Goal: Task Accomplishment & Management: Complete application form

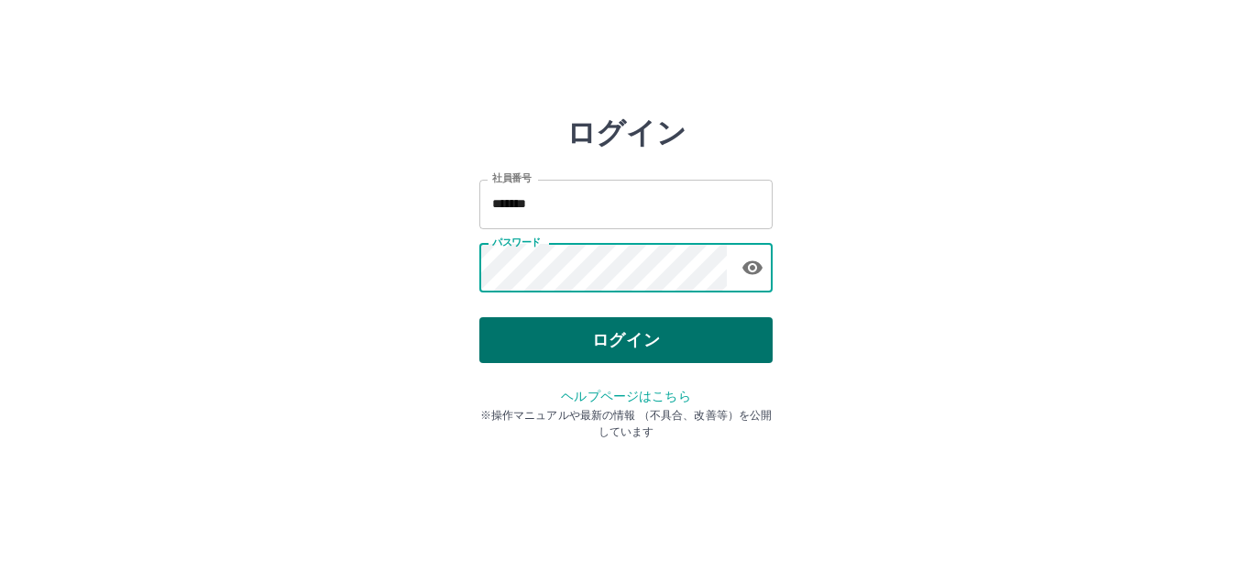
click at [577, 325] on button "ログイン" at bounding box center [625, 340] width 293 height 46
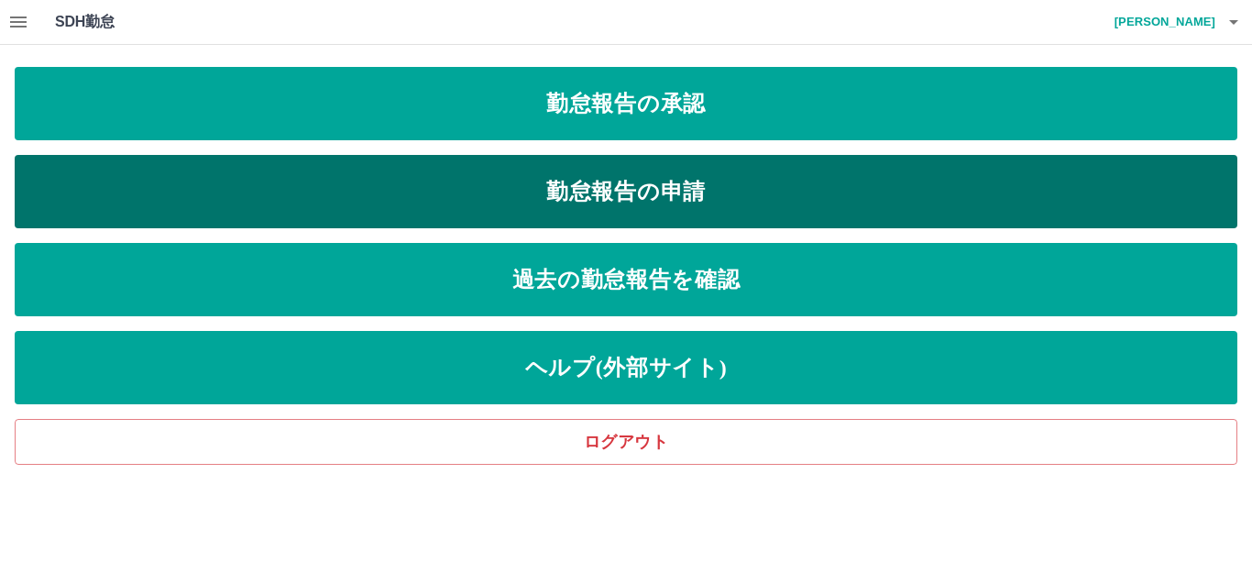
click at [495, 182] on link "勤怠報告の申請" at bounding box center [626, 191] width 1223 height 73
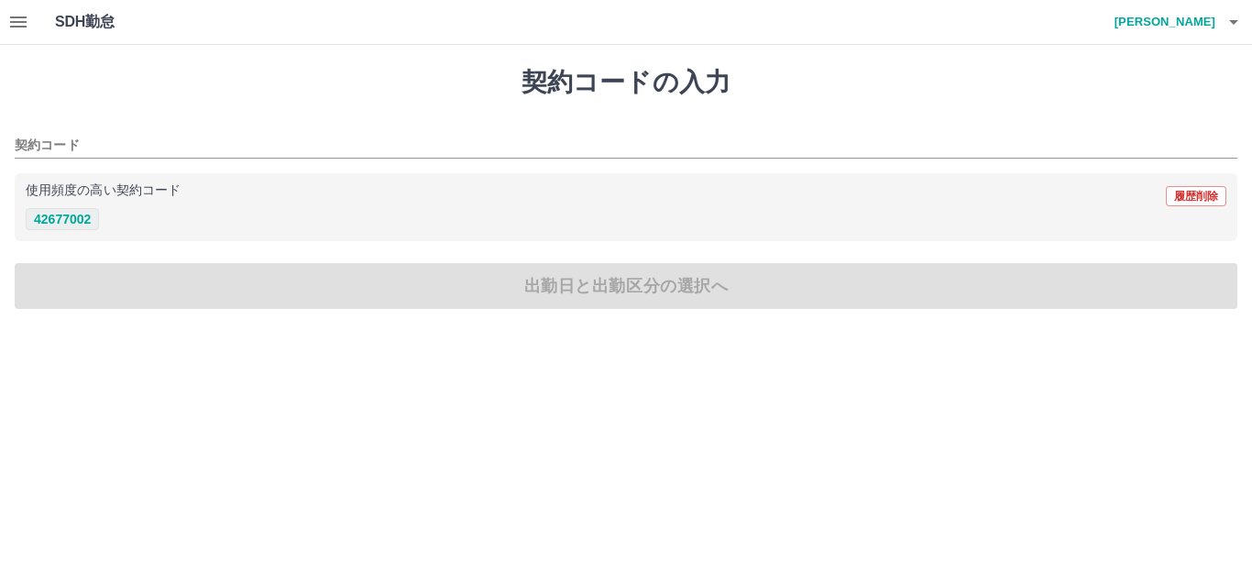
click at [68, 217] on button "42677002" at bounding box center [62, 219] width 73 height 22
type input "********"
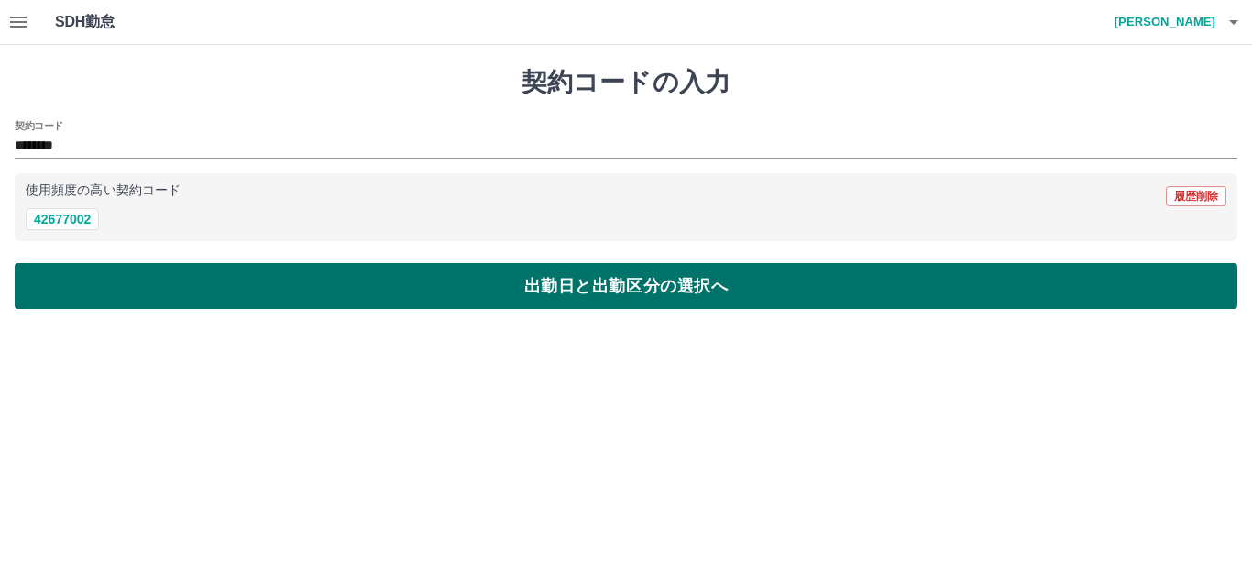
click at [99, 268] on button "出勤日と出勤区分の選択へ" at bounding box center [626, 286] width 1223 height 46
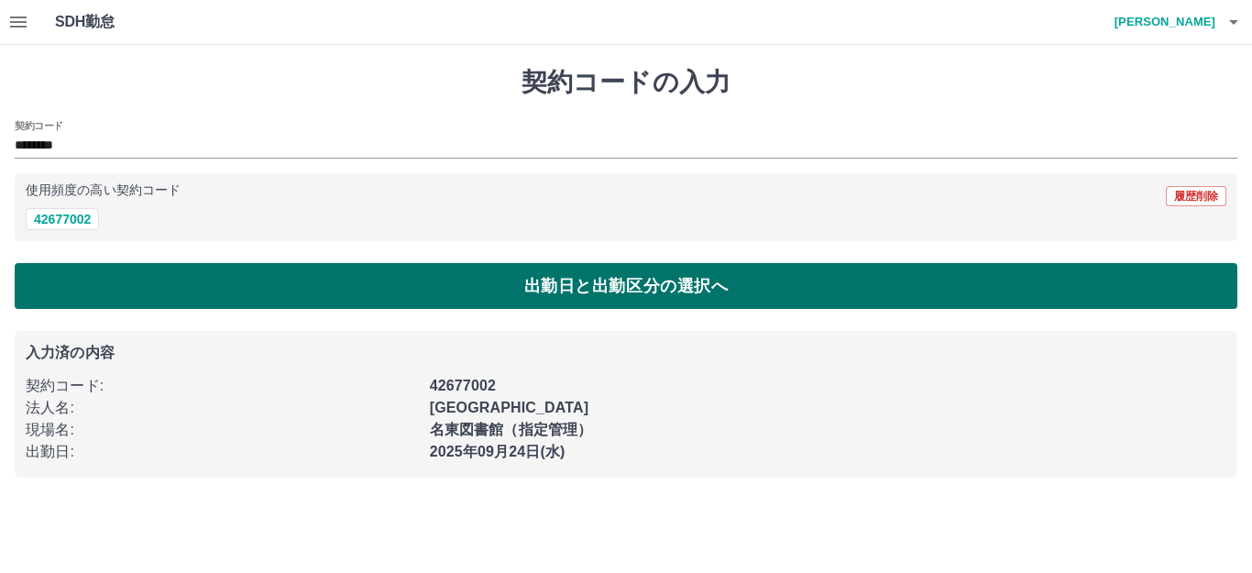
click at [208, 292] on button "出勤日と出勤区分の選択へ" at bounding box center [626, 286] width 1223 height 46
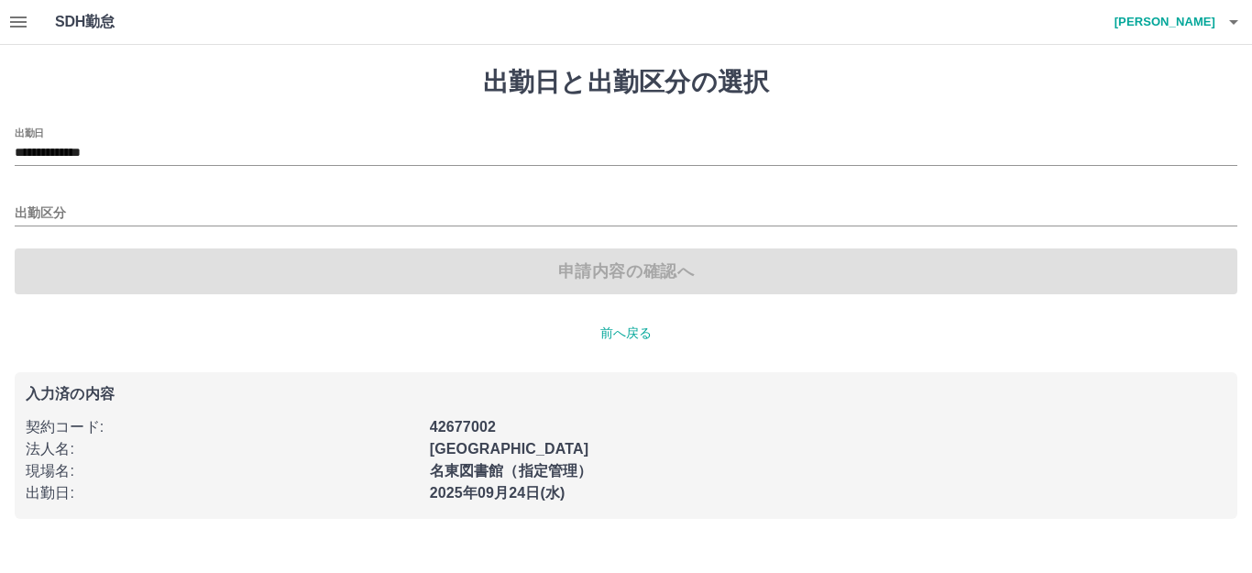
click at [244, 140] on div "**********" at bounding box center [626, 146] width 1223 height 39
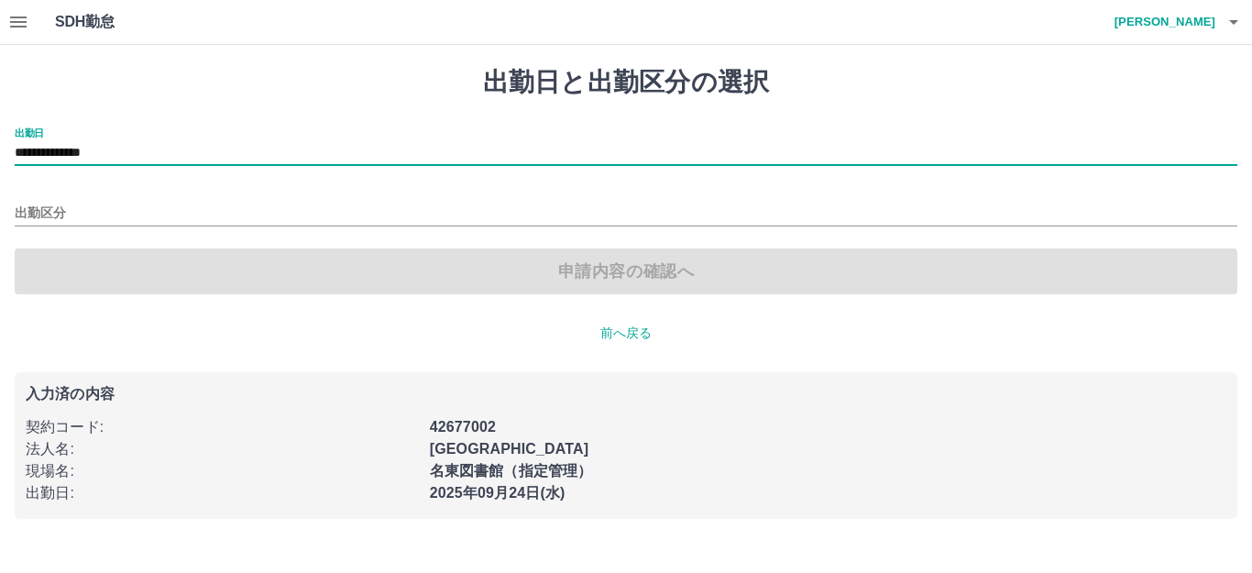
click at [193, 150] on input "**********" at bounding box center [626, 153] width 1223 height 23
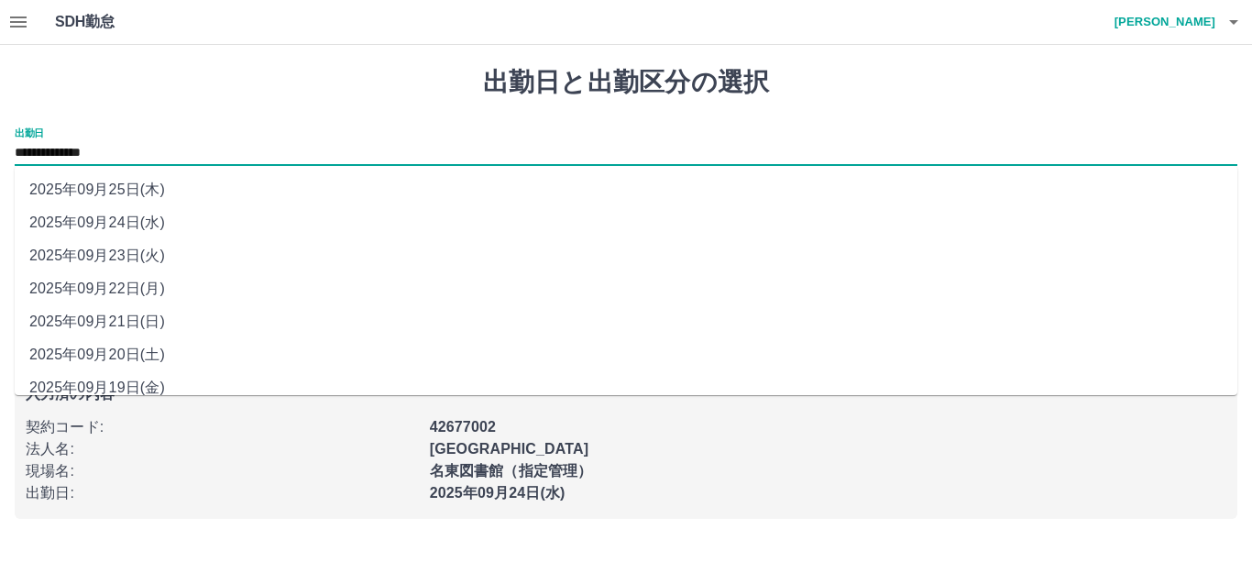
drag, startPoint x: 120, startPoint y: 356, endPoint x: 121, endPoint y: 346, distance: 10.1
click at [119, 357] on li "2025年09月20日(土)" at bounding box center [626, 354] width 1223 height 33
type input "**********"
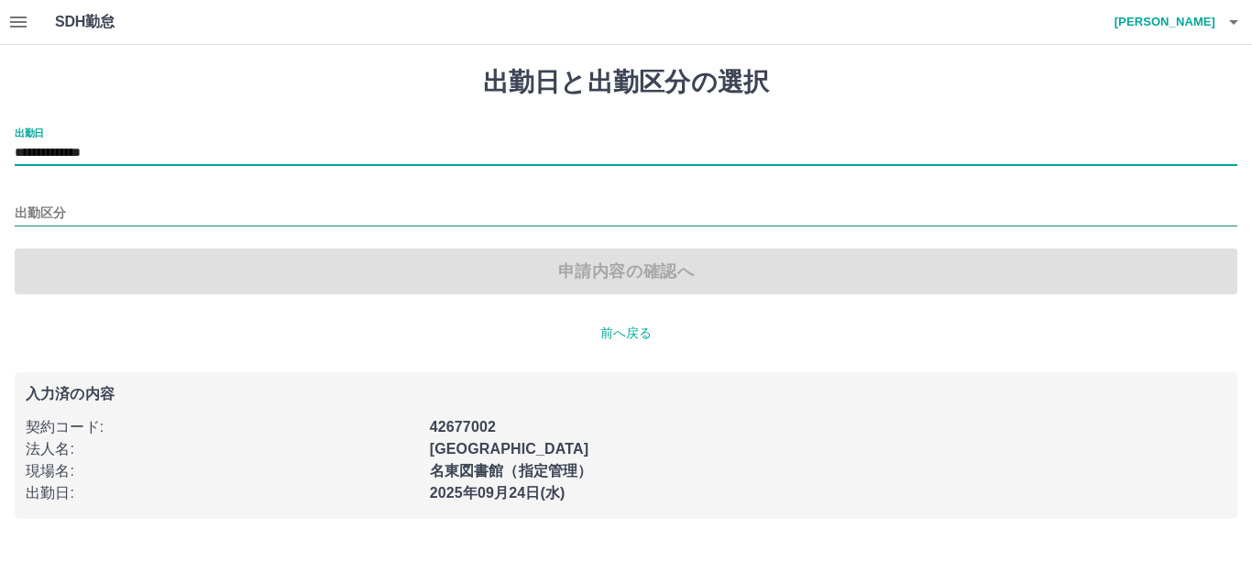
click at [117, 208] on input "出勤区分" at bounding box center [626, 214] width 1223 height 23
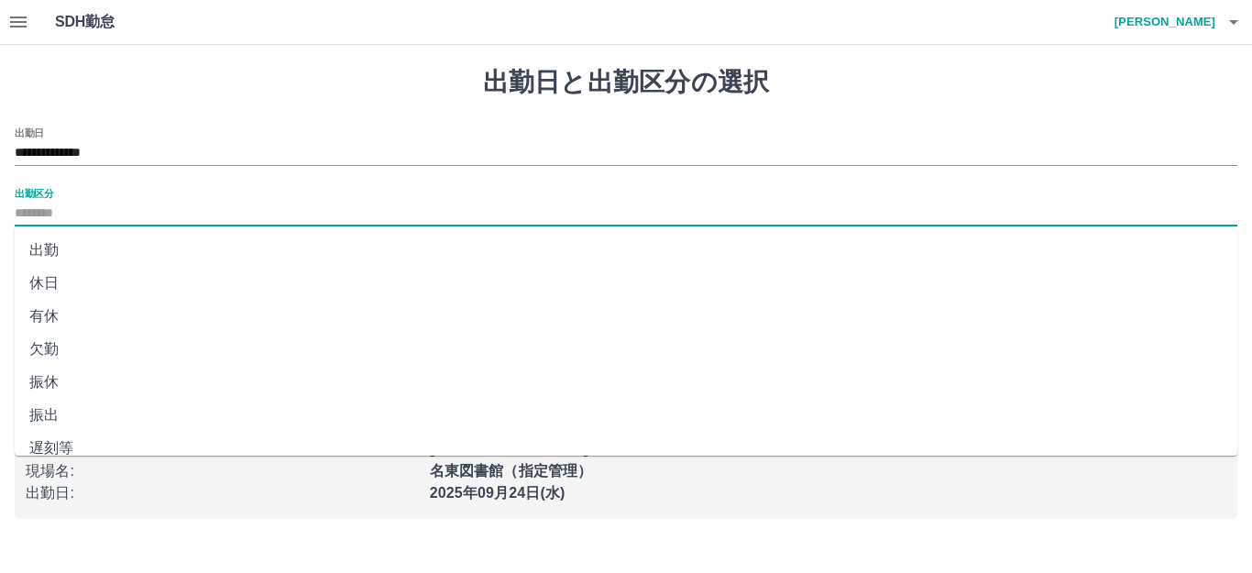
click at [87, 244] on li "出勤" at bounding box center [626, 250] width 1223 height 33
type input "**"
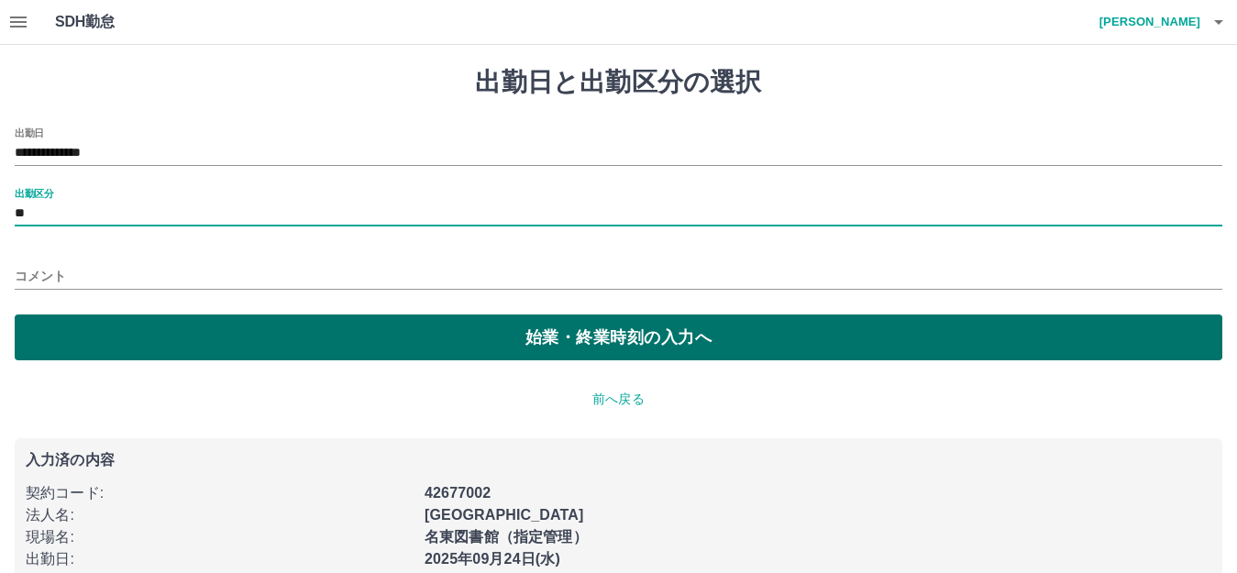
click at [172, 328] on button "始業・終業時刻の入力へ" at bounding box center [618, 337] width 1207 height 46
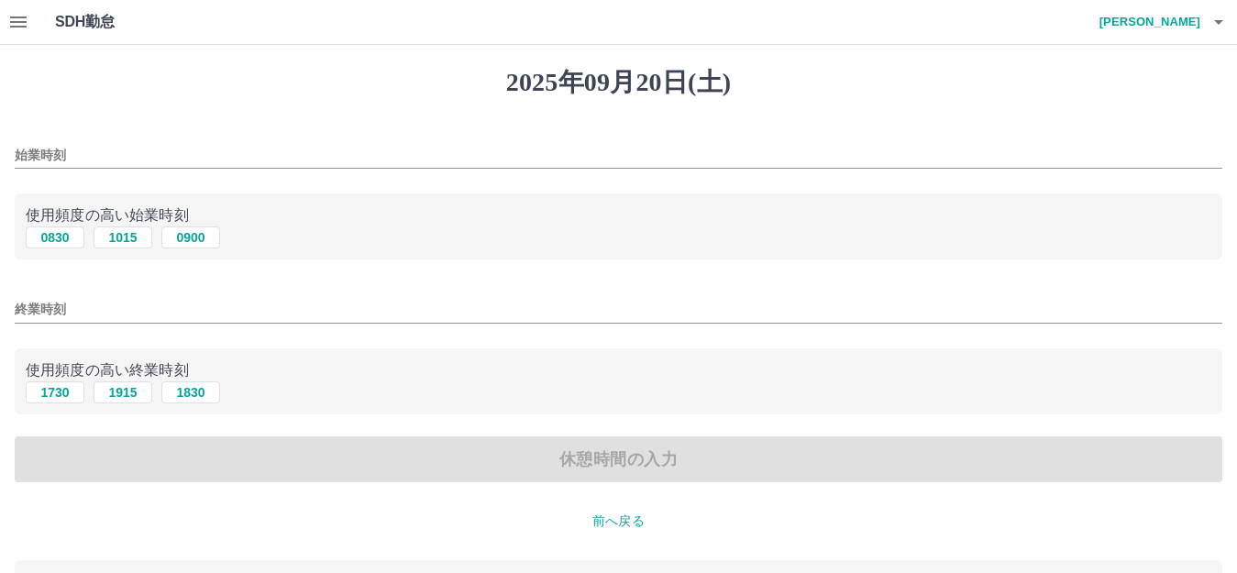
click at [119, 236] on button "1015" at bounding box center [123, 237] width 59 height 22
type input "****"
click at [105, 391] on button "1915" at bounding box center [123, 392] width 59 height 22
type input "****"
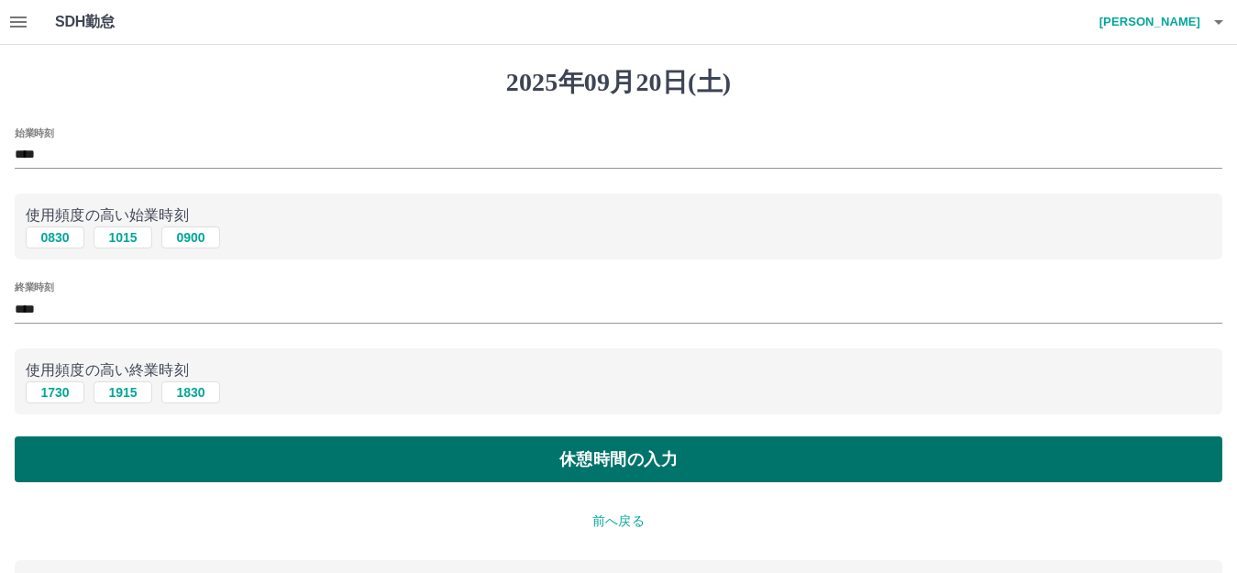
click at [124, 465] on button "休憩時間の入力" at bounding box center [618, 459] width 1207 height 46
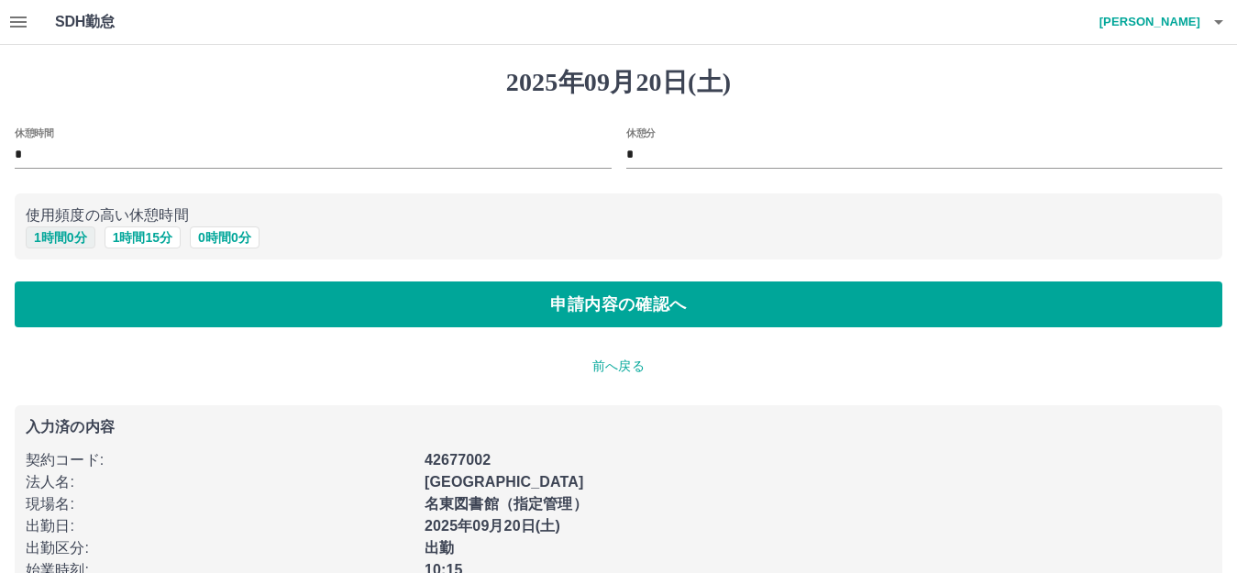
click at [62, 234] on button "1 時間 0 分" at bounding box center [61, 237] width 70 height 22
type input "*"
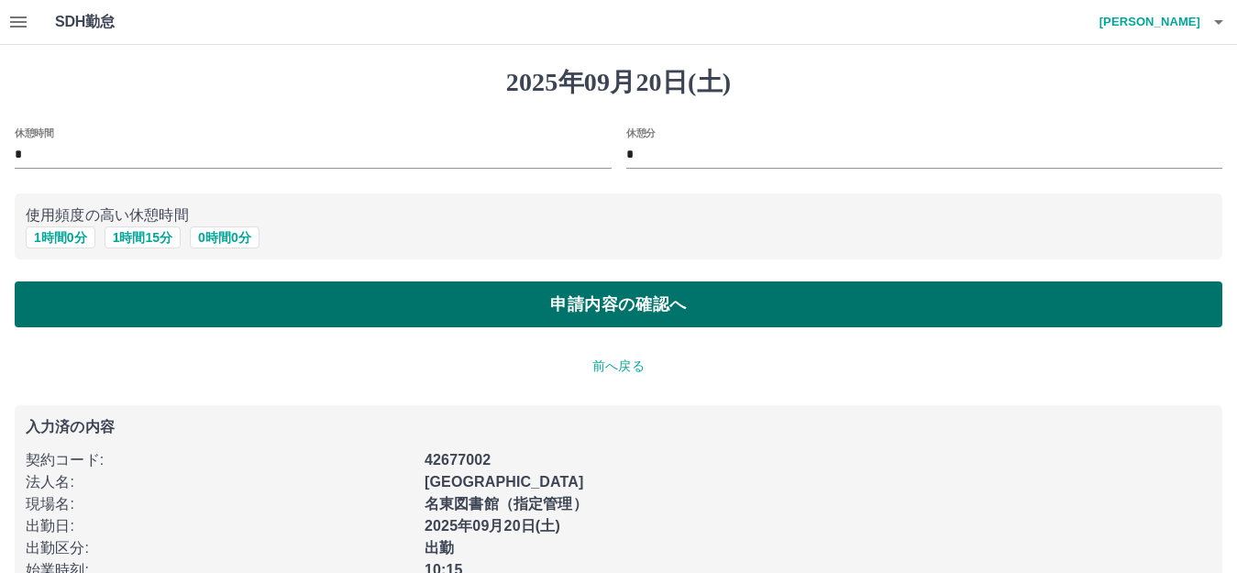
drag, startPoint x: 171, startPoint y: 303, endPoint x: 211, endPoint y: 308, distance: 39.7
click at [172, 303] on button "申請内容の確認へ" at bounding box center [618, 304] width 1207 height 46
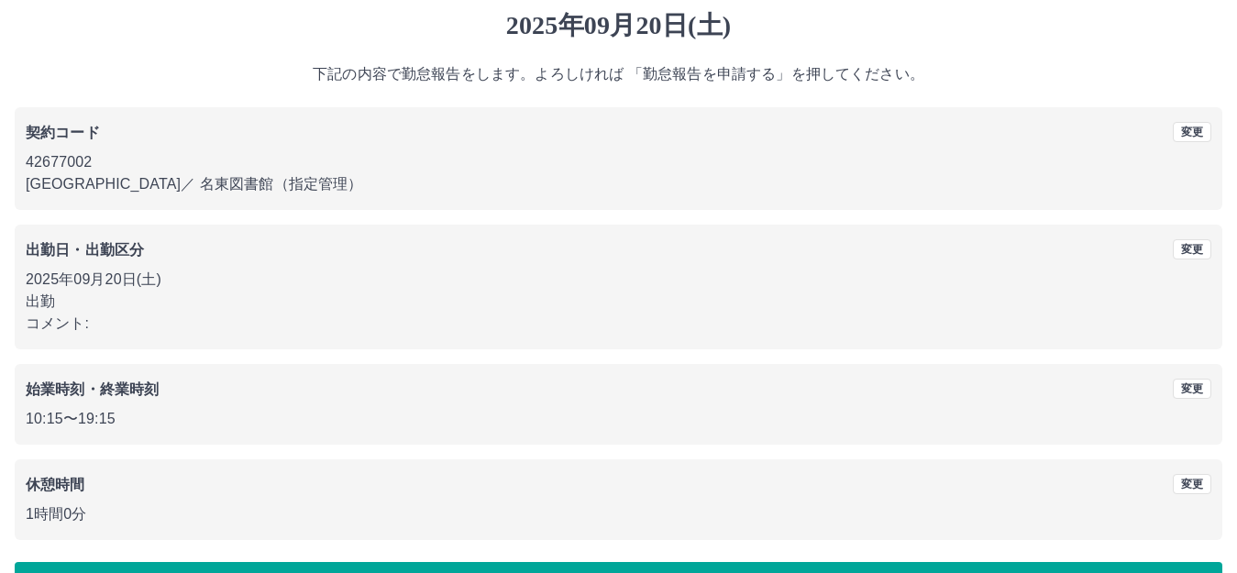
scroll to position [114, 0]
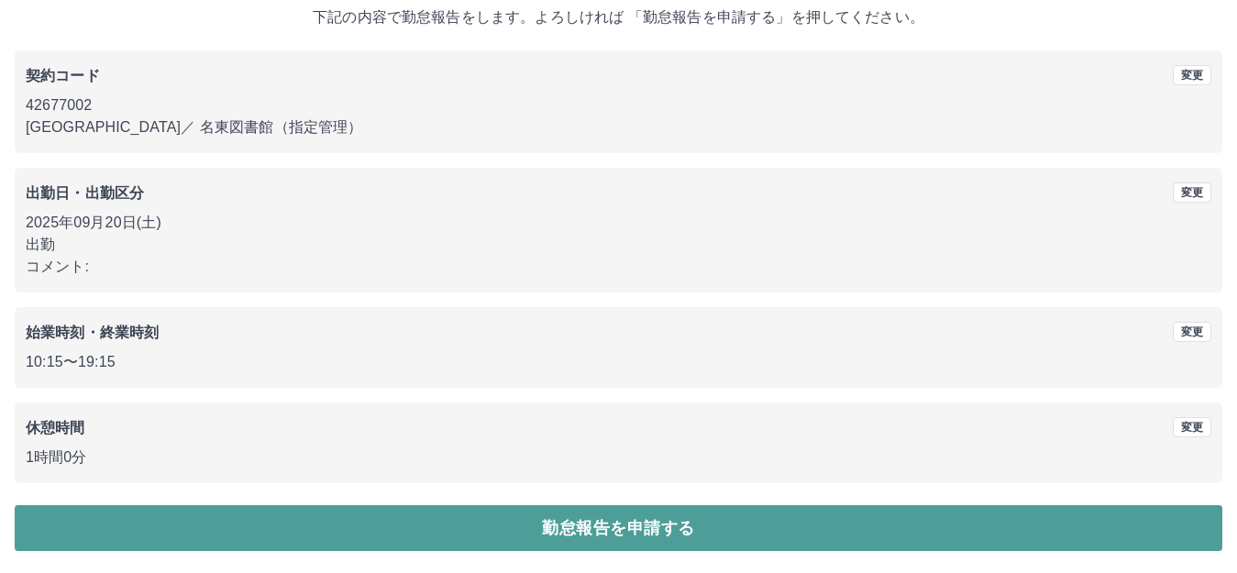
click at [630, 526] on button "勤怠報告を申請する" at bounding box center [618, 528] width 1207 height 46
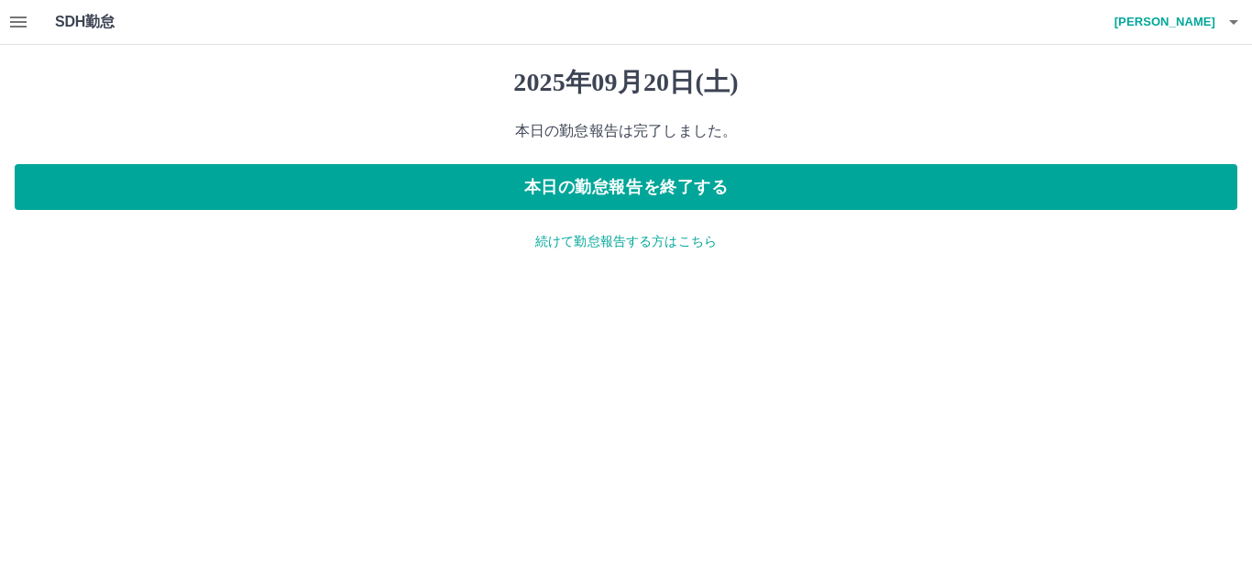
click at [567, 243] on p "続けて勤怠報告する方はこちら" at bounding box center [626, 241] width 1223 height 19
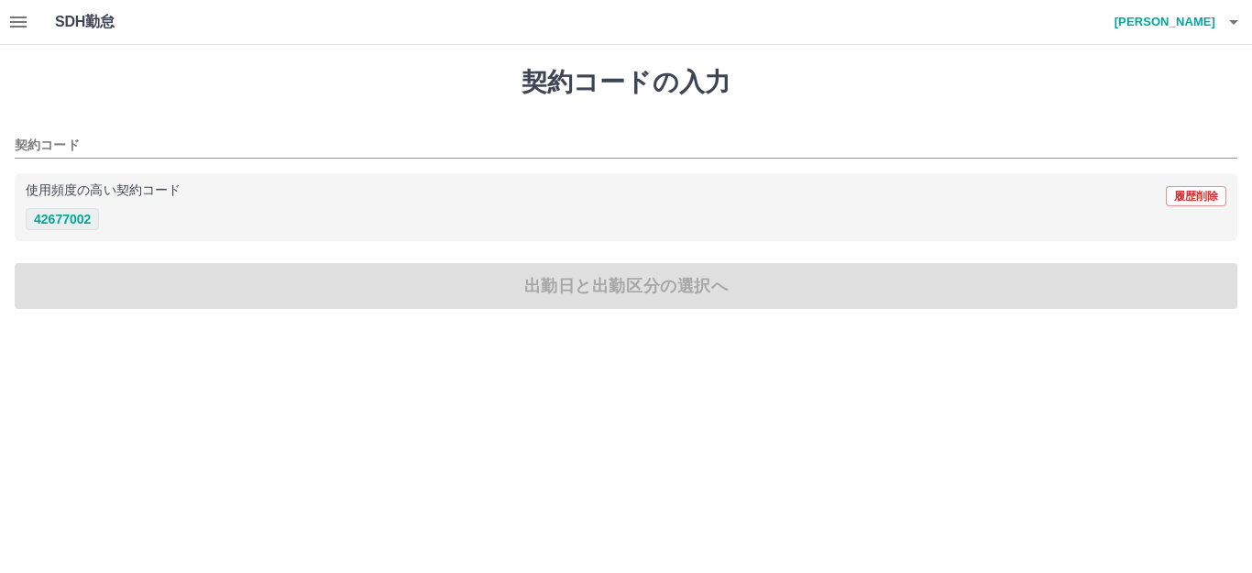
click at [61, 225] on button "42677002" at bounding box center [62, 219] width 73 height 22
type input "********"
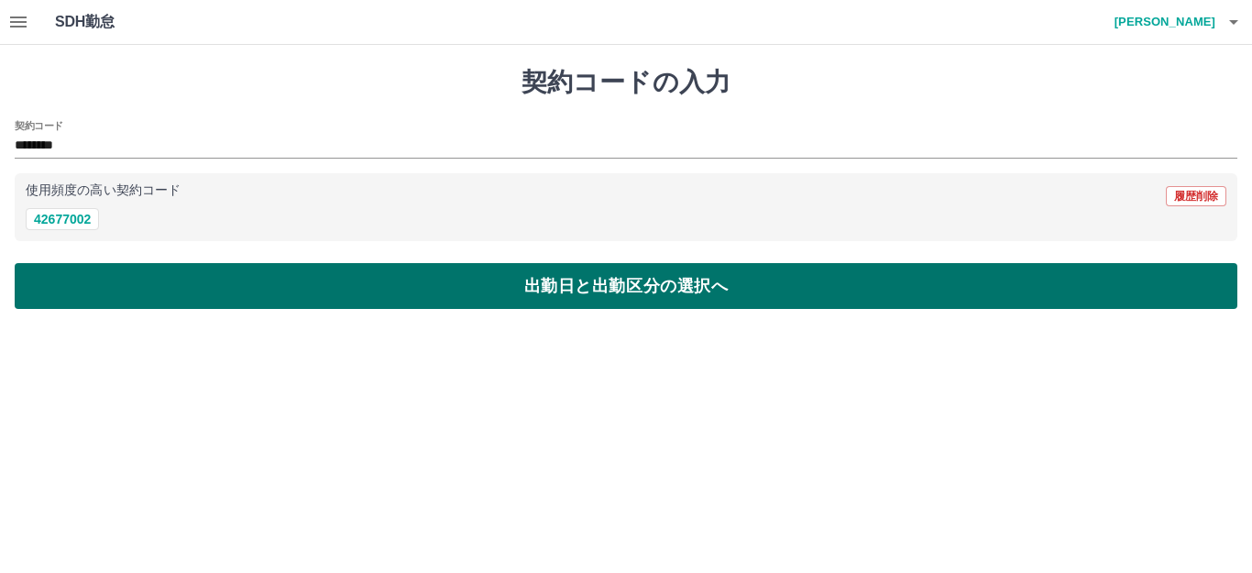
click at [96, 303] on button "出勤日と出勤区分の選択へ" at bounding box center [626, 286] width 1223 height 46
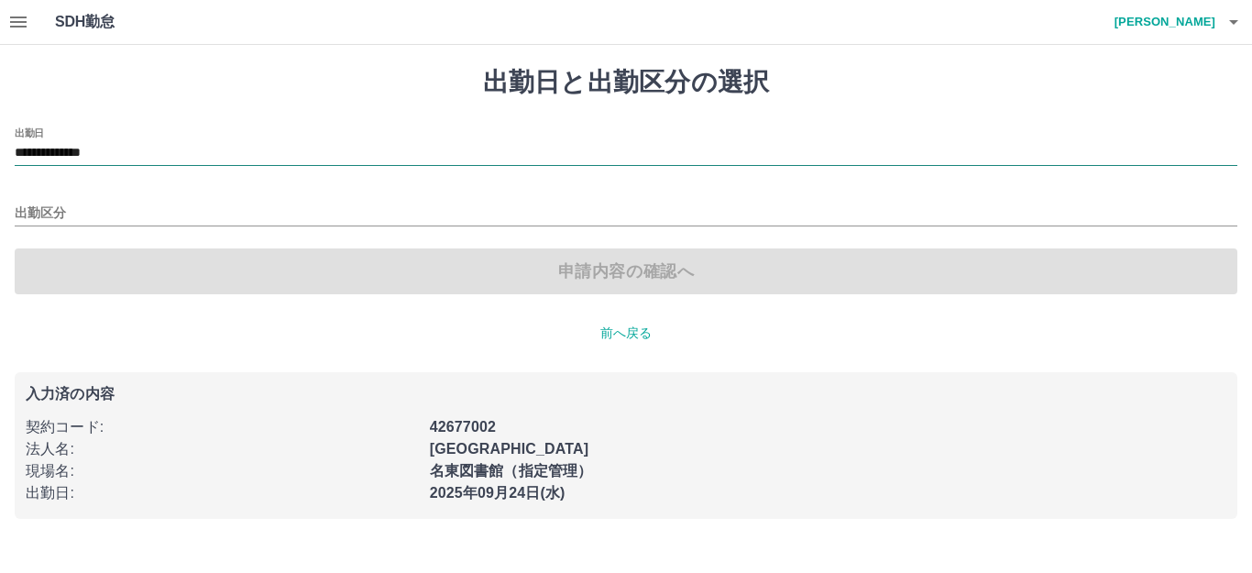
click at [162, 157] on input "**********" at bounding box center [626, 153] width 1223 height 23
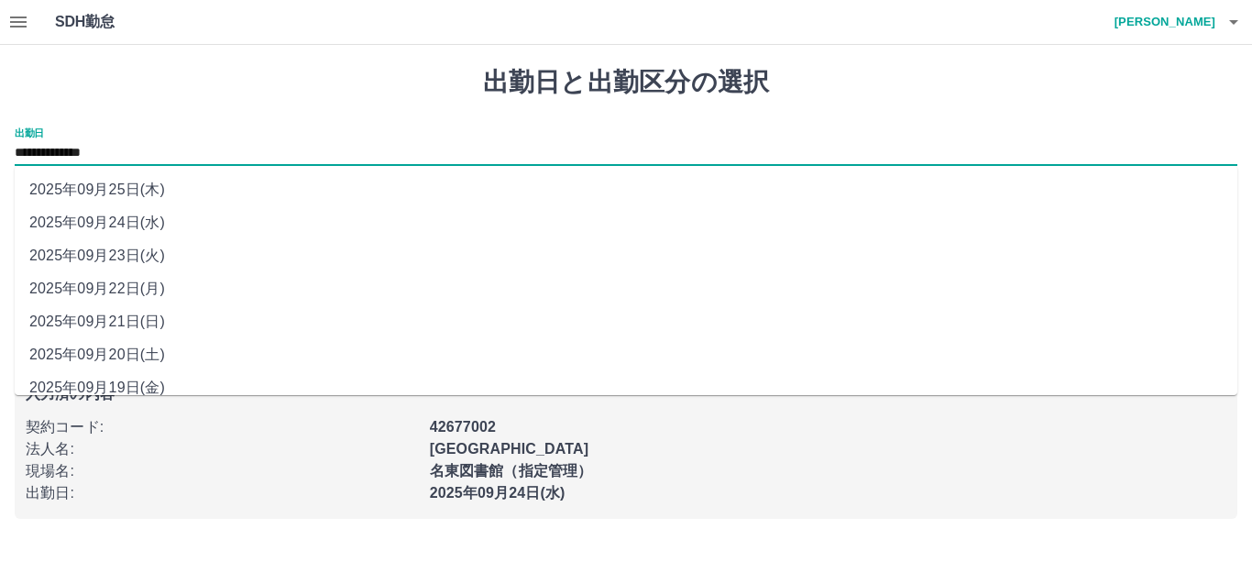
click at [152, 315] on li "2025年09月21日(日)" at bounding box center [626, 321] width 1223 height 33
type input "**********"
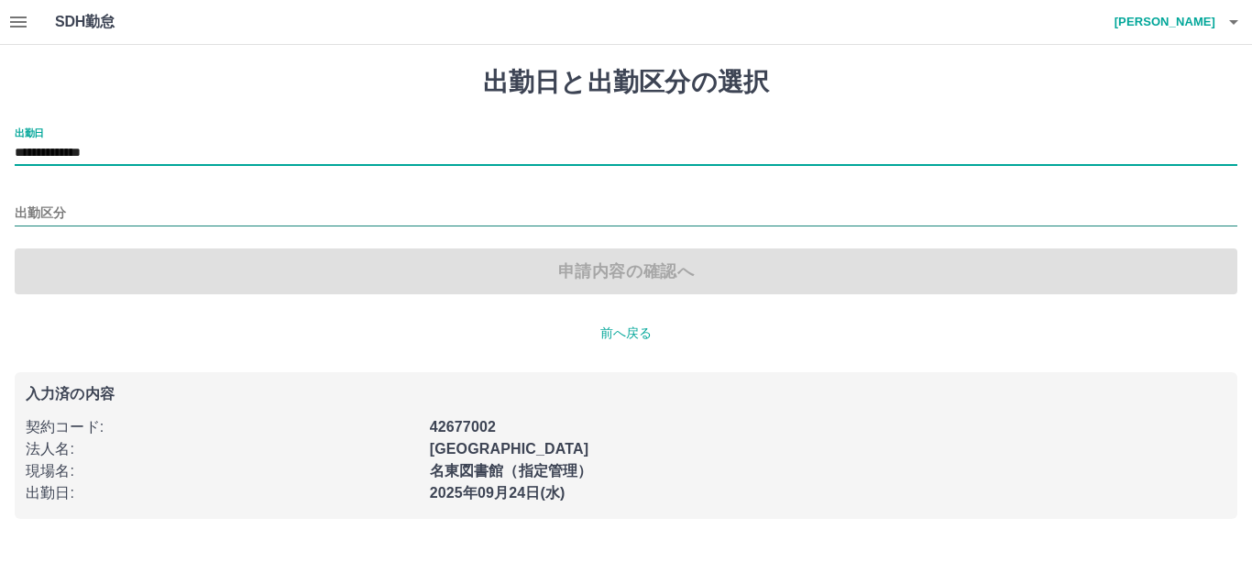
click at [134, 212] on input "出勤区分" at bounding box center [626, 214] width 1223 height 23
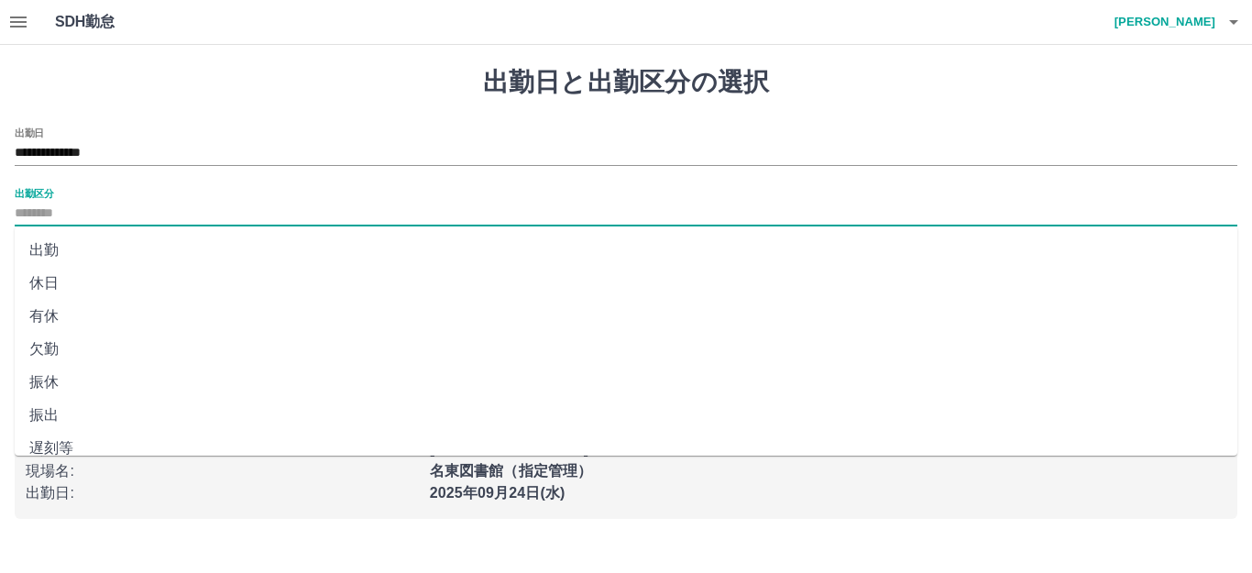
click at [122, 256] on li "出勤" at bounding box center [626, 250] width 1223 height 33
type input "**"
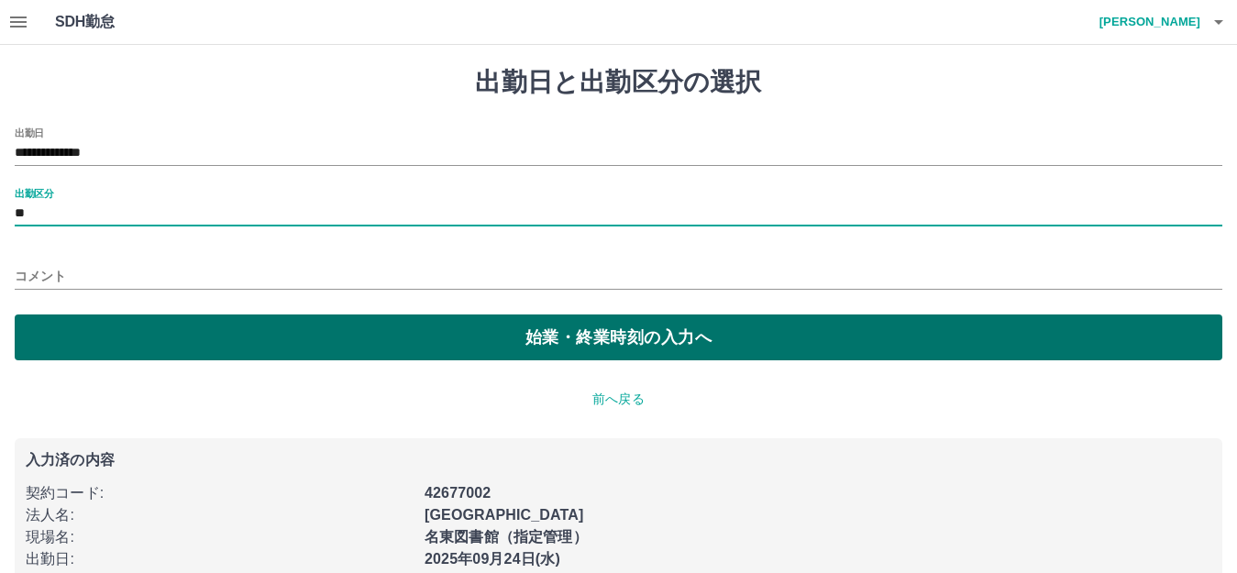
click at [77, 337] on button "始業・終業時刻の入力へ" at bounding box center [618, 337] width 1207 height 46
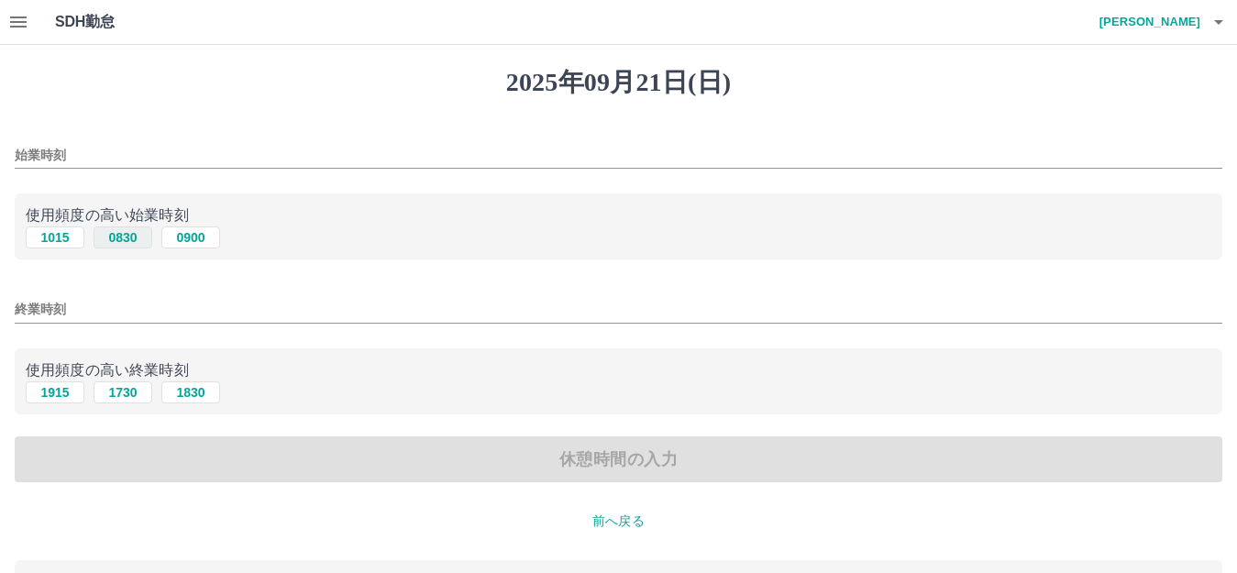
click at [133, 237] on button "0830" at bounding box center [123, 237] width 59 height 22
type input "****"
click at [107, 395] on button "1730" at bounding box center [123, 392] width 59 height 22
type input "****"
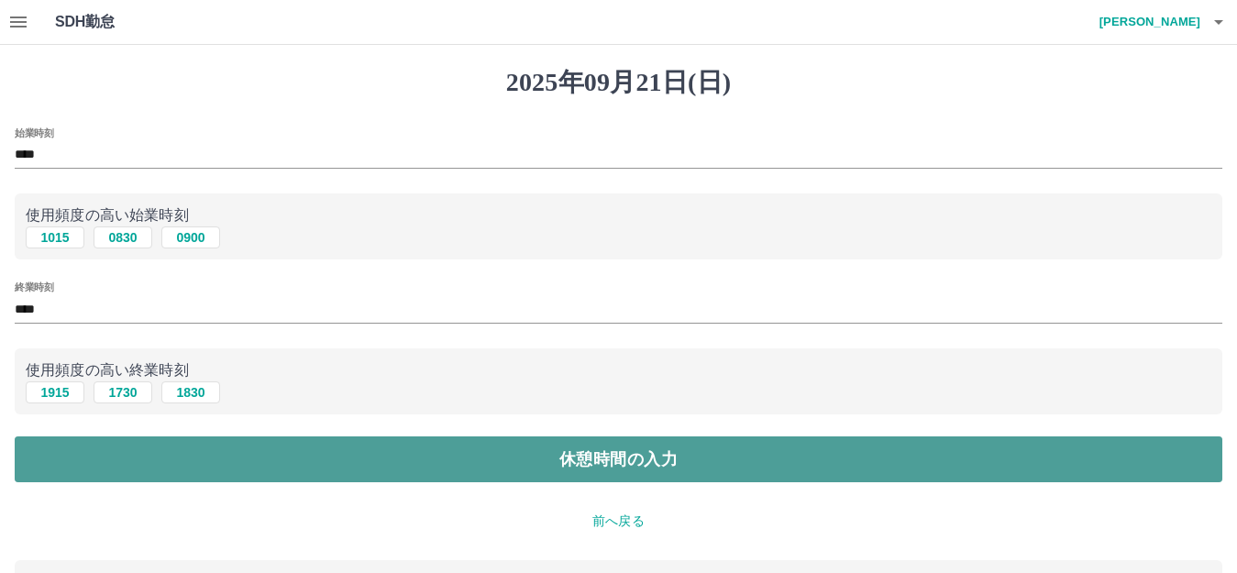
click at [118, 445] on button "休憩時間の入力" at bounding box center [618, 459] width 1207 height 46
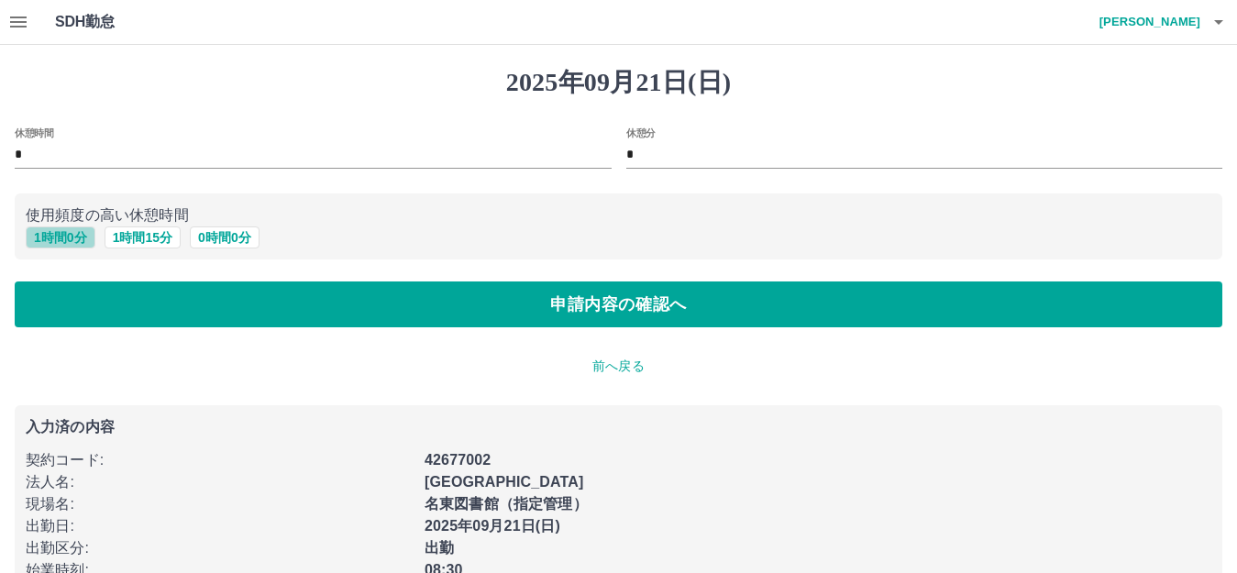
click at [68, 232] on button "1 時間 0 分" at bounding box center [61, 237] width 70 height 22
type input "*"
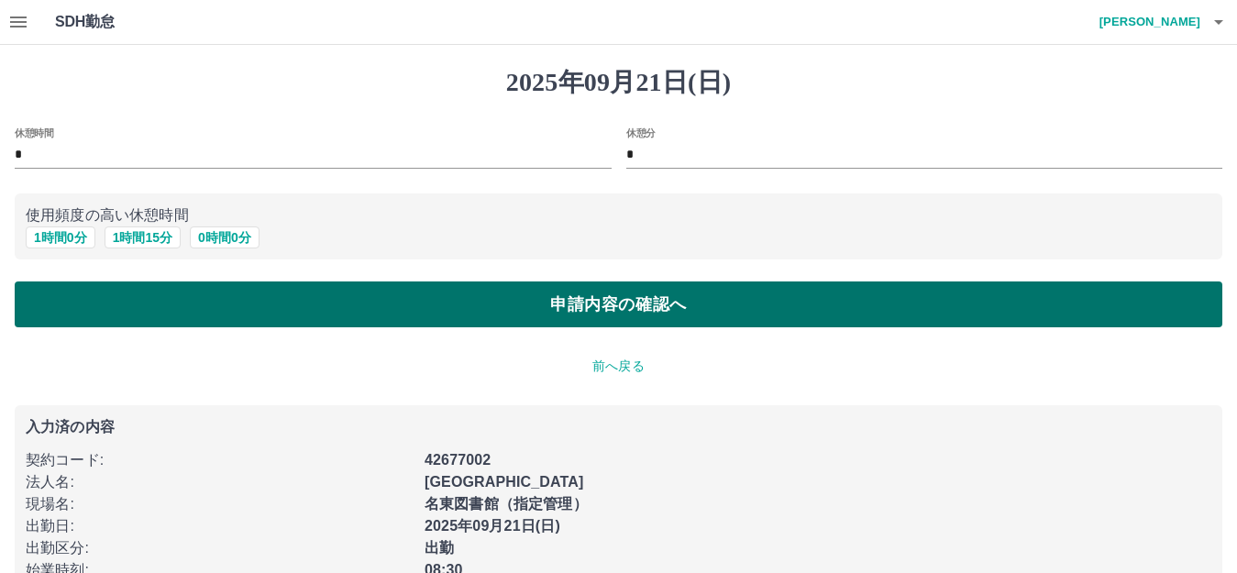
click at [109, 296] on button "申請内容の確認へ" at bounding box center [618, 304] width 1207 height 46
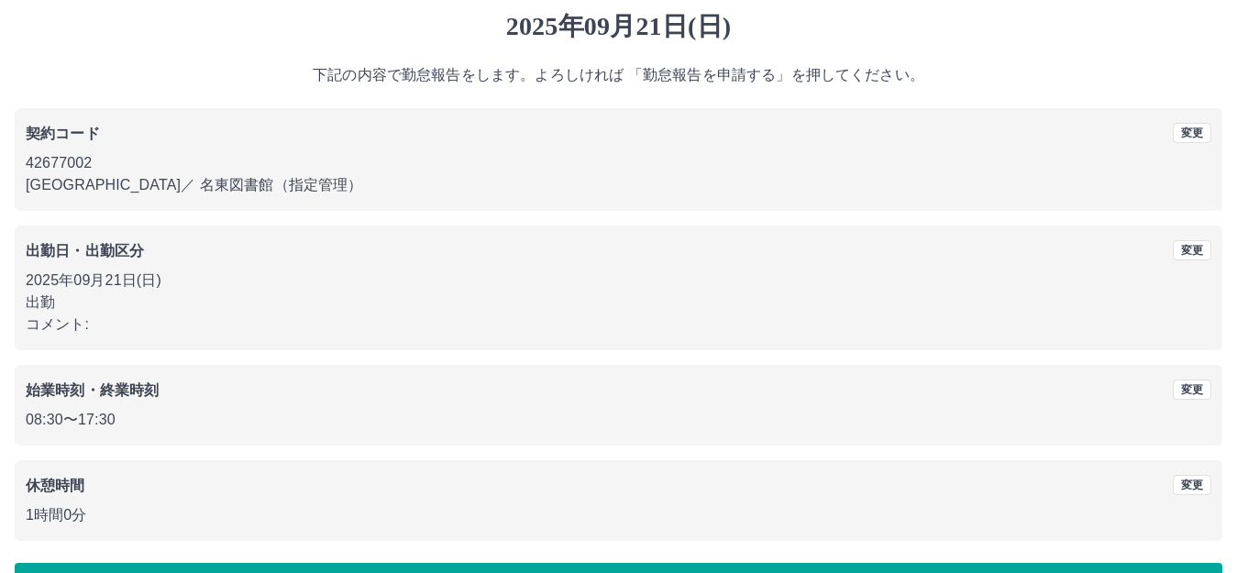
scroll to position [114, 0]
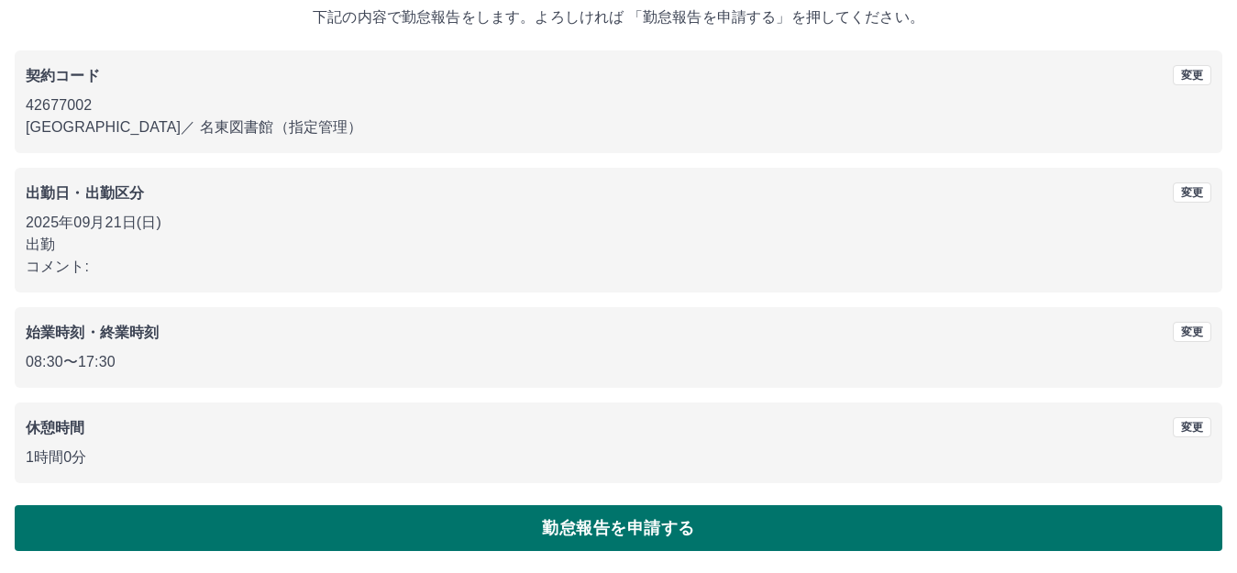
click at [673, 515] on button "勤怠報告を申請する" at bounding box center [618, 528] width 1207 height 46
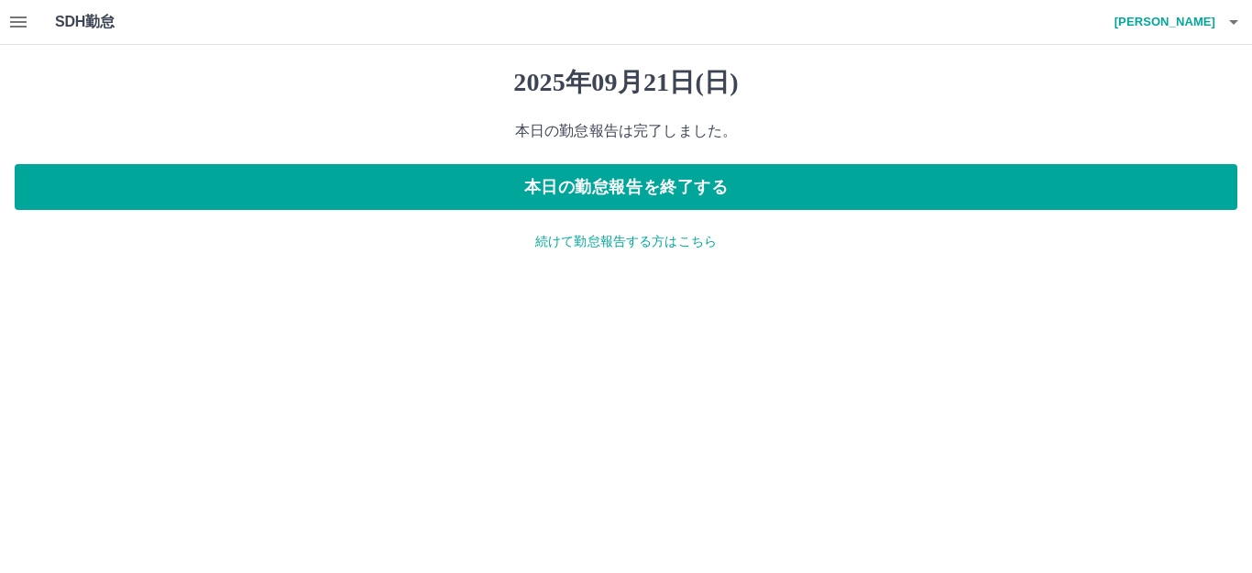
click at [648, 248] on p "続けて勤怠報告する方はこちら" at bounding box center [626, 241] width 1223 height 19
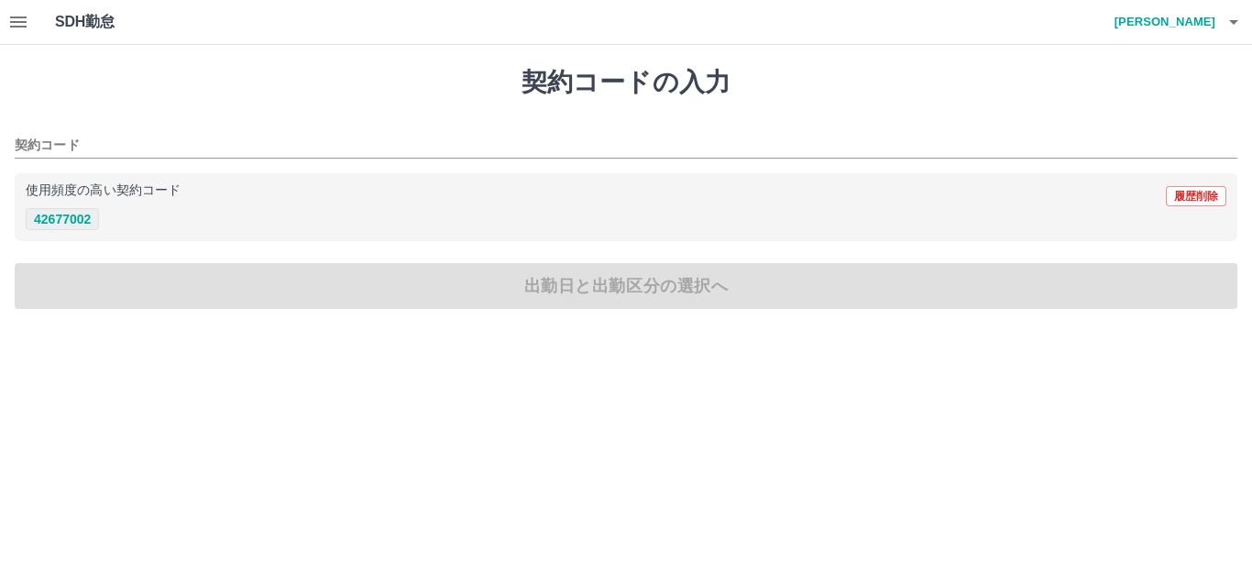
click at [54, 211] on button "42677002" at bounding box center [62, 219] width 73 height 22
type input "********"
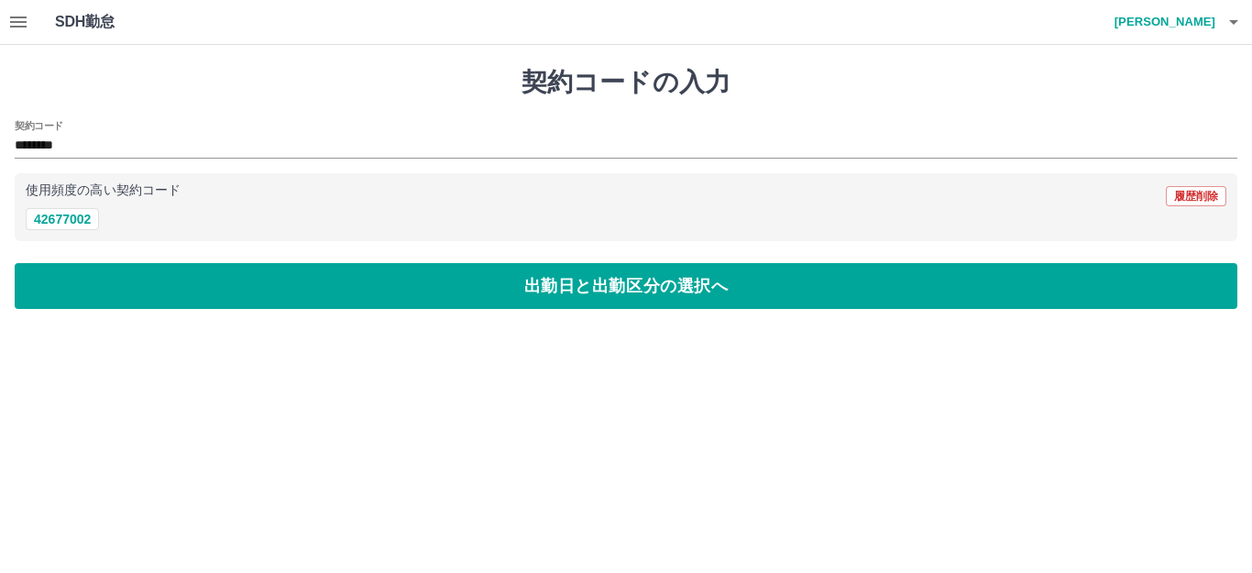
click at [101, 286] on button "出勤日と出勤区分の選択へ" at bounding box center [626, 286] width 1223 height 46
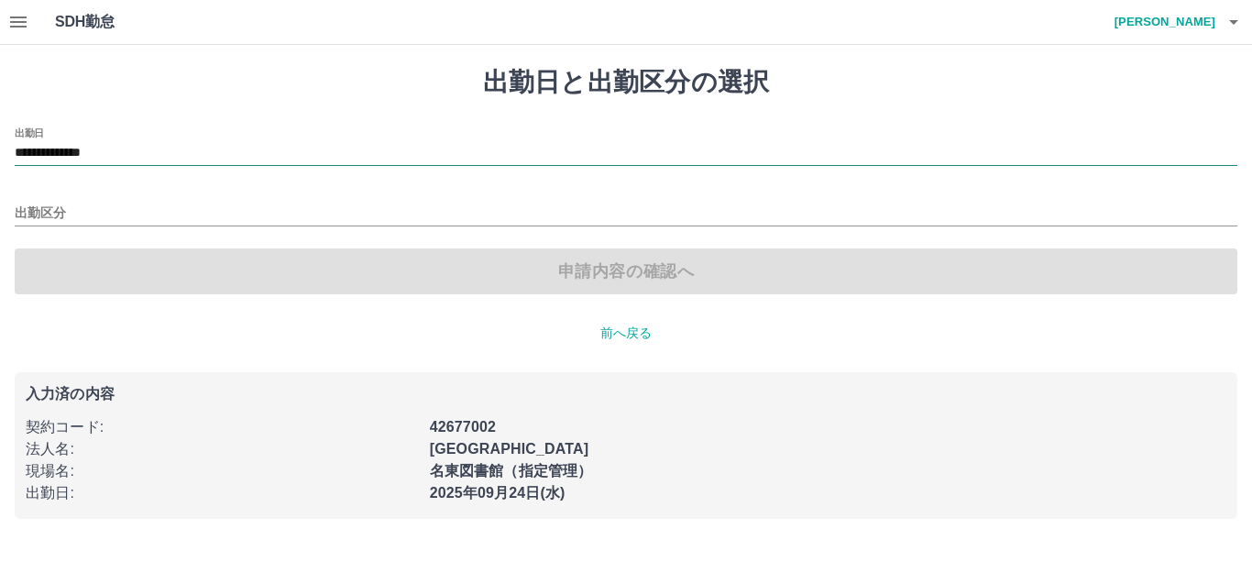
click at [138, 149] on input "**********" at bounding box center [626, 153] width 1223 height 23
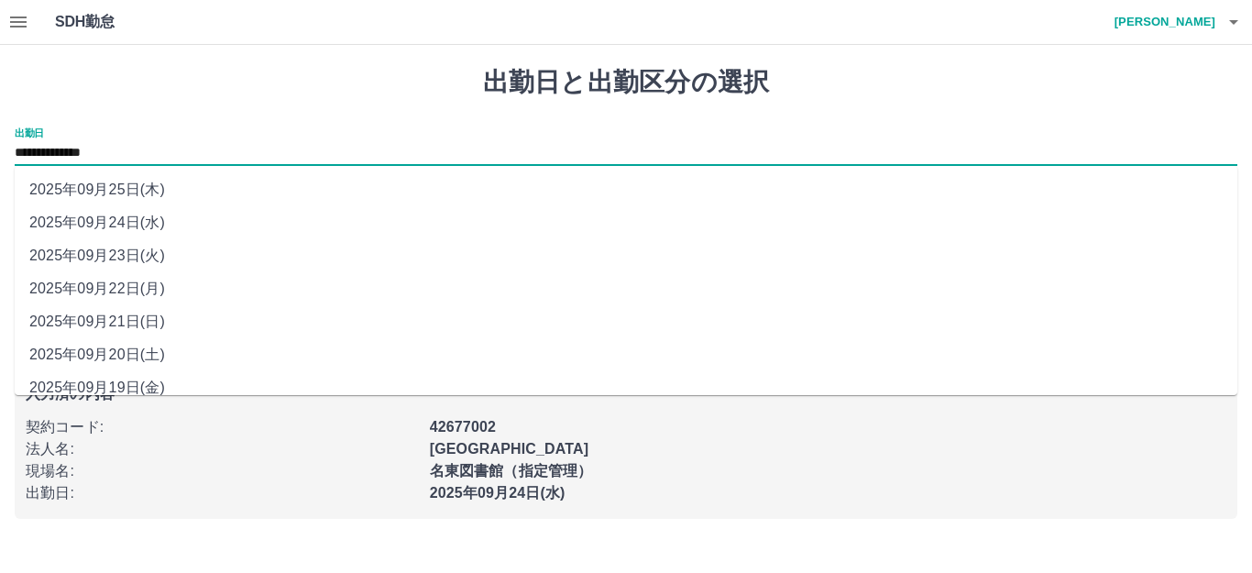
click at [127, 279] on li "2025年09月22日(月)" at bounding box center [626, 288] width 1223 height 33
type input "**********"
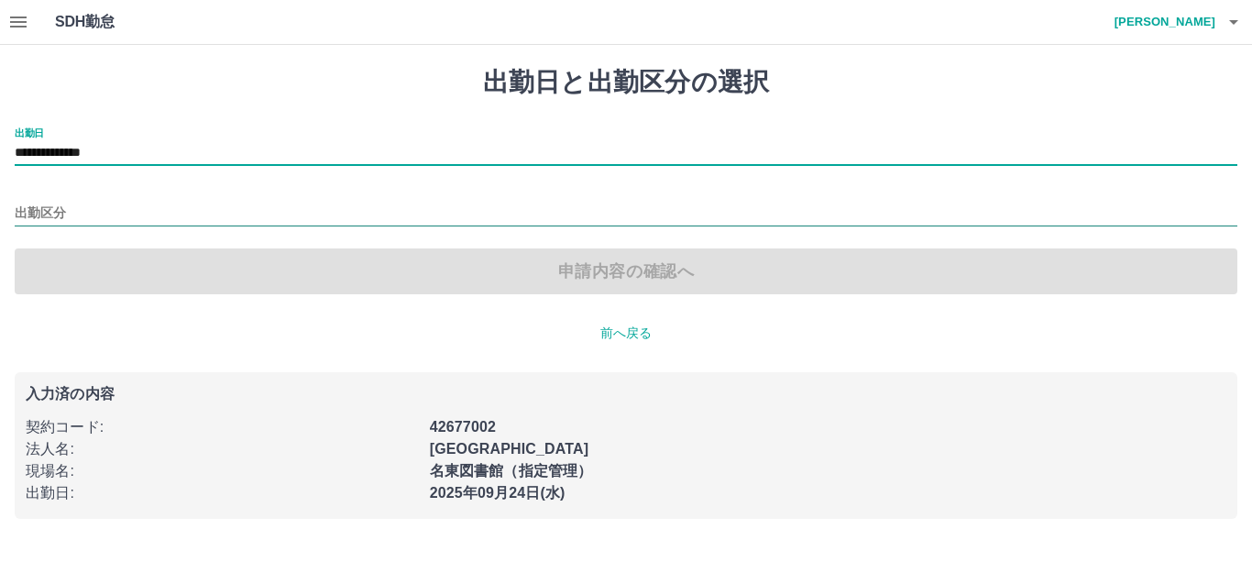
click at [98, 215] on input "出勤区分" at bounding box center [626, 214] width 1223 height 23
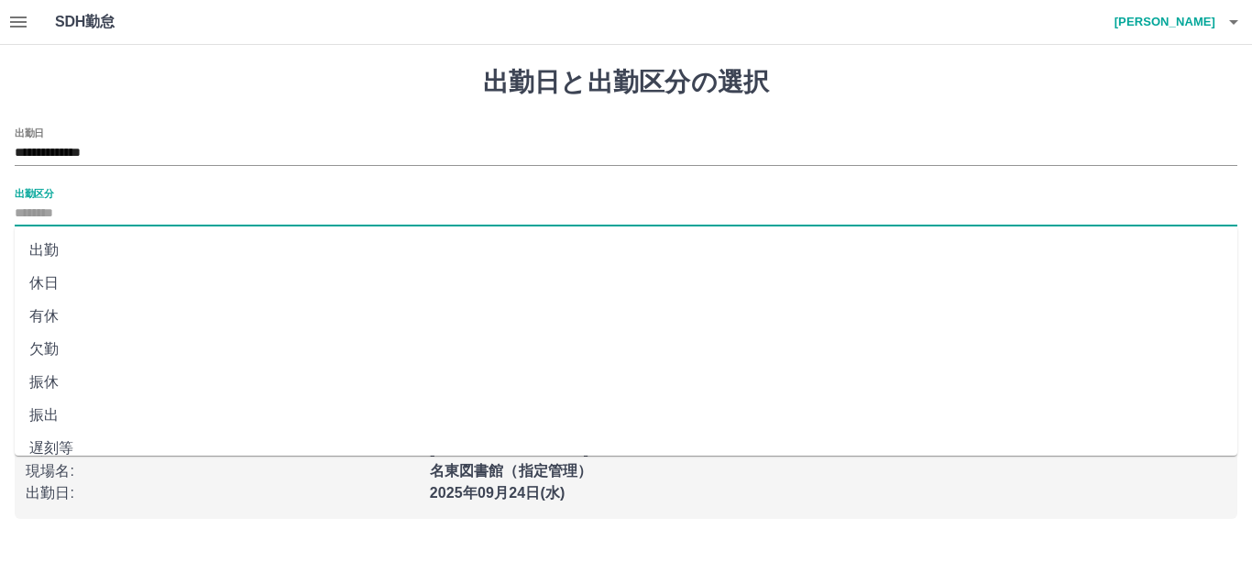
click at [73, 287] on li "休日" at bounding box center [626, 283] width 1223 height 33
type input "**"
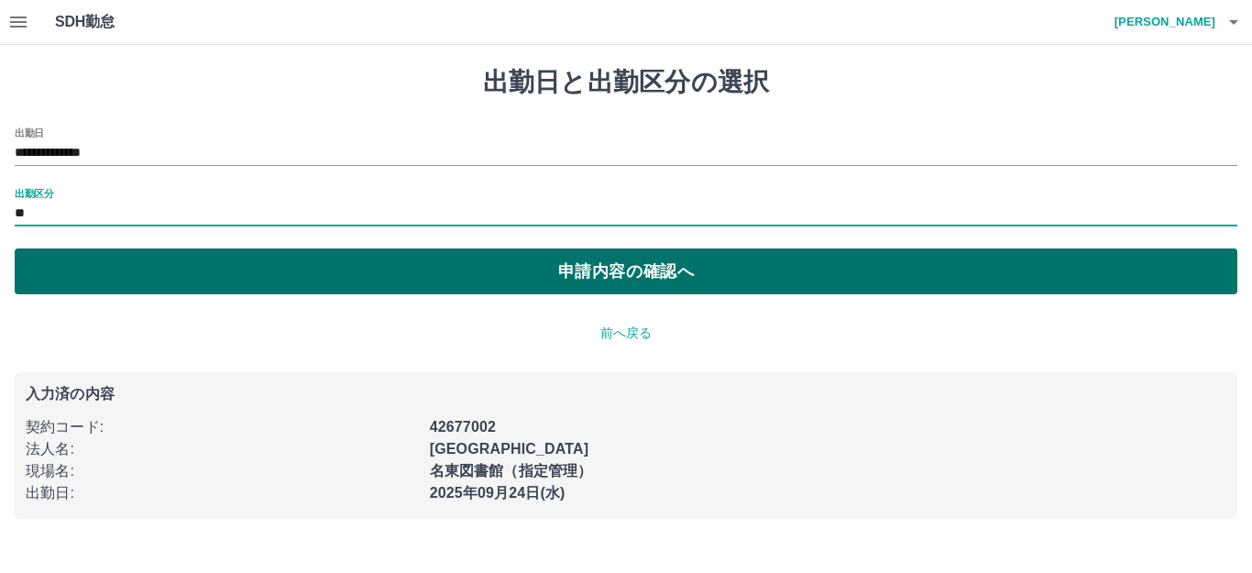
click at [170, 279] on button "申請内容の確認へ" at bounding box center [626, 271] width 1223 height 46
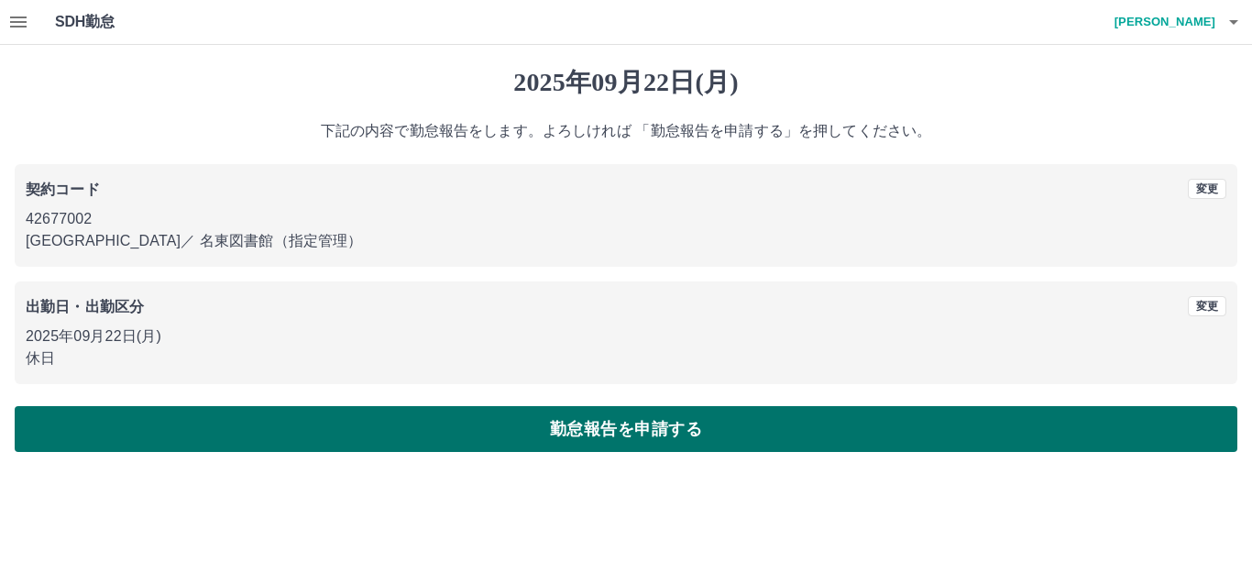
click at [381, 428] on button "勤怠報告を申請する" at bounding box center [626, 429] width 1223 height 46
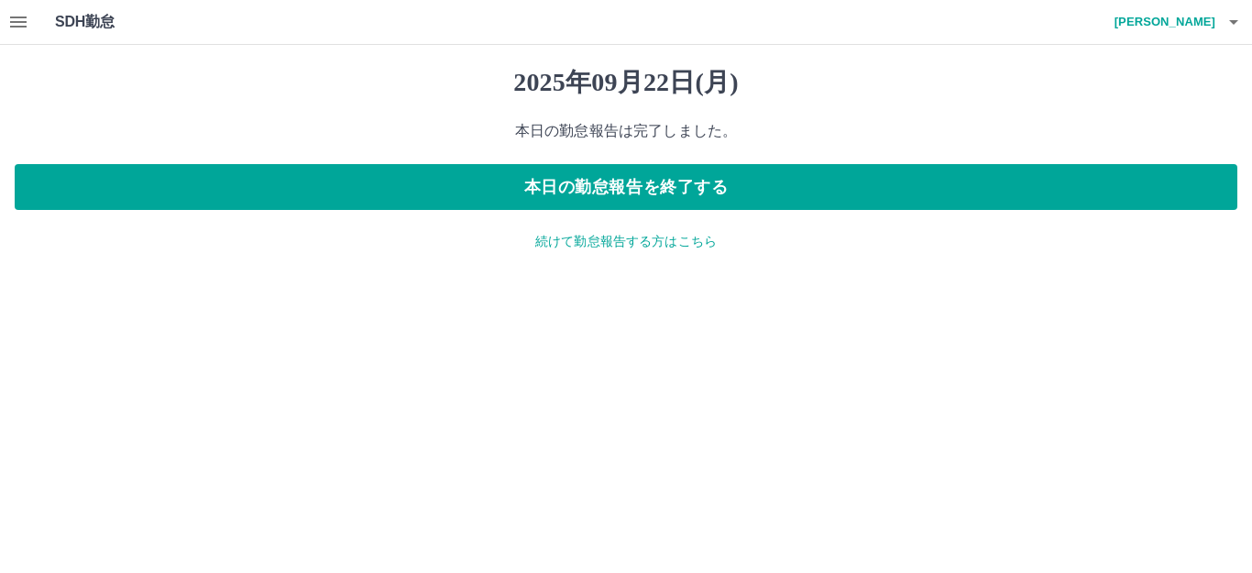
click at [578, 244] on p "続けて勤怠報告する方はこちら" at bounding box center [626, 241] width 1223 height 19
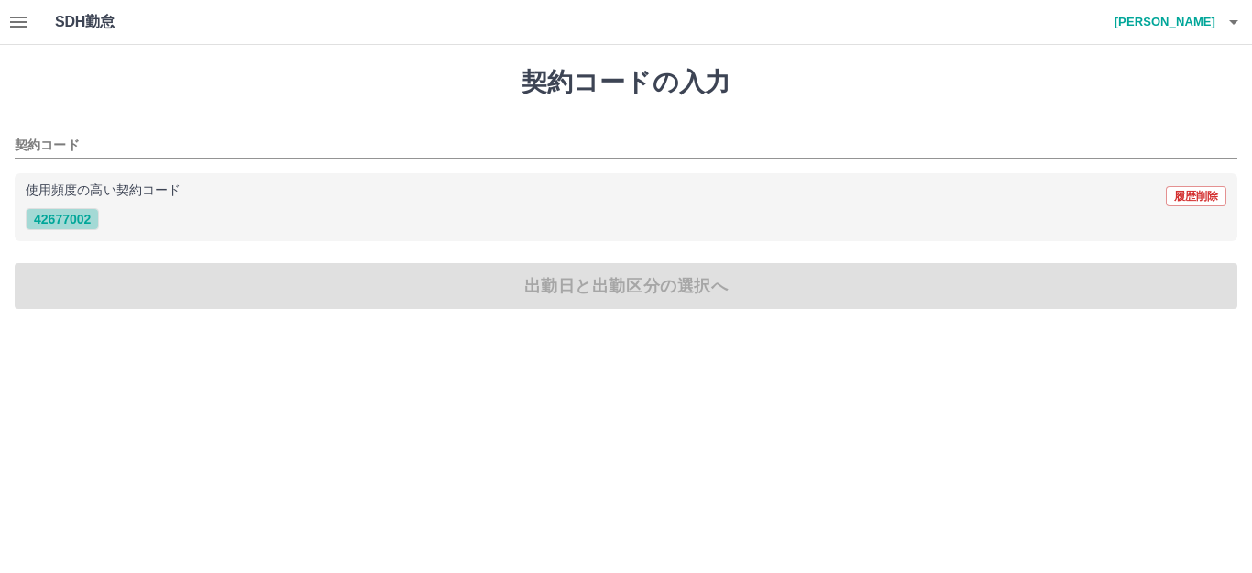
click at [64, 214] on button "42677002" at bounding box center [62, 219] width 73 height 22
type input "********"
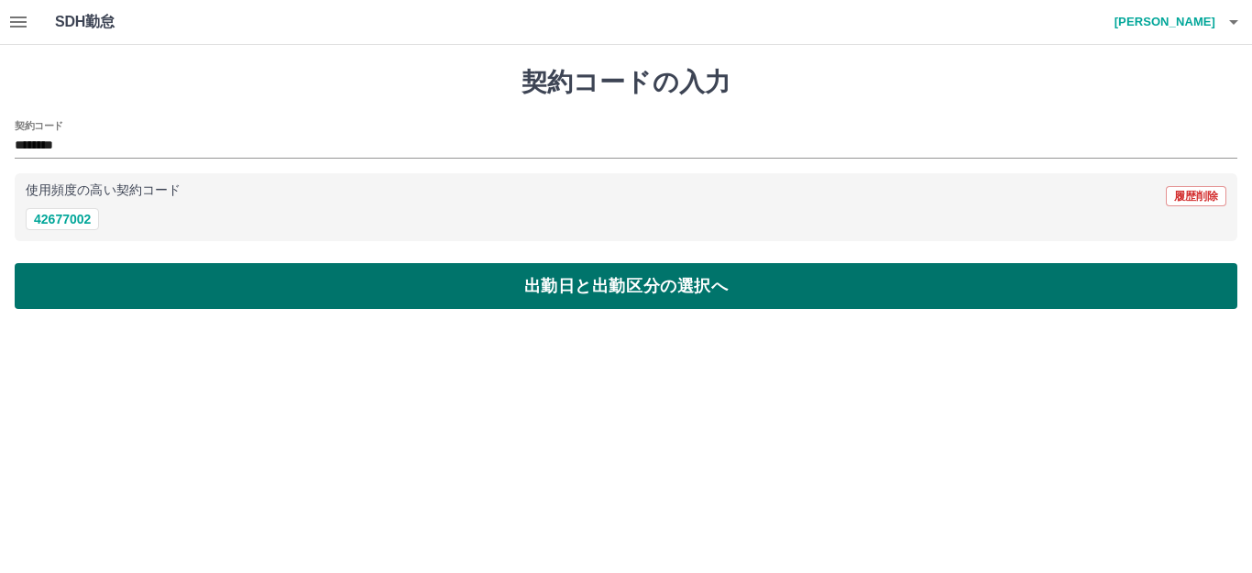
click at [105, 274] on button "出勤日と出勤区分の選択へ" at bounding box center [626, 286] width 1223 height 46
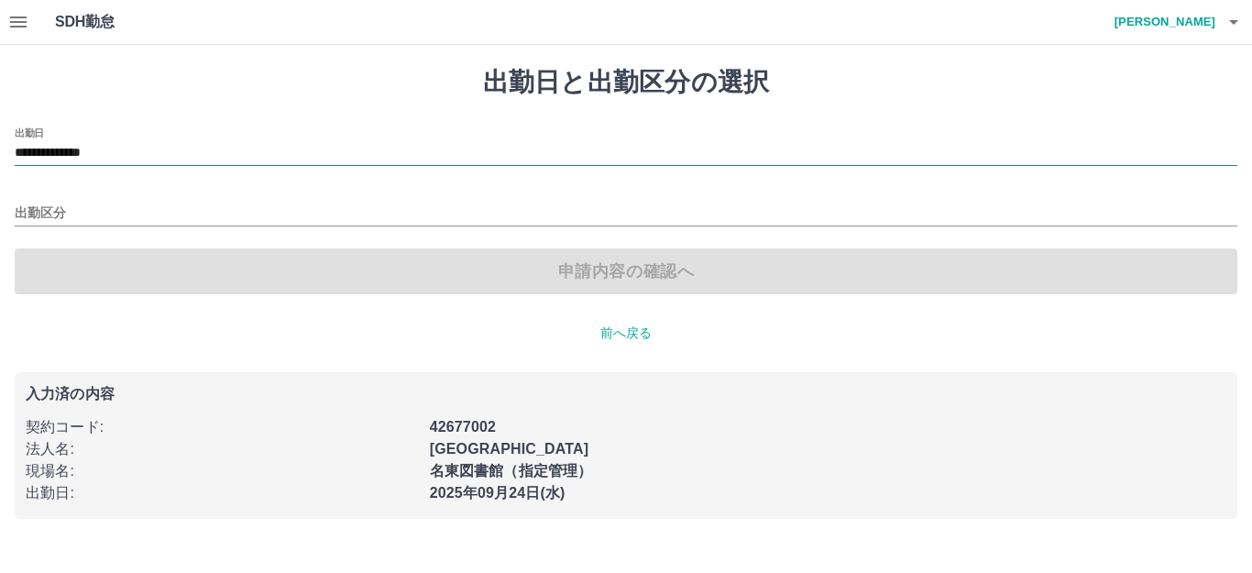
drag, startPoint x: 149, startPoint y: 154, endPoint x: 156, endPoint y: 165, distance: 12.7
click at [150, 153] on input "**********" at bounding box center [626, 153] width 1223 height 23
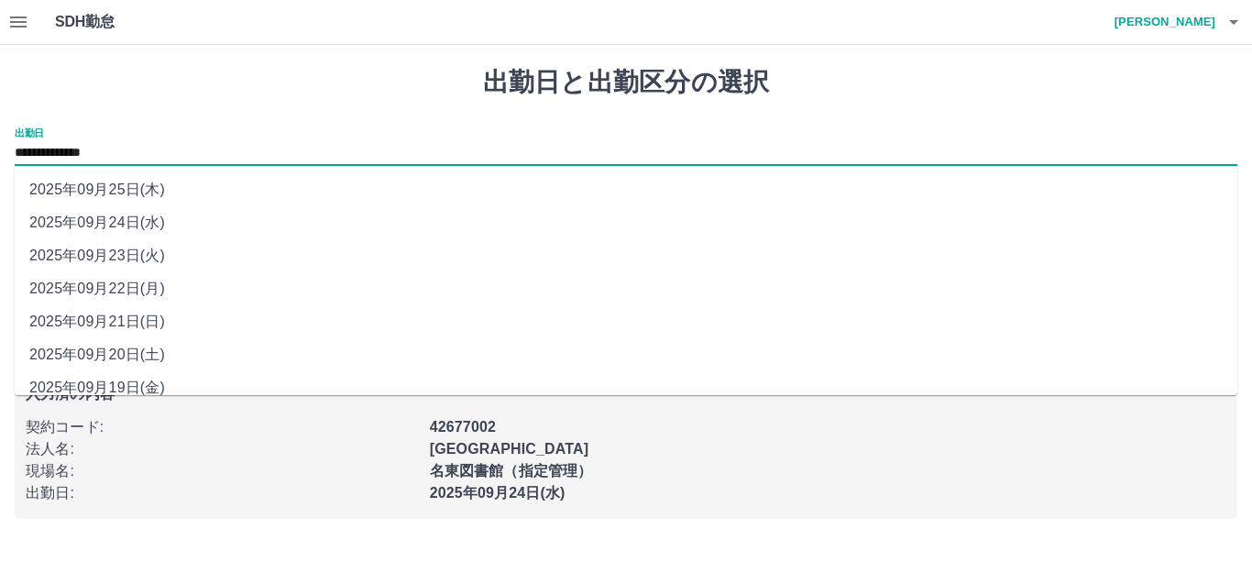
click at [149, 262] on li "2025年09月23日(火)" at bounding box center [626, 255] width 1223 height 33
type input "**********"
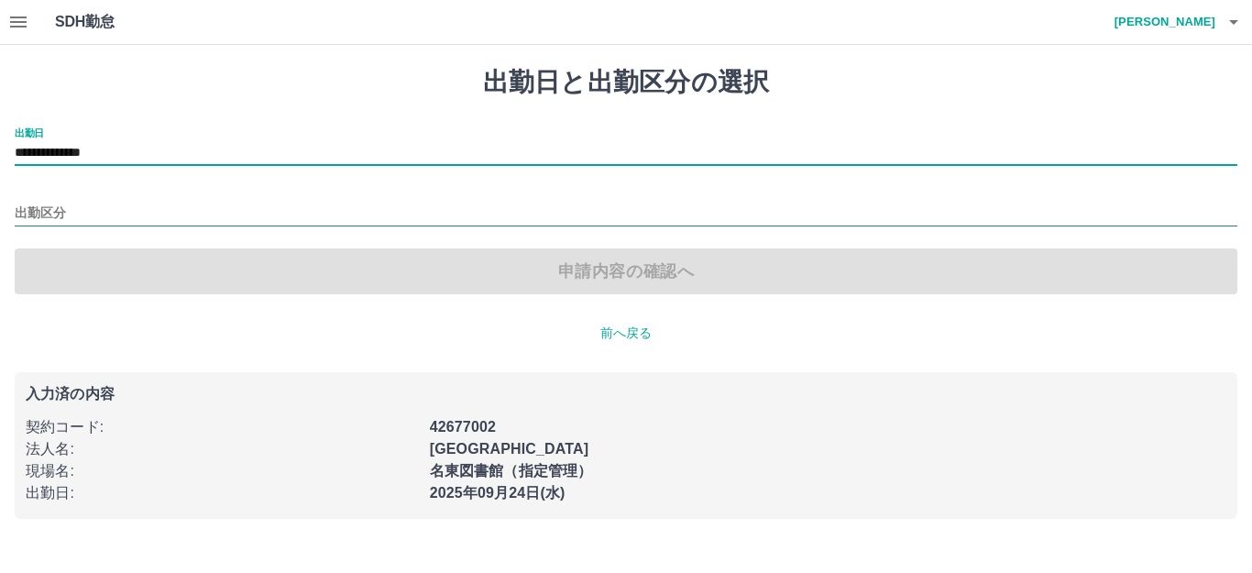
click at [121, 214] on input "出勤区分" at bounding box center [626, 214] width 1223 height 23
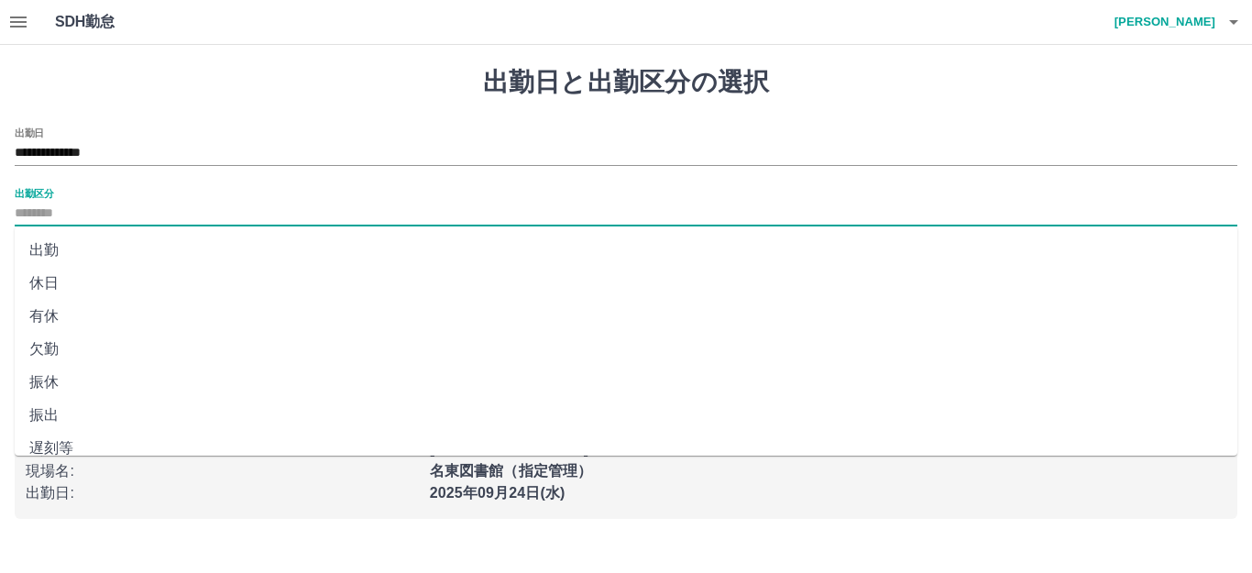
click at [94, 267] on li "休日" at bounding box center [626, 283] width 1223 height 33
type input "**"
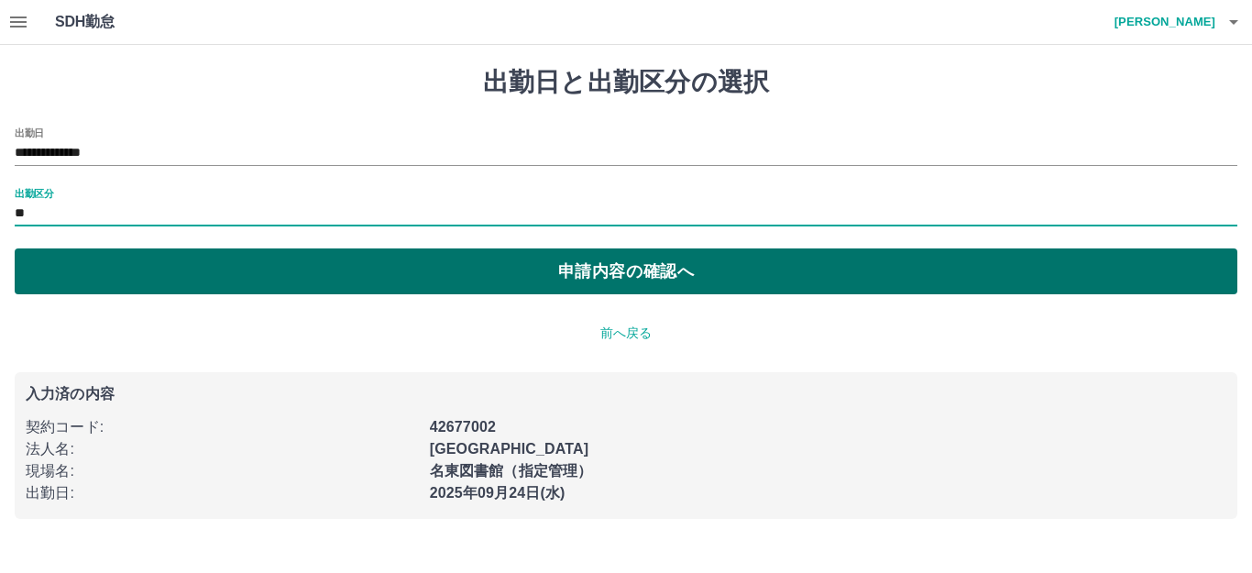
click at [105, 277] on button "申請内容の確認へ" at bounding box center [626, 271] width 1223 height 46
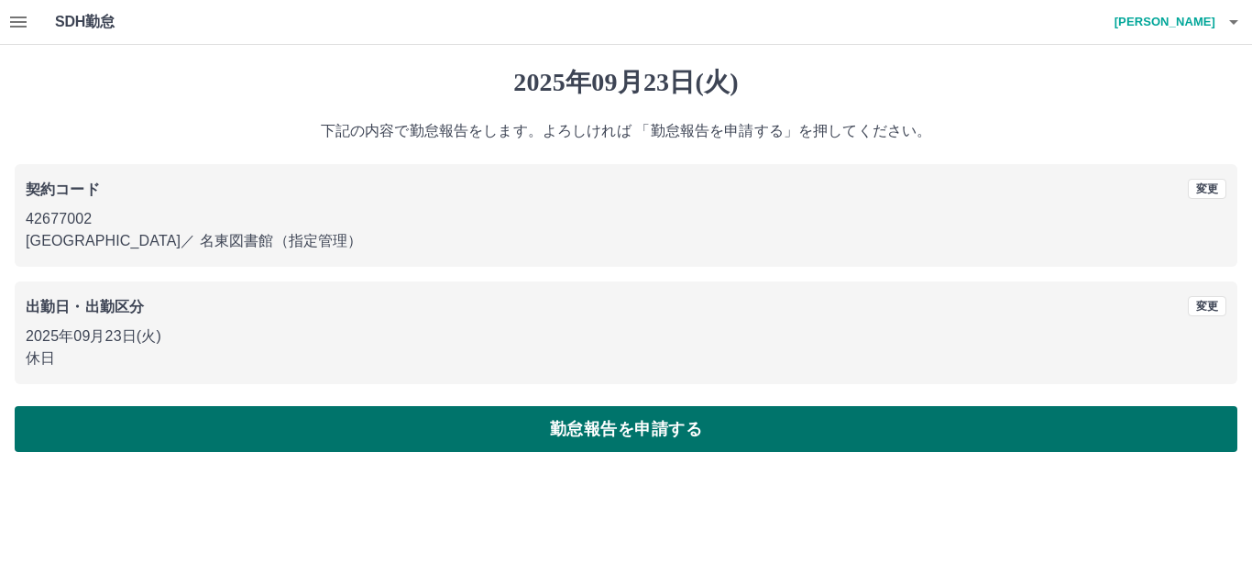
click at [425, 417] on button "勤怠報告を申請する" at bounding box center [626, 429] width 1223 height 46
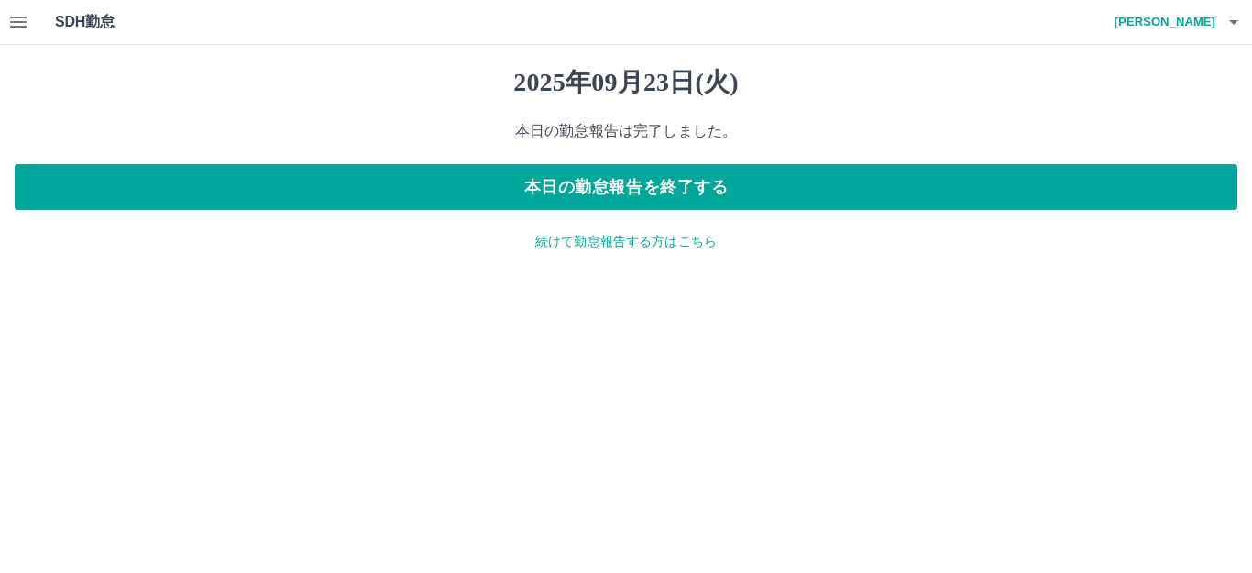
click at [6, 25] on button "button" at bounding box center [18, 22] width 37 height 44
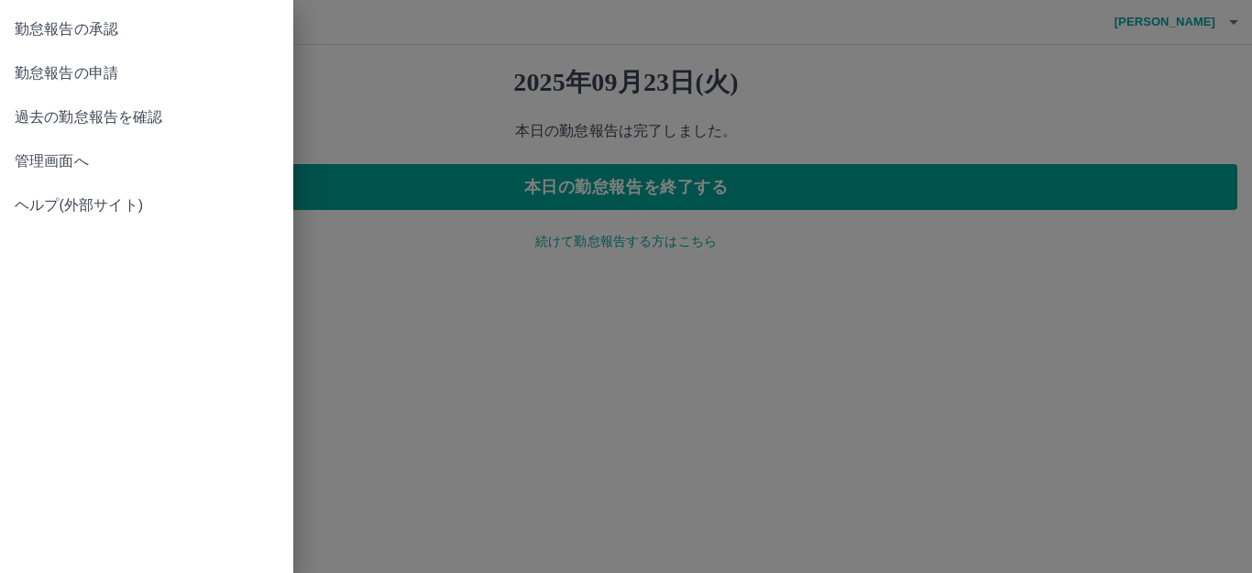
click at [52, 167] on span "管理画面へ" at bounding box center [147, 161] width 264 height 22
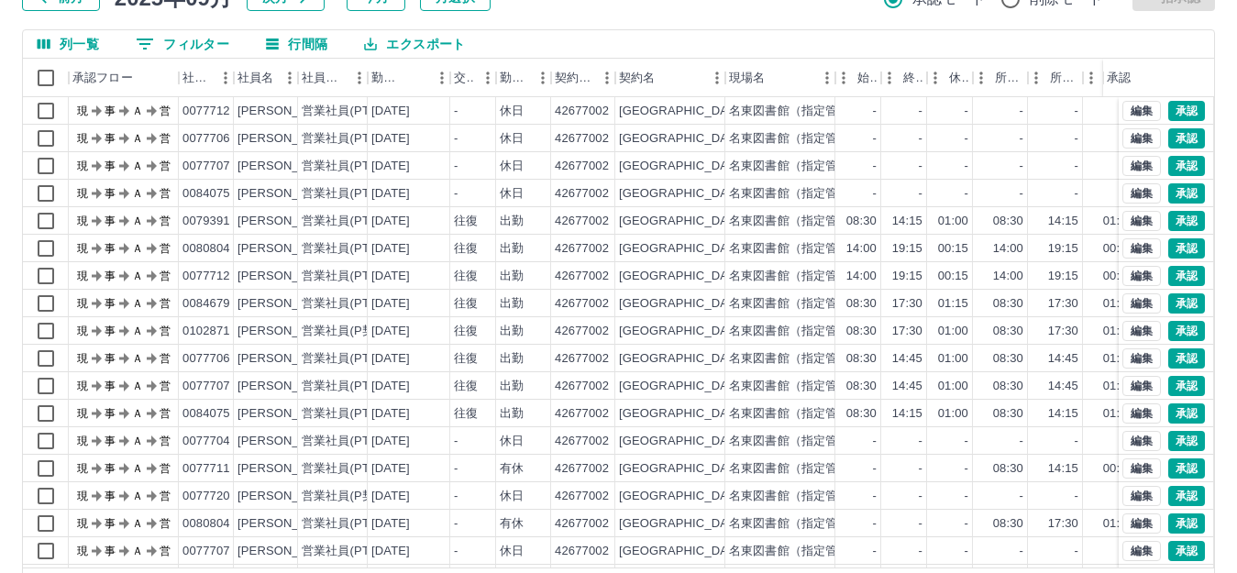
scroll to position [202, 0]
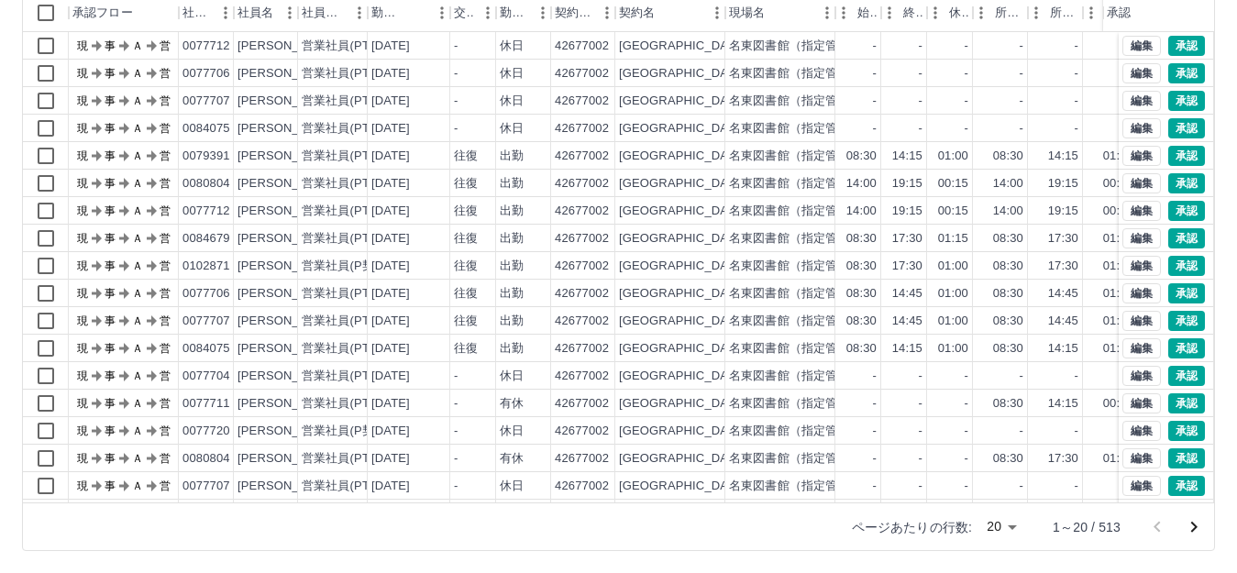
click at [1006, 520] on body "SDH勤怠 [PERSON_NAME] 勤務実績承認 前月 [DATE] 次月 今月 月選択 承認モード 削除モード 一括承認 列一覧 0 フィルター 行間隔…" at bounding box center [618, 185] width 1237 height 775
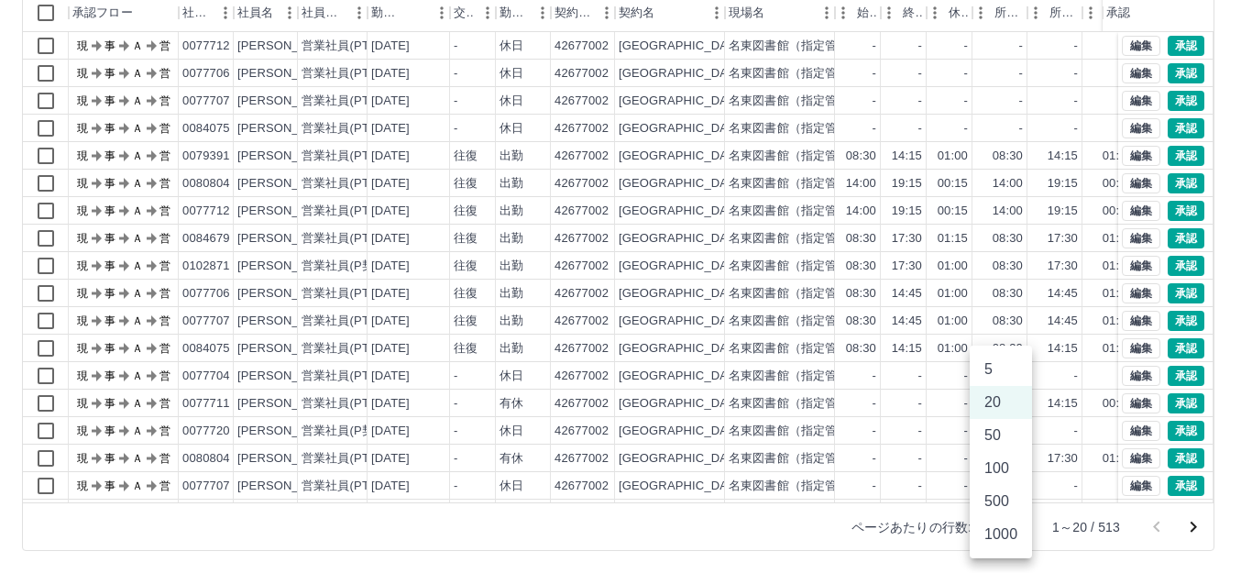
click at [999, 530] on li "1000" at bounding box center [1001, 534] width 62 height 33
type input "****"
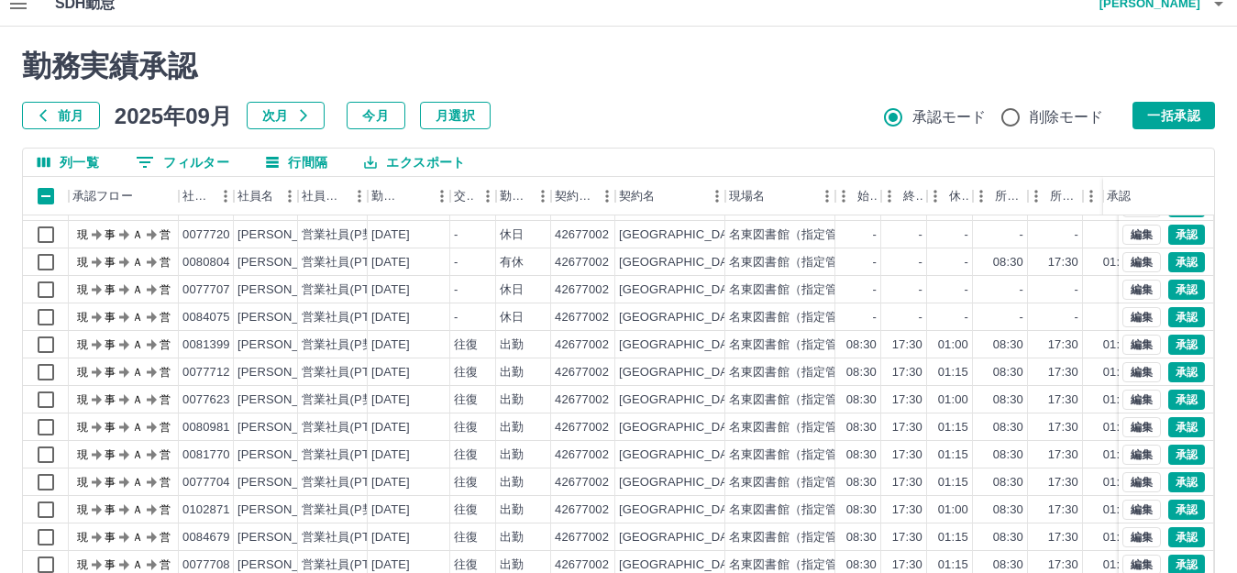
scroll to position [288, 0]
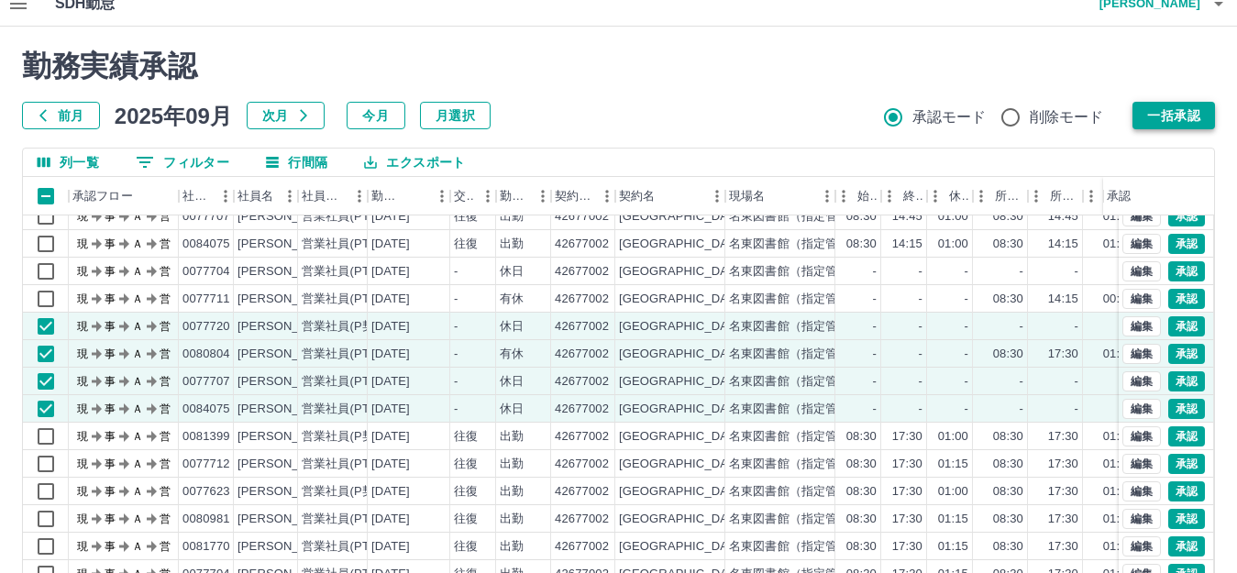
click at [1173, 116] on button "一括承認" at bounding box center [1173, 116] width 83 height 28
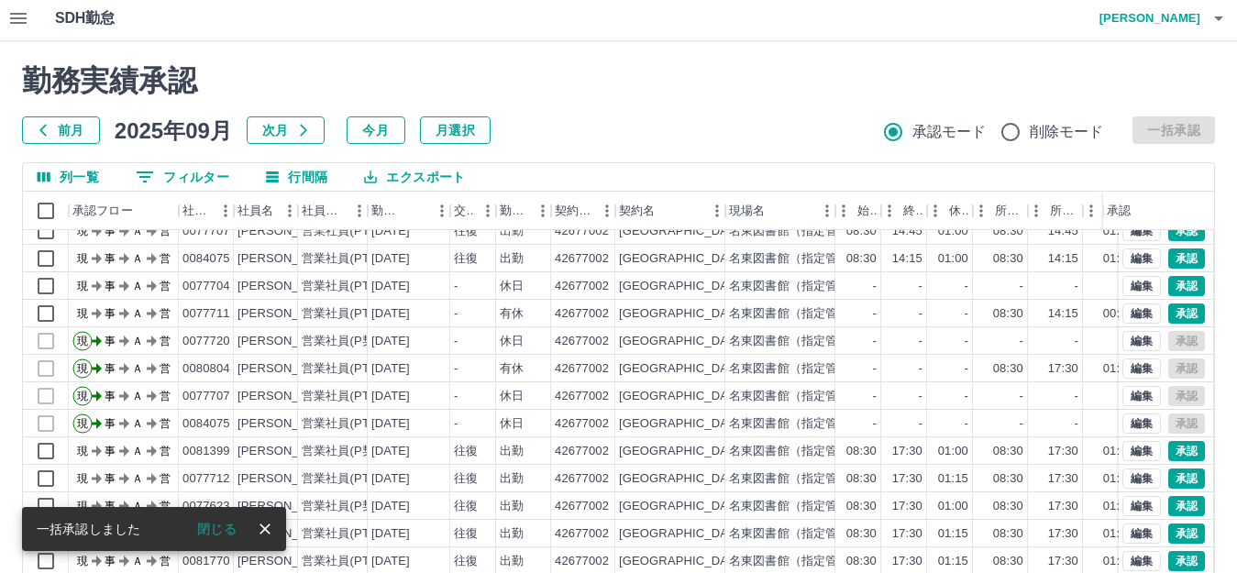
scroll to position [0, 0]
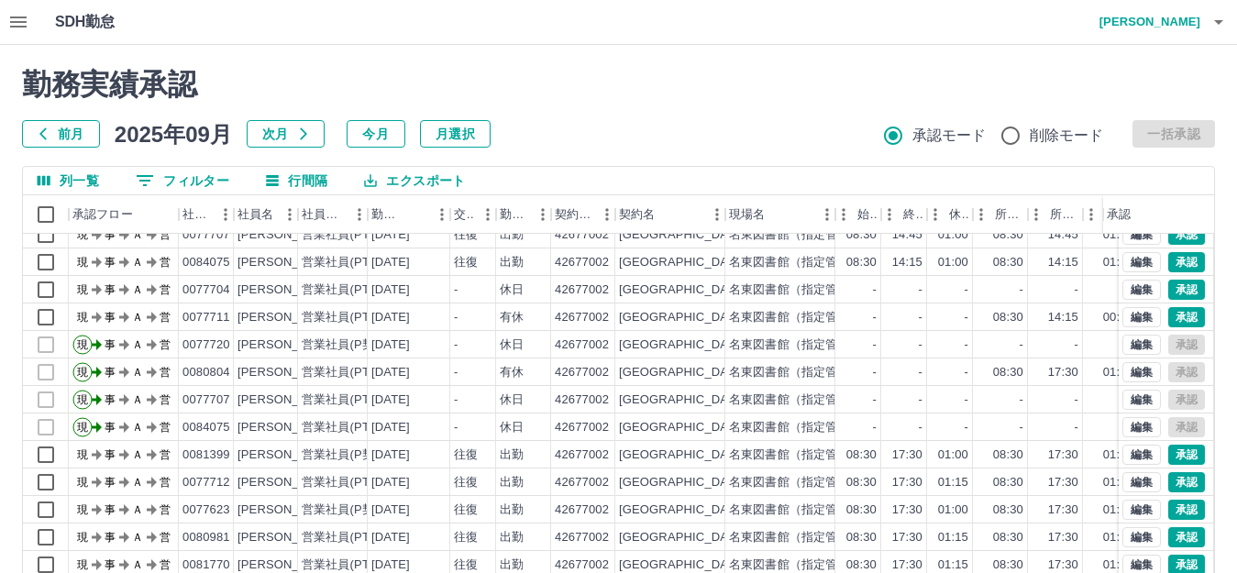
click at [12, 20] on icon "button" at bounding box center [18, 22] width 22 height 22
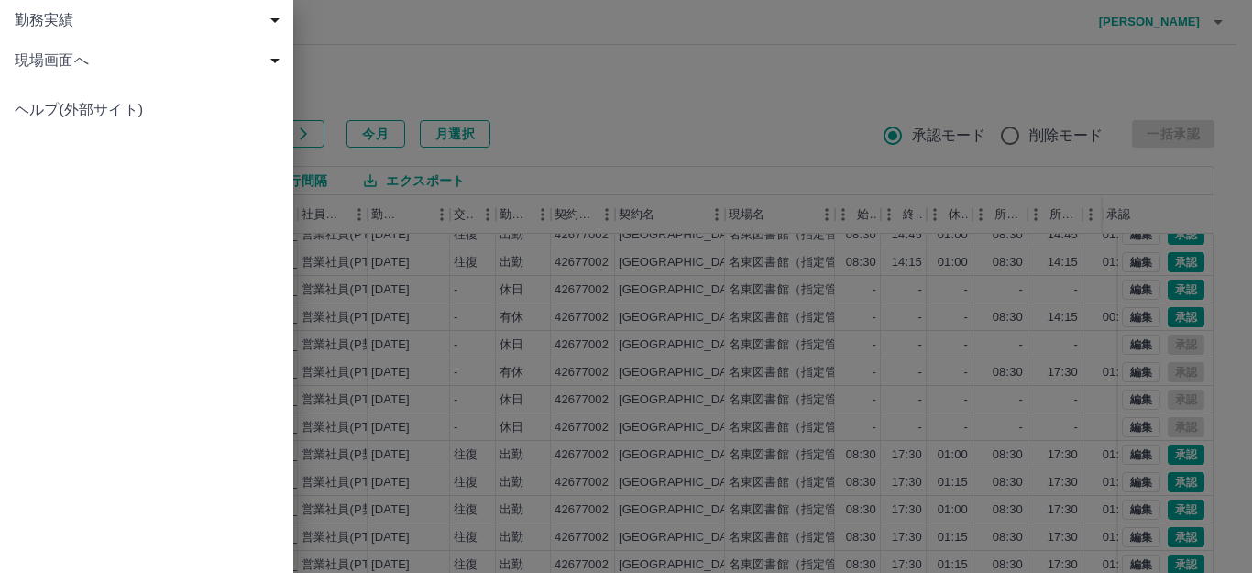
drag, startPoint x: 140, startPoint y: 58, endPoint x: 157, endPoint y: 64, distance: 17.7
click at [141, 57] on span "現場画面へ" at bounding box center [150, 61] width 271 height 22
click at [105, 92] on span "現場画面へ" at bounding box center [156, 101] width 246 height 22
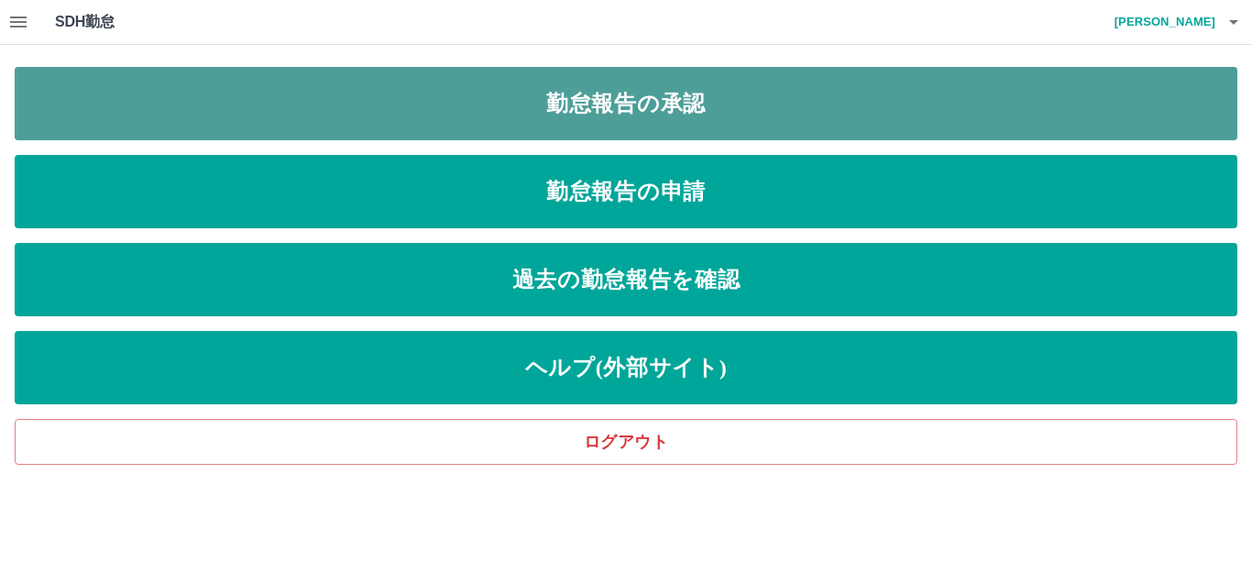
click at [395, 97] on link "勤怠報告の承認" at bounding box center [626, 103] width 1223 height 73
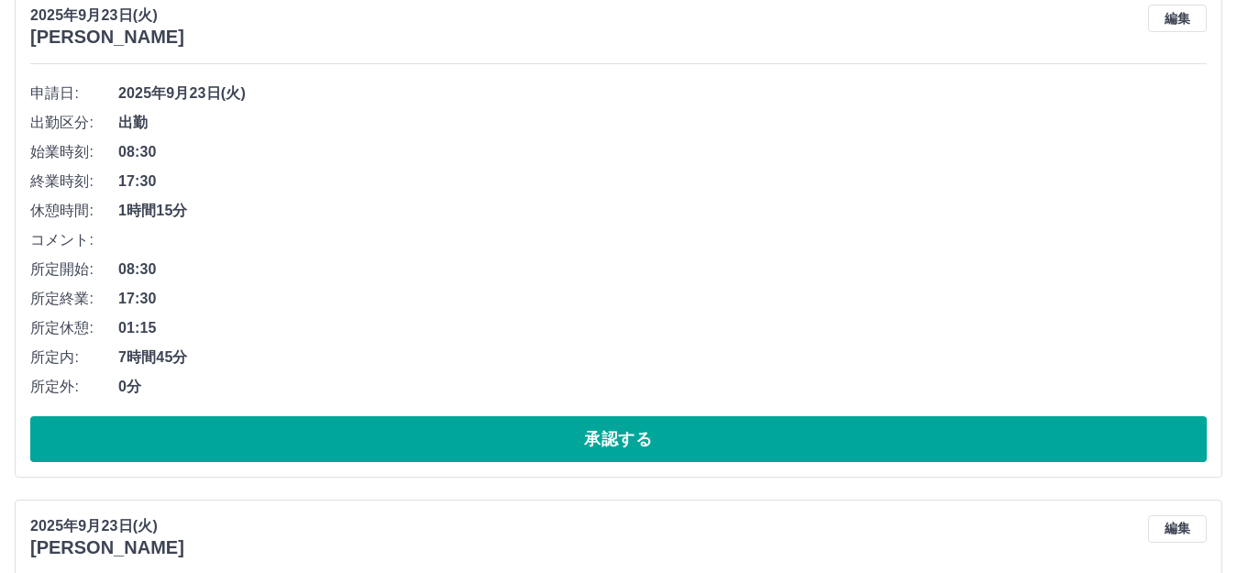
scroll to position [5867, 0]
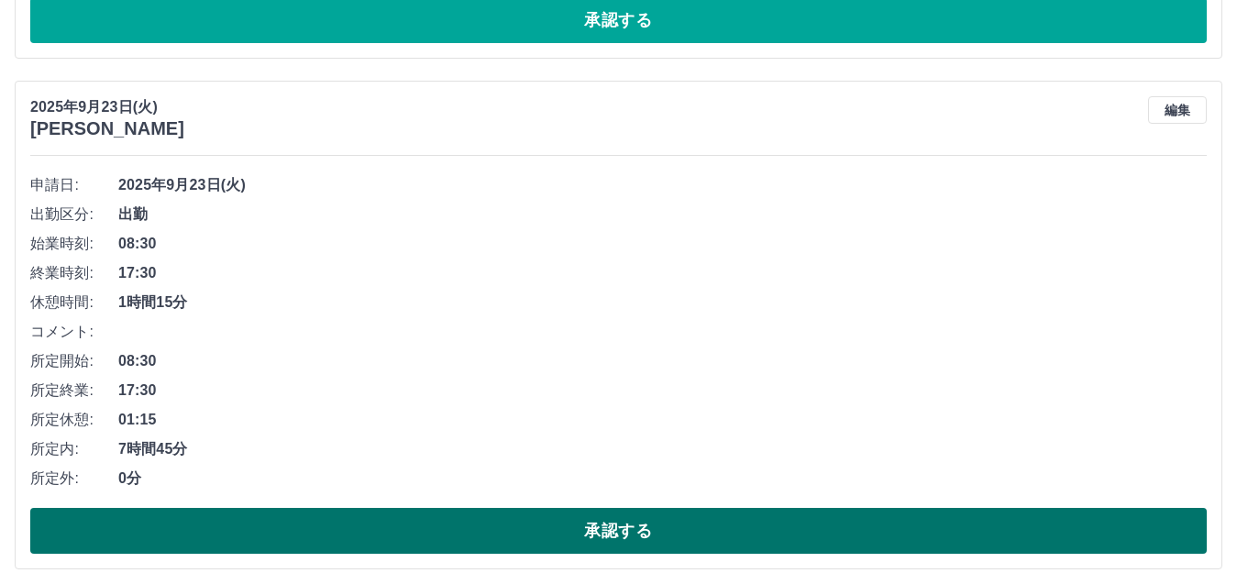
click at [311, 522] on button "承認する" at bounding box center [618, 531] width 1176 height 46
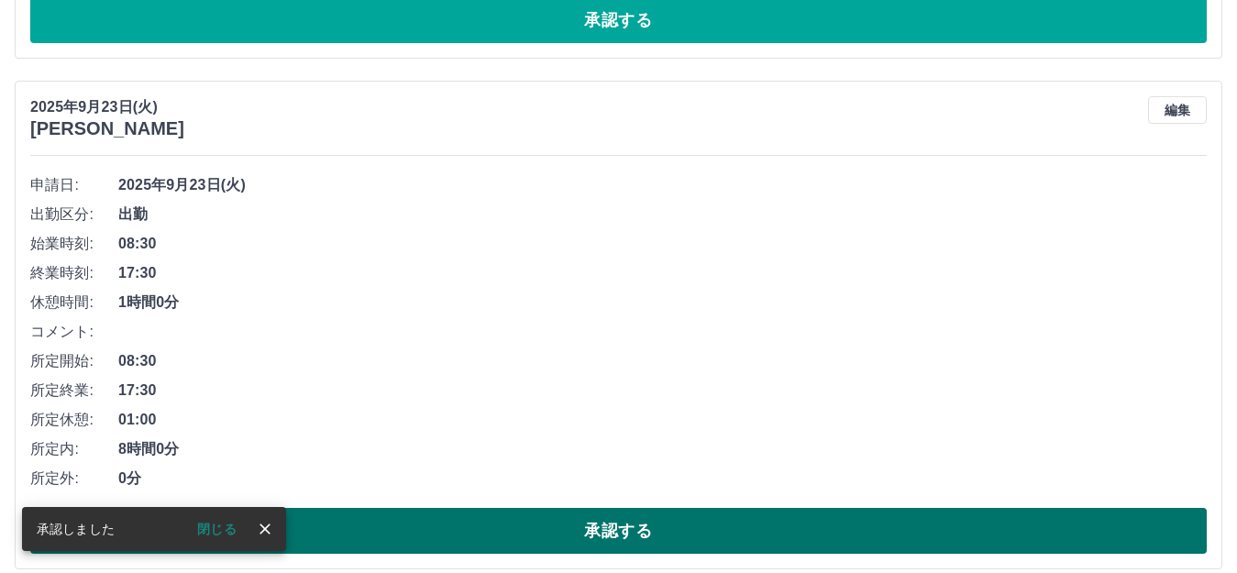
click at [391, 530] on button "承認する" at bounding box center [618, 531] width 1176 height 46
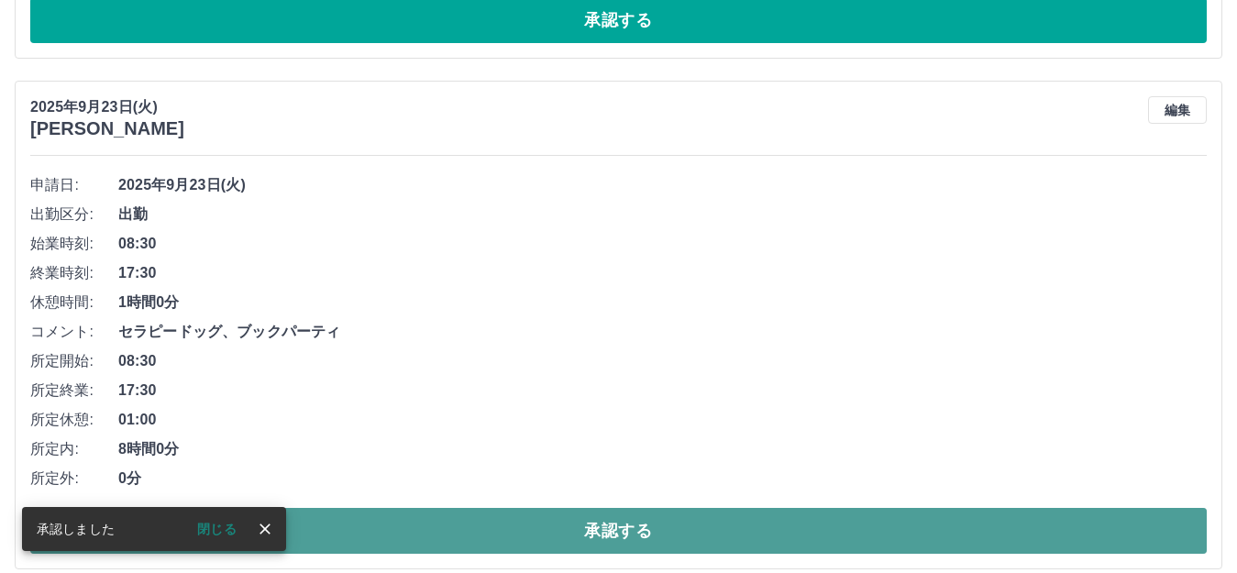
click at [451, 528] on button "承認する" at bounding box center [618, 531] width 1176 height 46
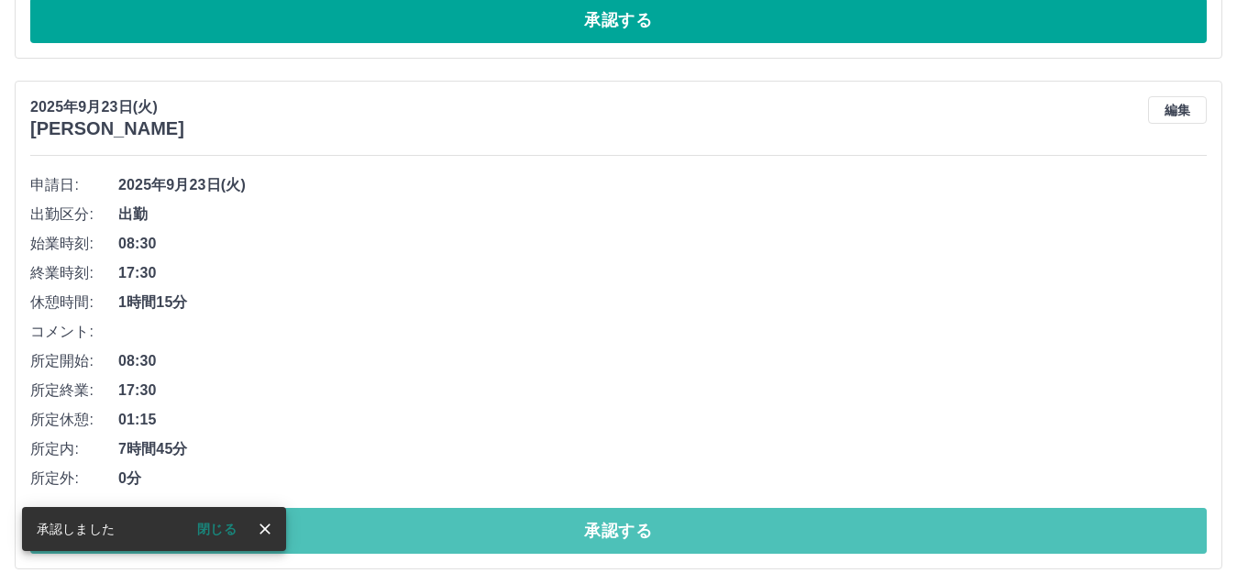
click at [451, 528] on button "承認する" at bounding box center [618, 531] width 1176 height 46
click at [451, 529] on button "承認する" at bounding box center [618, 531] width 1176 height 46
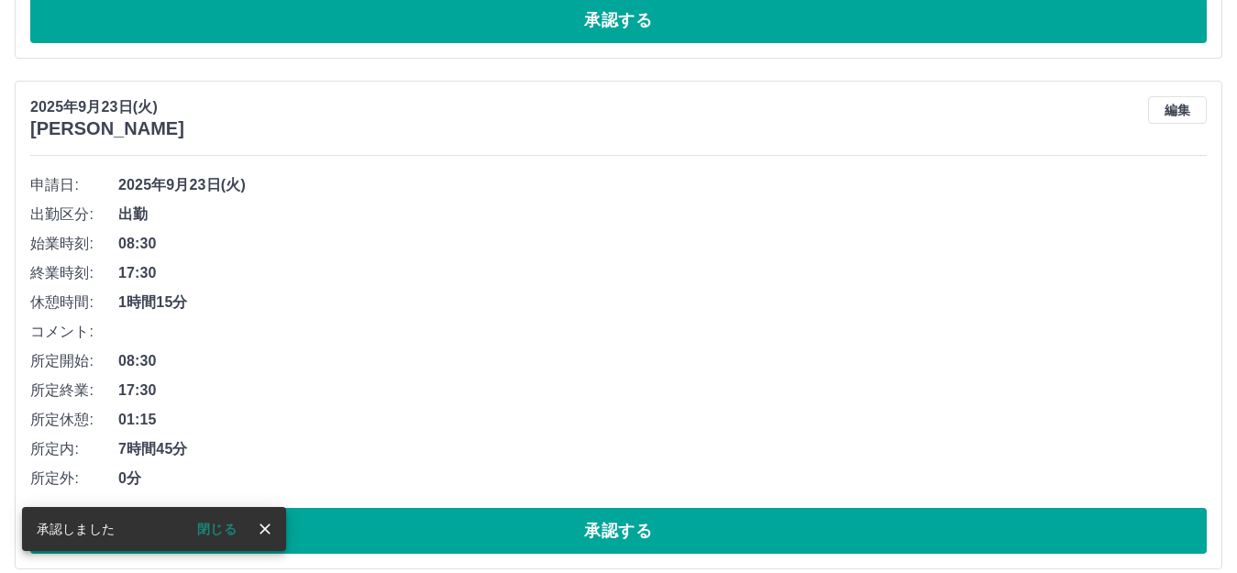
click at [451, 529] on button "承認する" at bounding box center [618, 531] width 1176 height 46
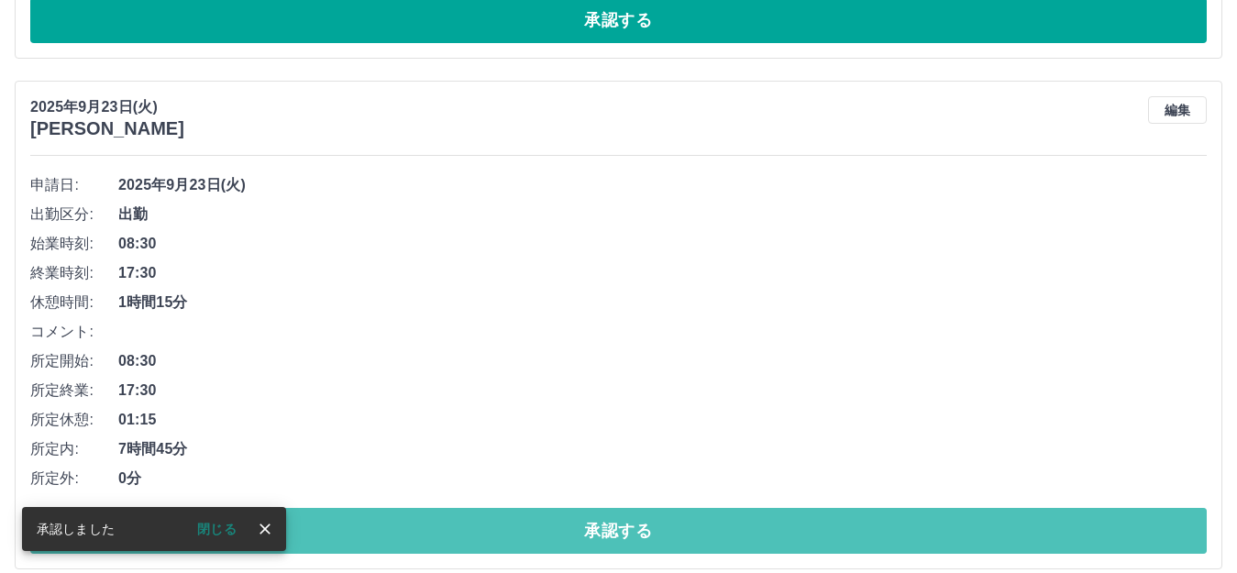
click at [451, 529] on button "承認する" at bounding box center [618, 531] width 1176 height 46
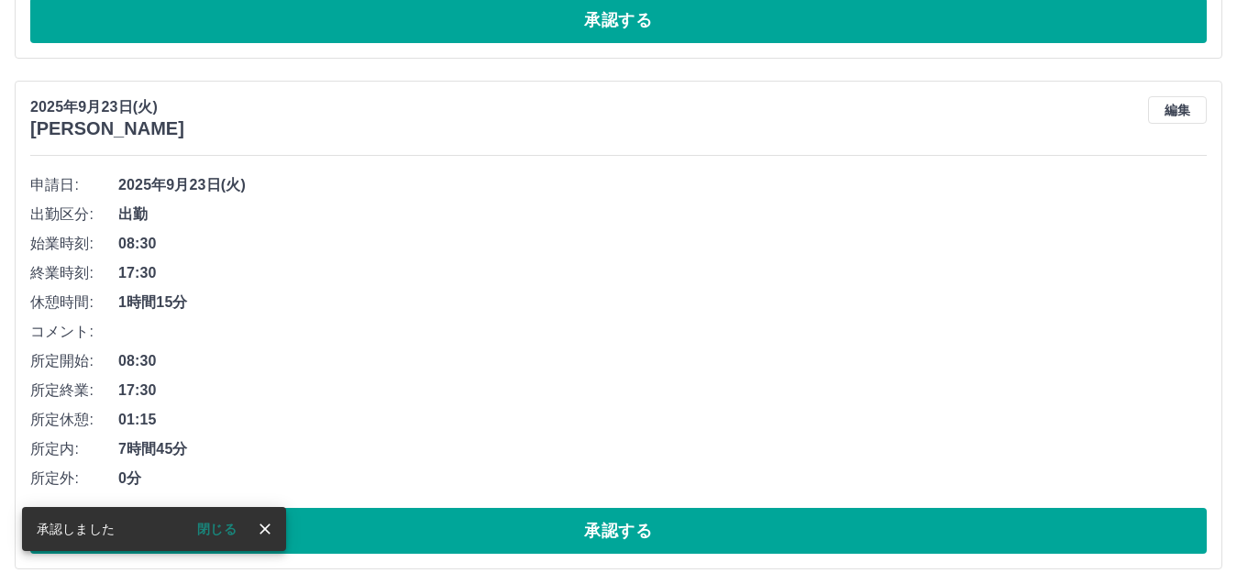
click at [451, 529] on button "承認する" at bounding box center [618, 531] width 1176 height 46
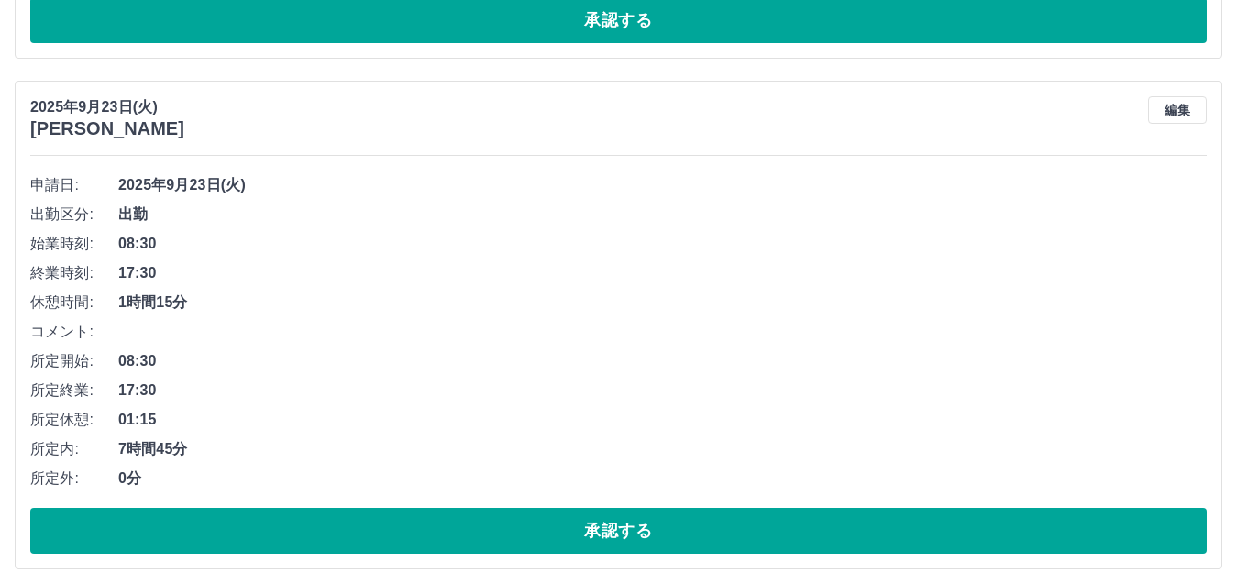
click at [451, 529] on button "承認する" at bounding box center [618, 531] width 1176 height 46
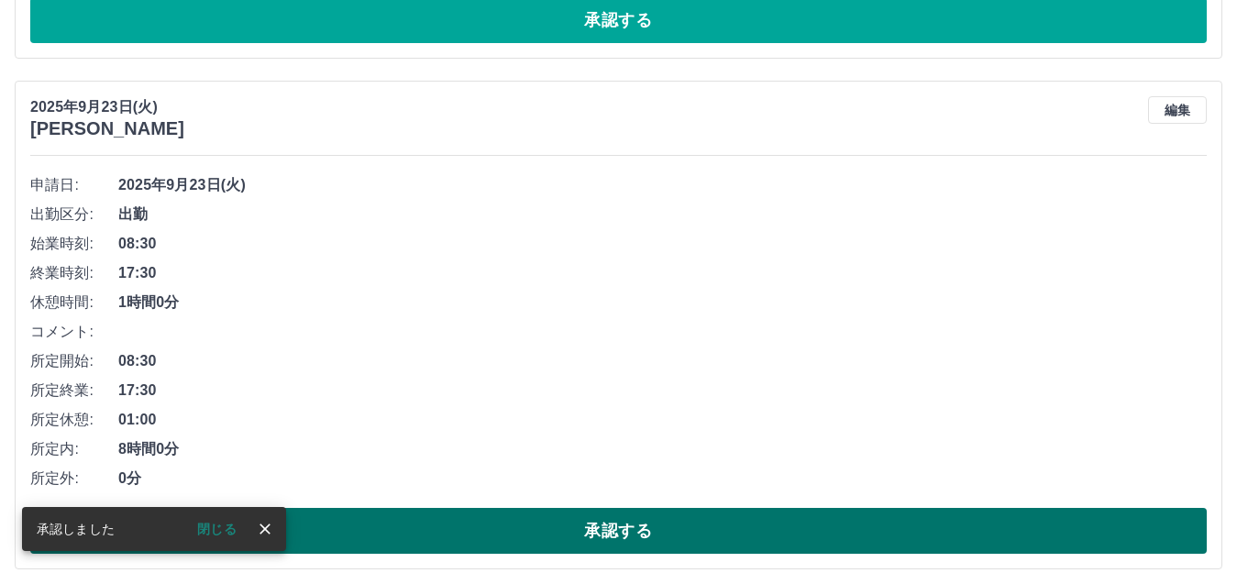
click at [494, 512] on button "承認する" at bounding box center [618, 531] width 1176 height 46
click at [493, 523] on button "承認する" at bounding box center [618, 531] width 1176 height 46
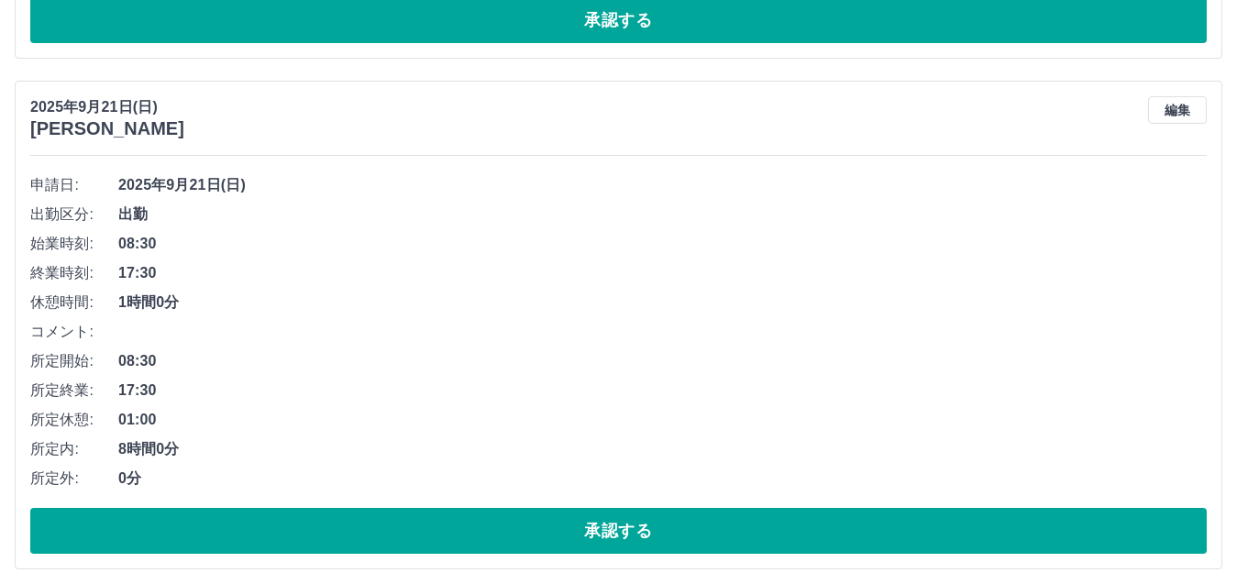
click at [493, 523] on button "承認する" at bounding box center [618, 531] width 1176 height 46
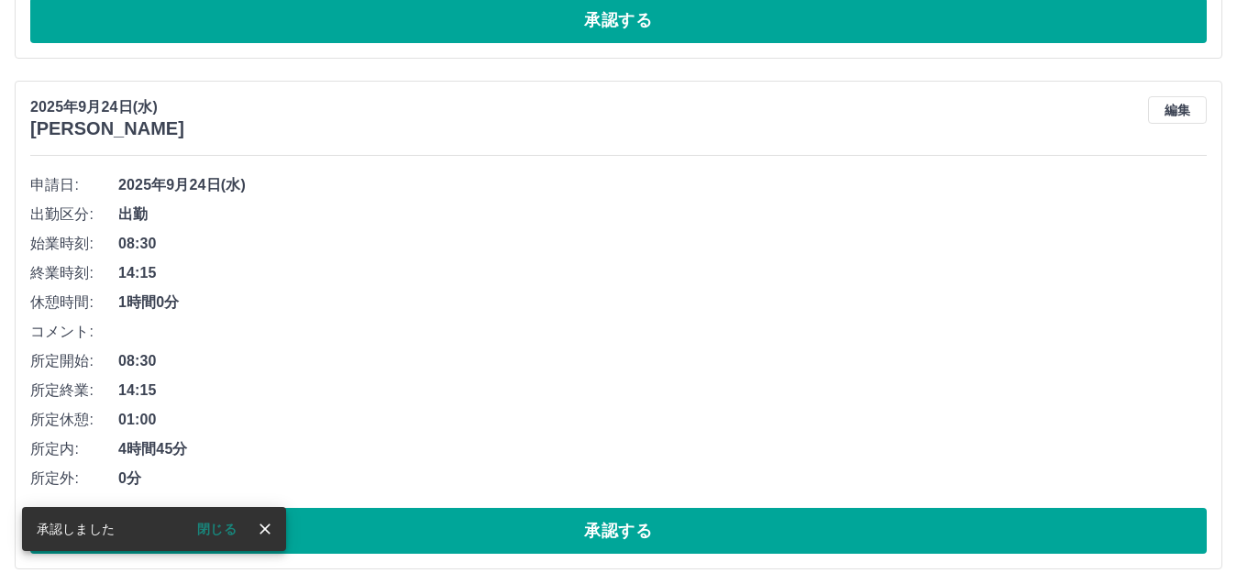
scroll to position [6378, 0]
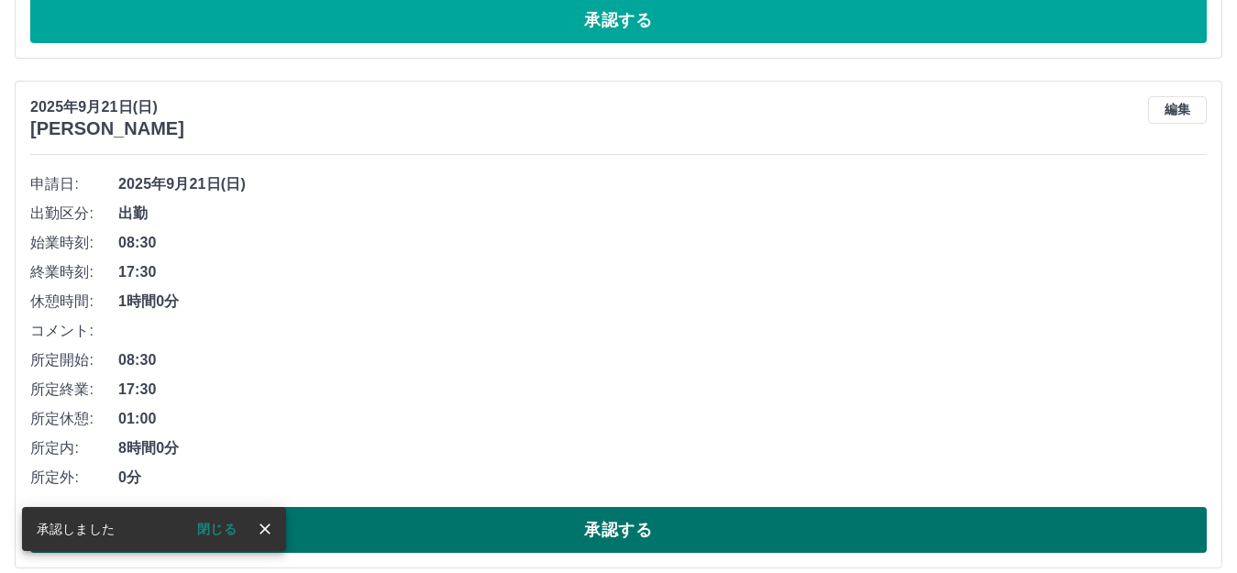
click at [491, 523] on button "承認する" at bounding box center [618, 530] width 1176 height 46
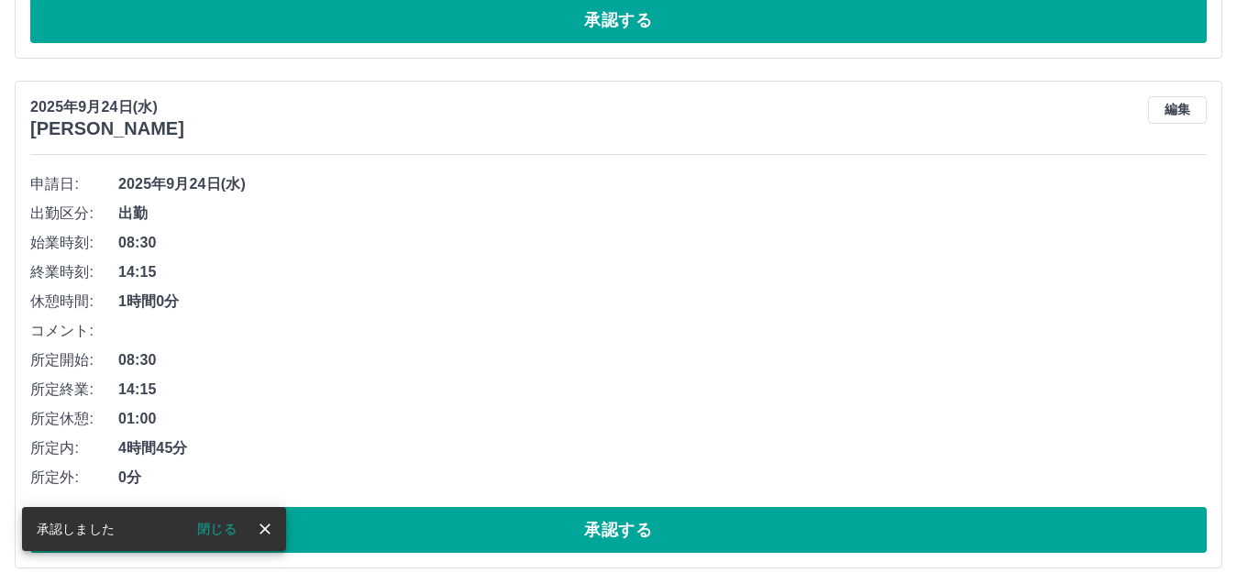
scroll to position [6887, 0]
click at [501, 523] on button "承認する" at bounding box center [618, 530] width 1176 height 46
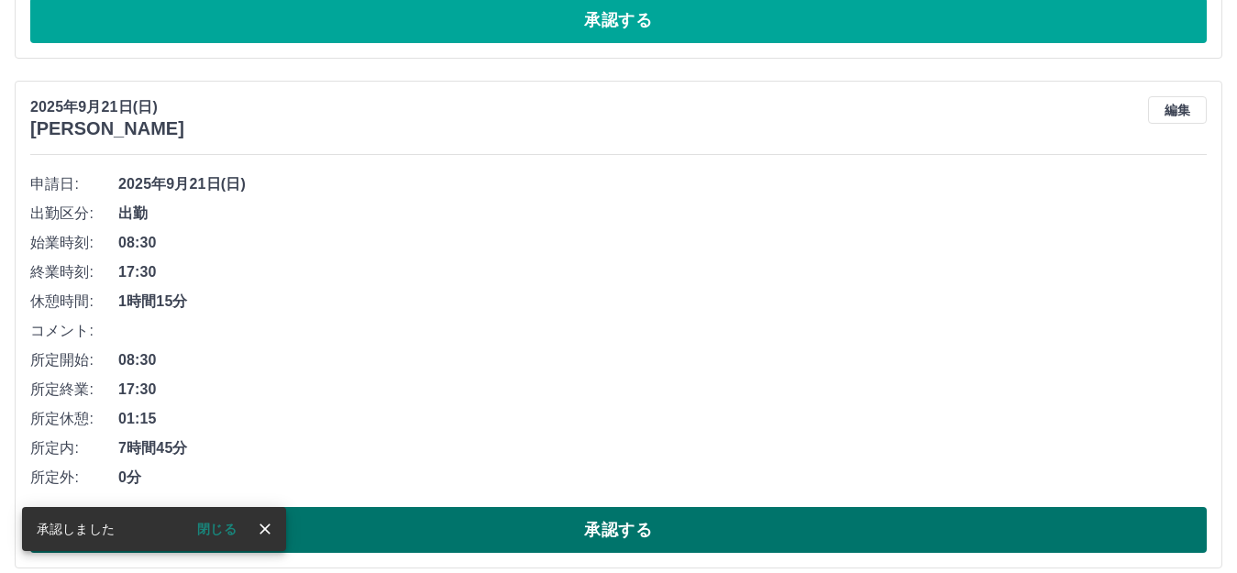
click at [521, 530] on button "承認する" at bounding box center [618, 530] width 1176 height 46
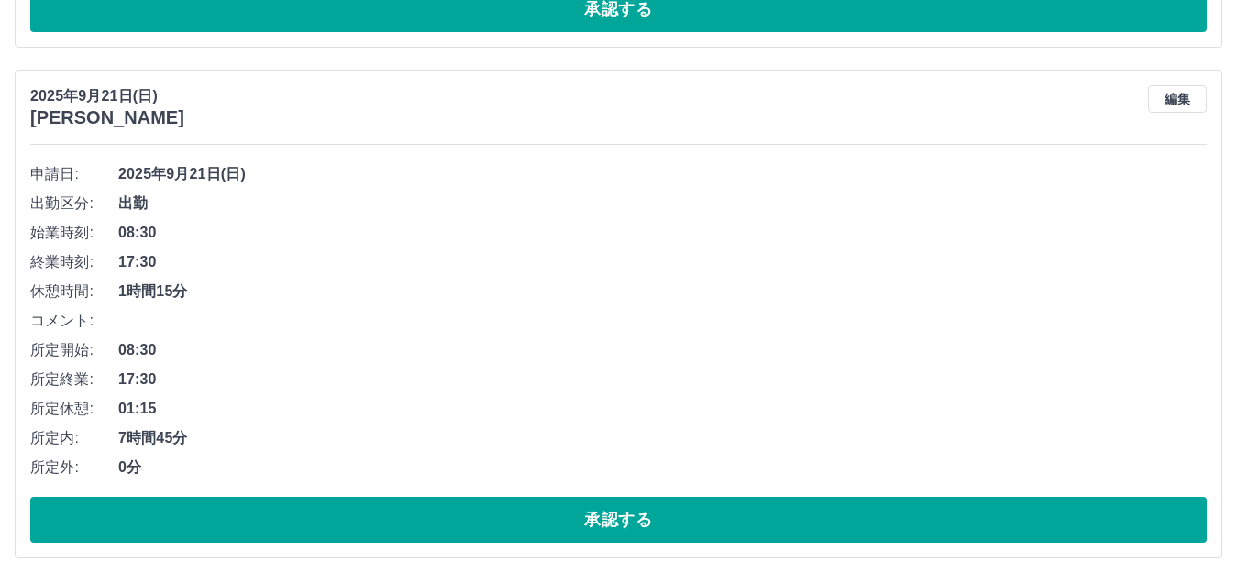
scroll to position [7437, 0]
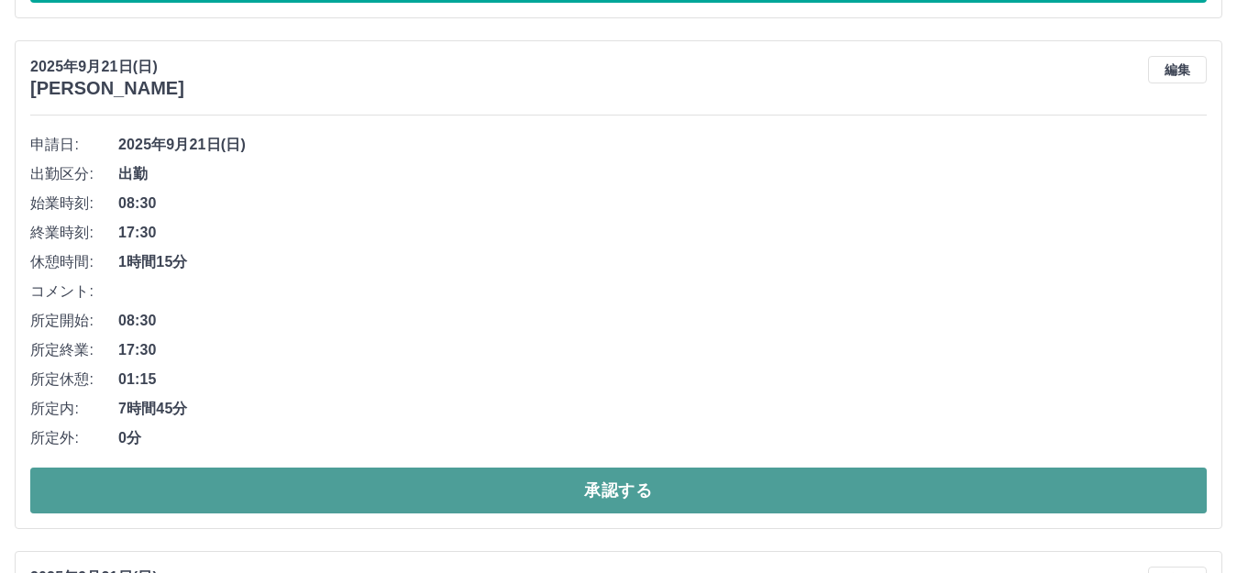
click at [519, 490] on button "承認する" at bounding box center [618, 491] width 1176 height 46
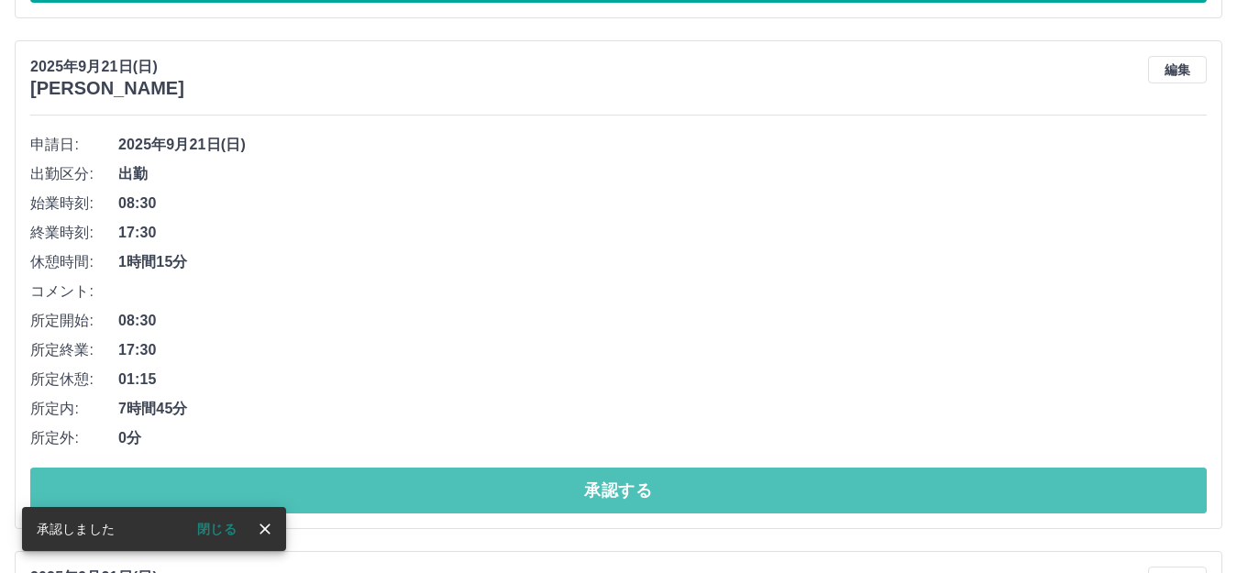
click at [519, 490] on button "承認する" at bounding box center [618, 491] width 1176 height 46
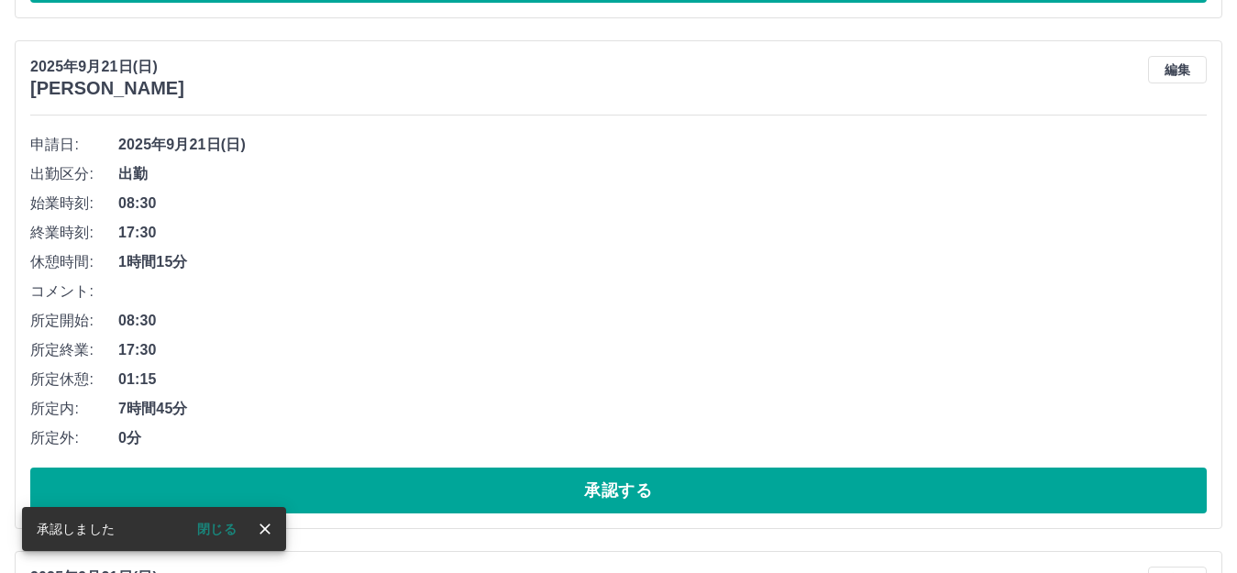
click at [519, 490] on button "承認する" at bounding box center [618, 491] width 1176 height 46
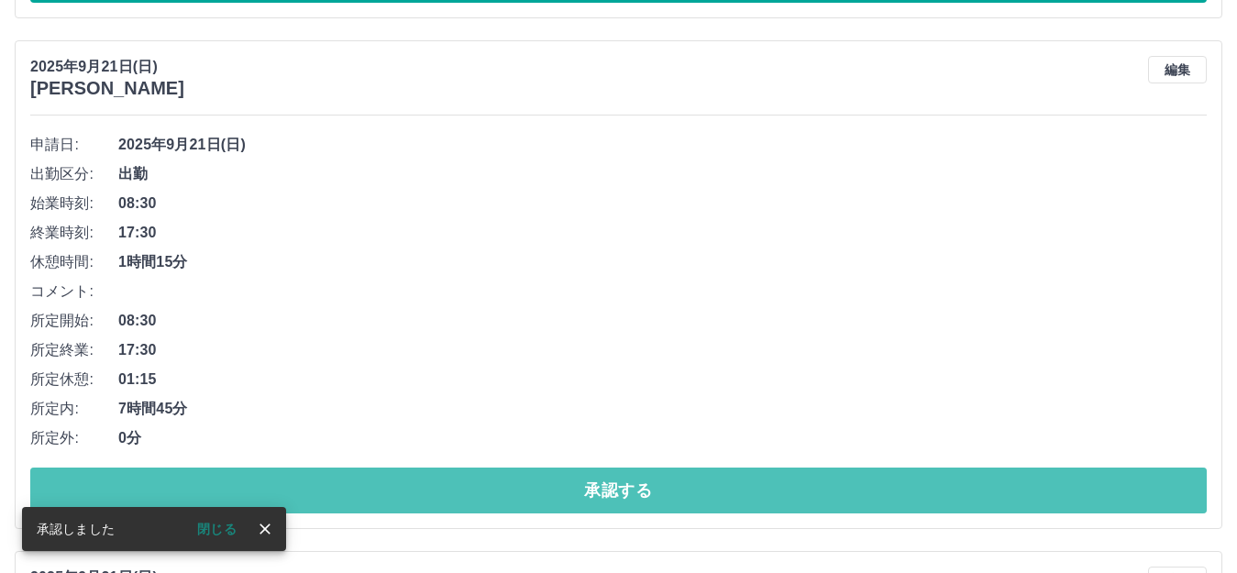
click at [519, 490] on button "承認する" at bounding box center [618, 491] width 1176 height 46
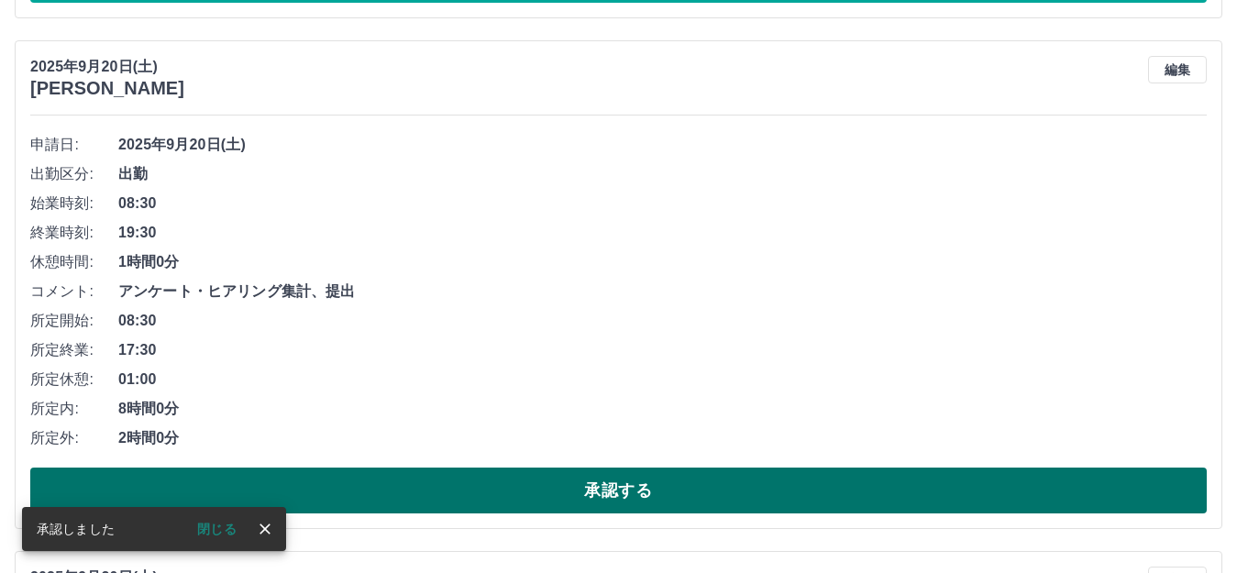
click at [493, 478] on button "承認する" at bounding box center [618, 491] width 1176 height 46
click at [471, 481] on button "承認する" at bounding box center [618, 491] width 1176 height 46
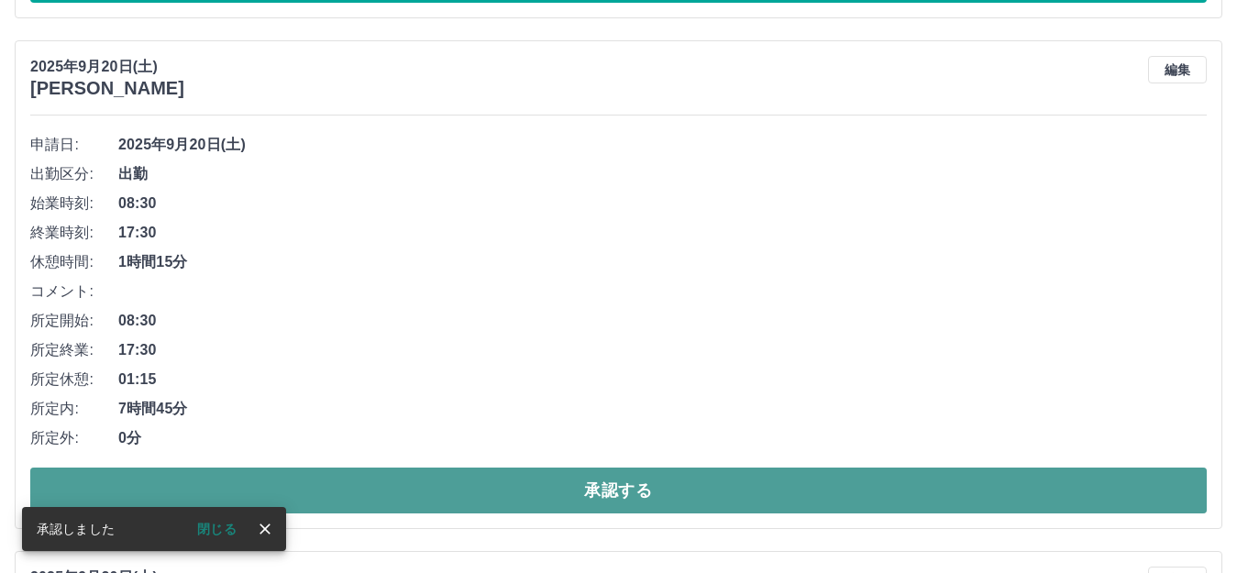
click at [468, 480] on button "承認する" at bounding box center [618, 491] width 1176 height 46
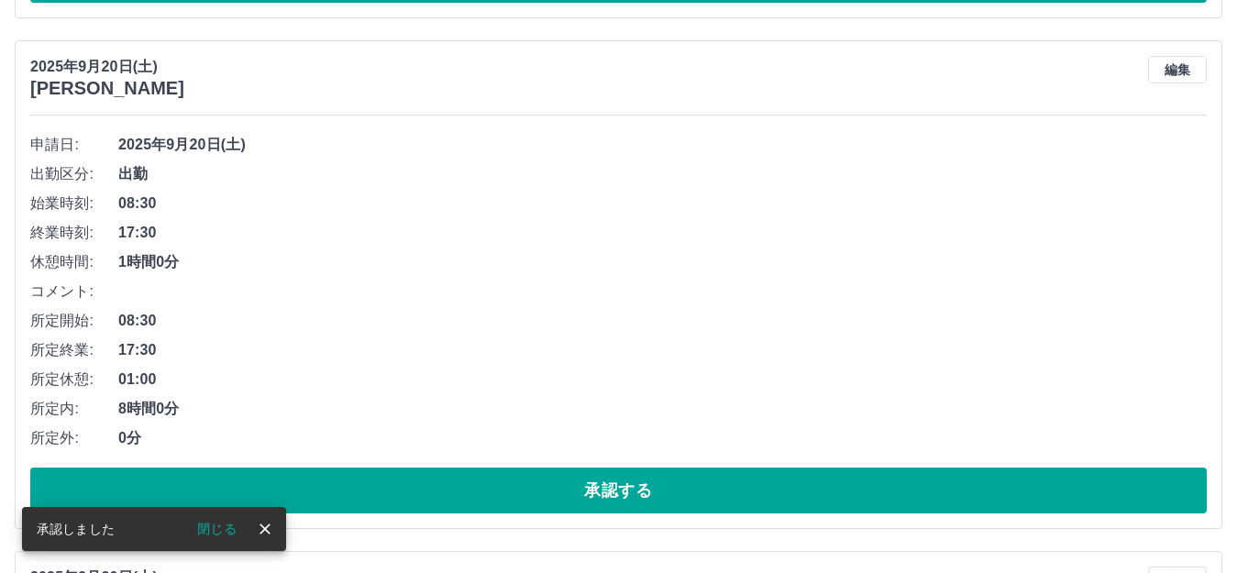
click at [468, 480] on button "承認する" at bounding box center [618, 491] width 1176 height 46
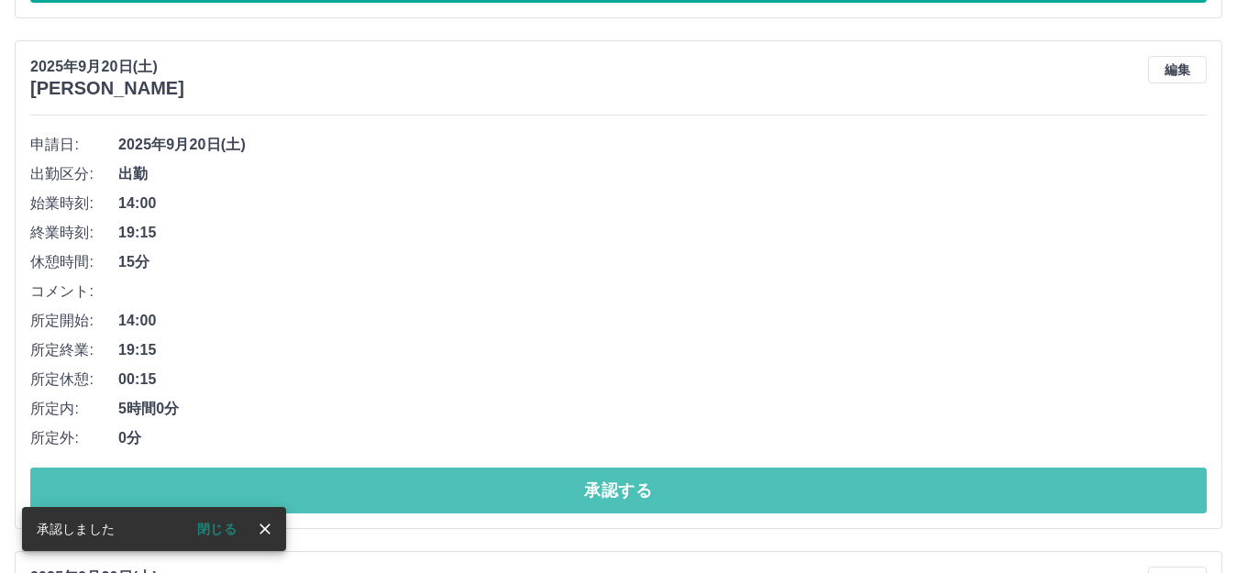
click at [468, 480] on button "承認する" at bounding box center [618, 491] width 1176 height 46
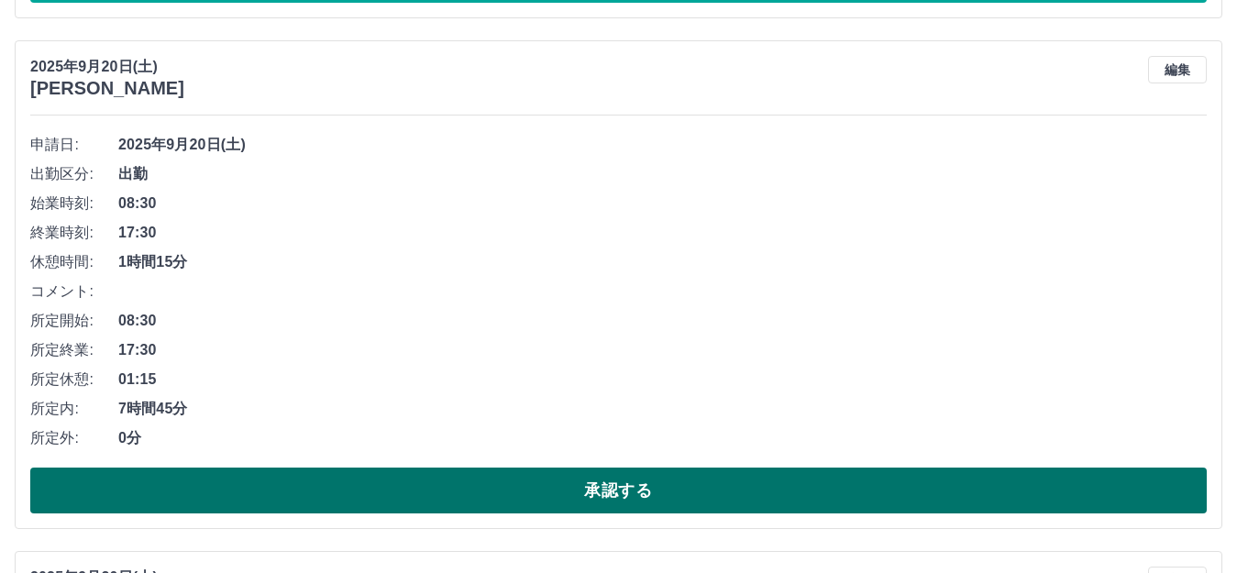
click at [457, 486] on button "承認する" at bounding box center [618, 491] width 1176 height 46
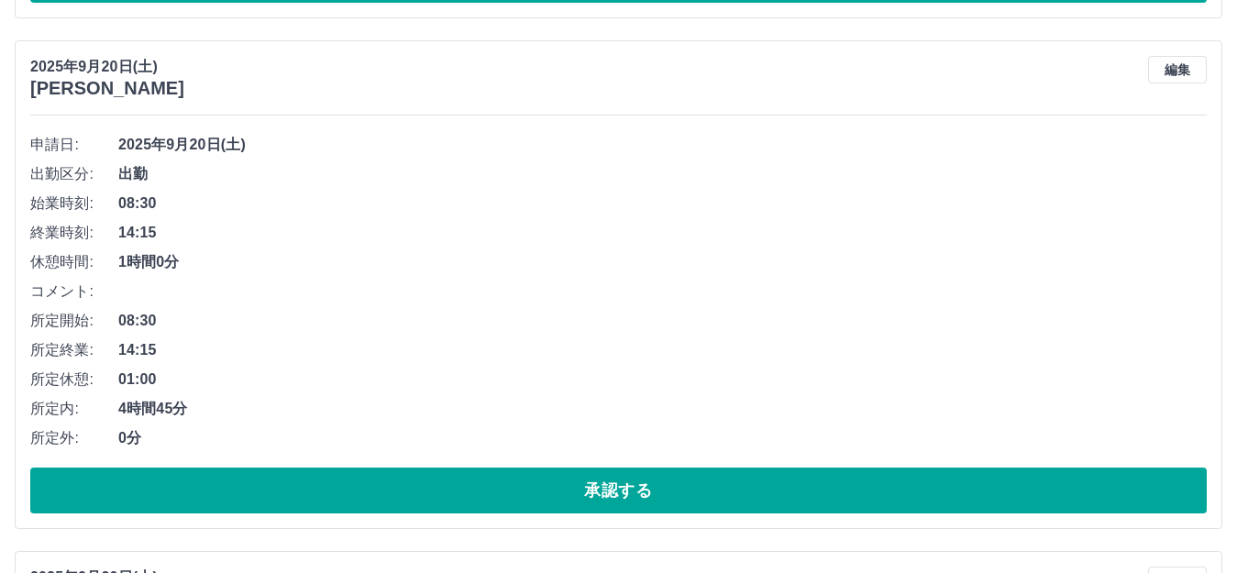
click at [457, 486] on button "承認する" at bounding box center [618, 491] width 1176 height 46
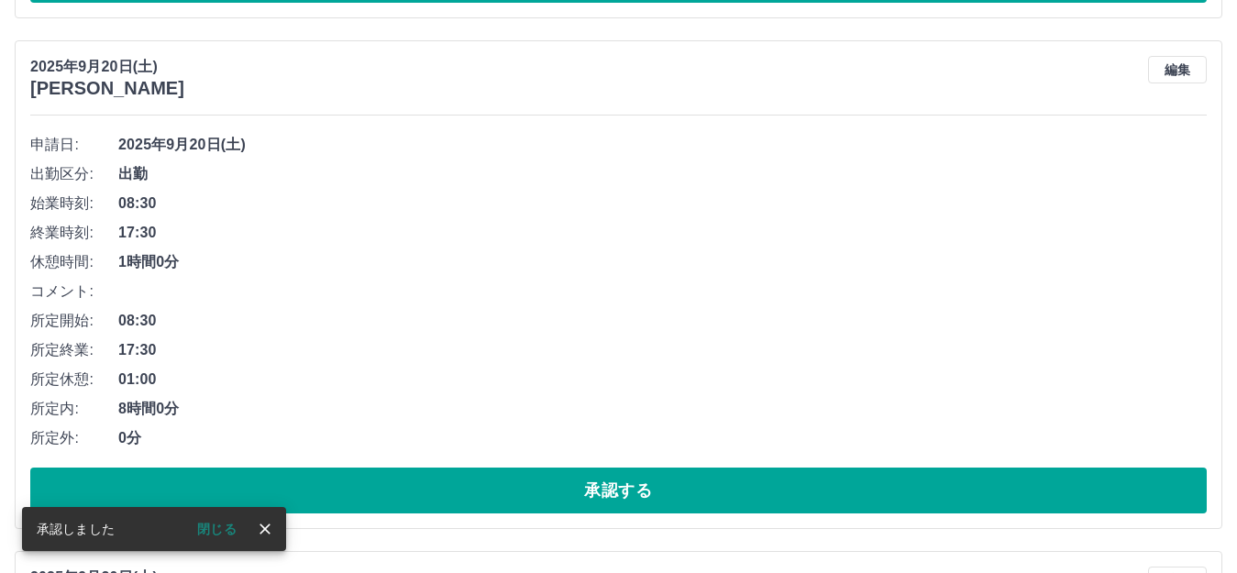
click at [457, 486] on button "承認する" at bounding box center [618, 491] width 1176 height 46
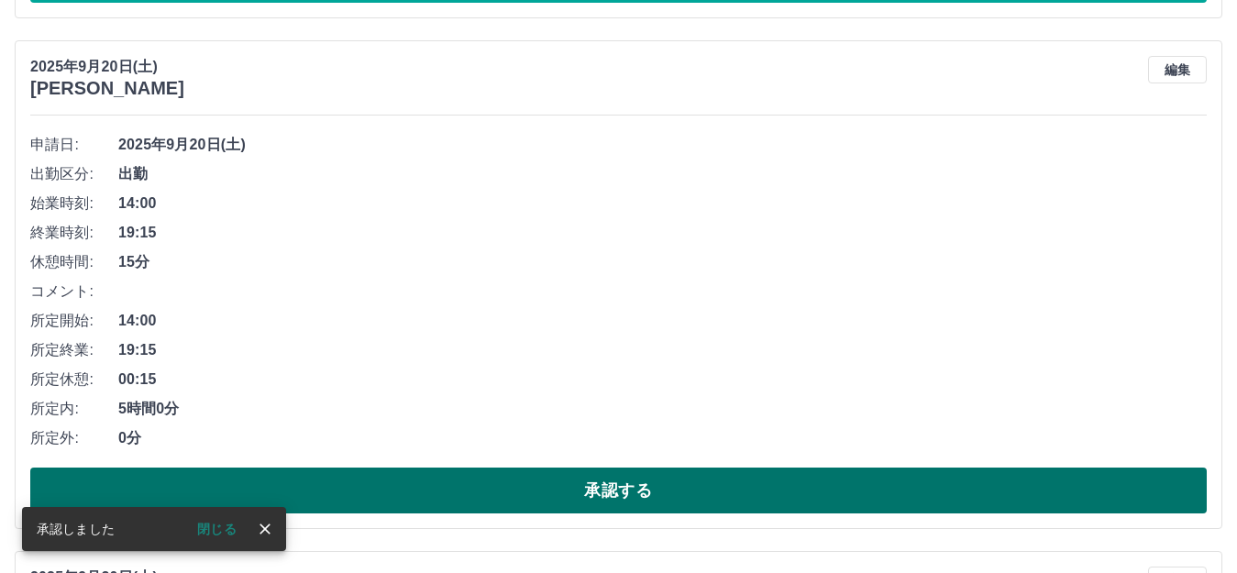
click at [394, 490] on button "承認する" at bounding box center [618, 491] width 1176 height 46
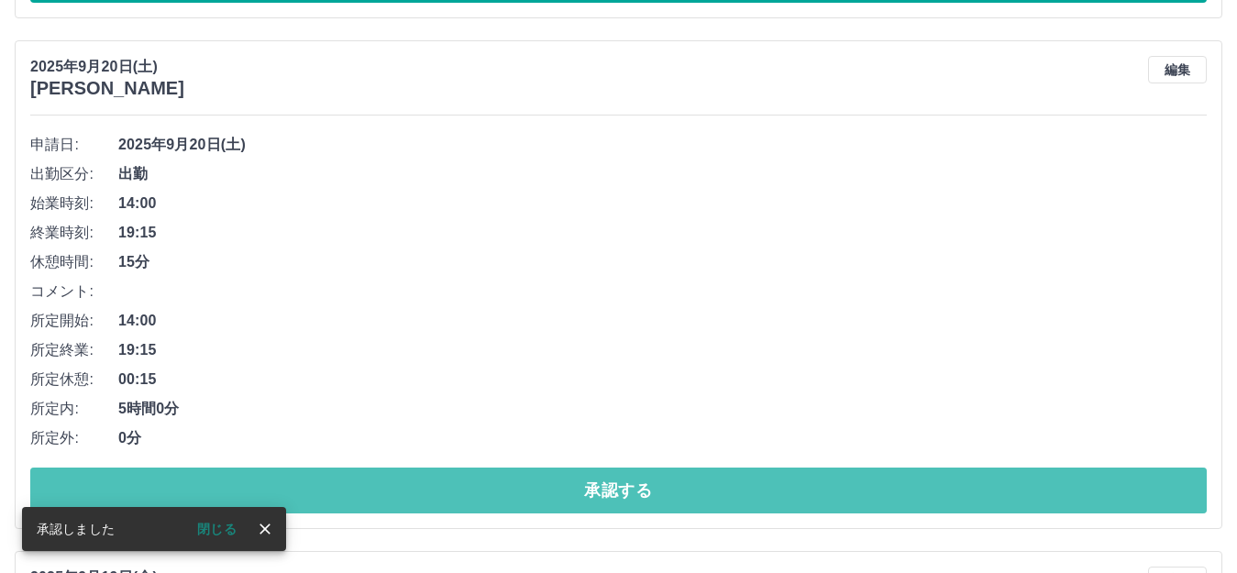
click at [394, 490] on button "承認する" at bounding box center [618, 491] width 1176 height 46
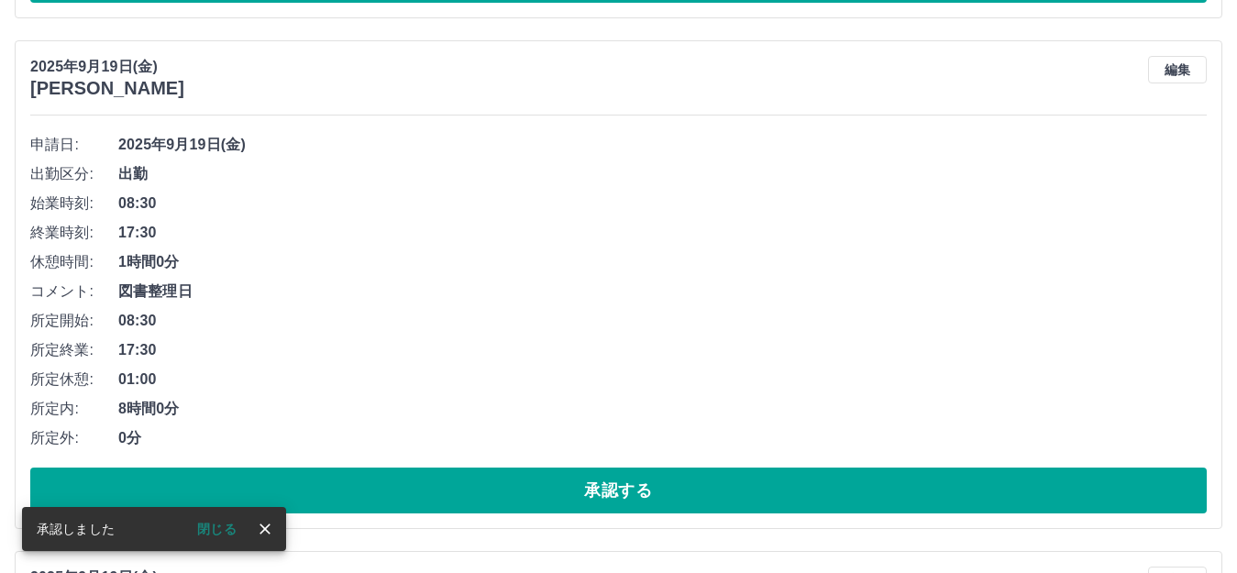
click at [394, 490] on button "承認する" at bounding box center [618, 491] width 1176 height 46
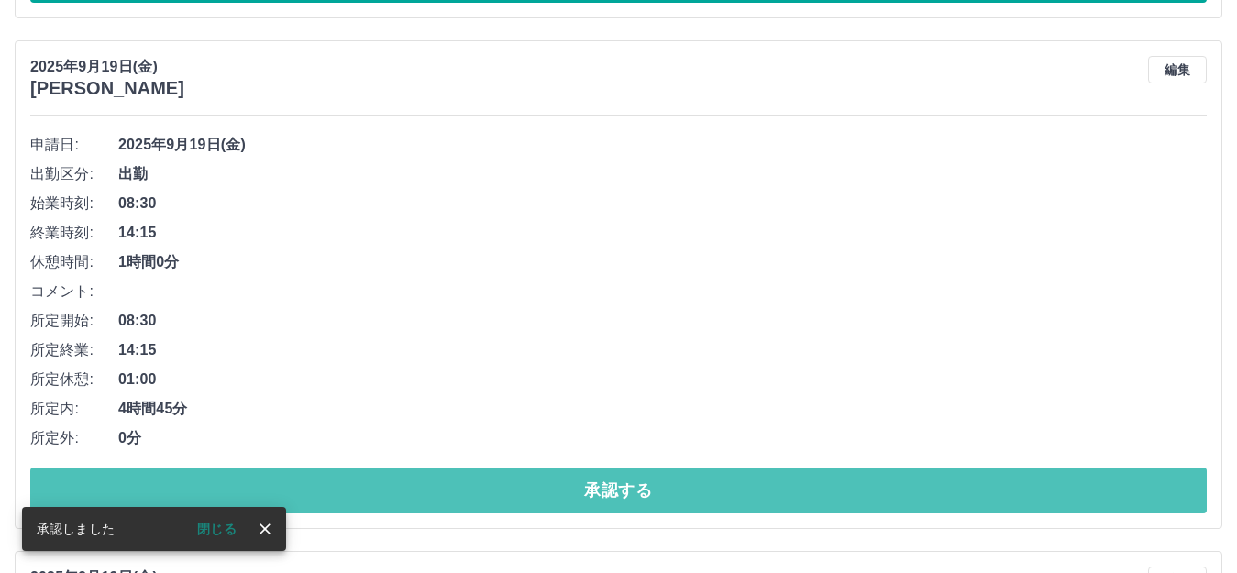
click at [394, 490] on button "承認する" at bounding box center [618, 491] width 1176 height 46
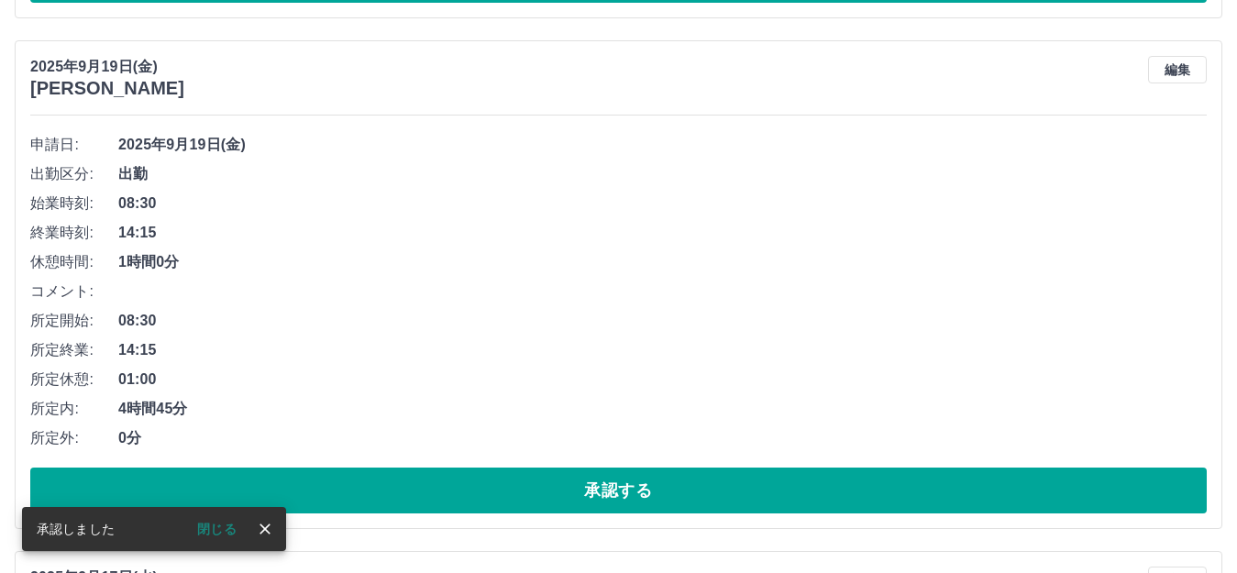
click at [394, 490] on button "承認する" at bounding box center [618, 491] width 1176 height 46
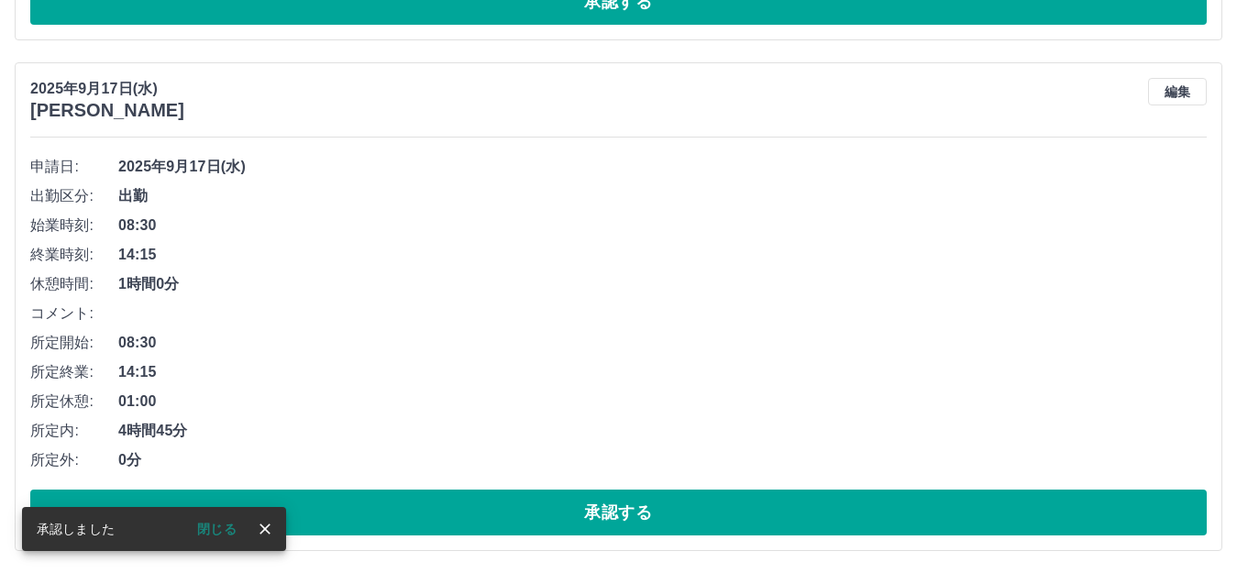
scroll to position [7417, 0]
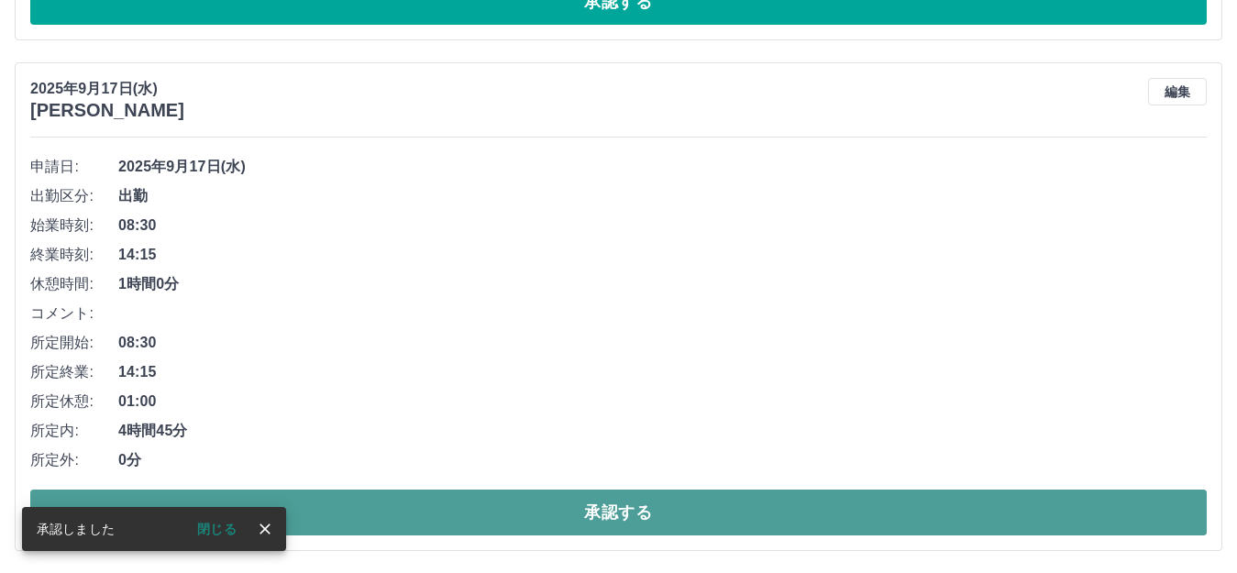
click at [402, 511] on button "承認する" at bounding box center [618, 513] width 1176 height 46
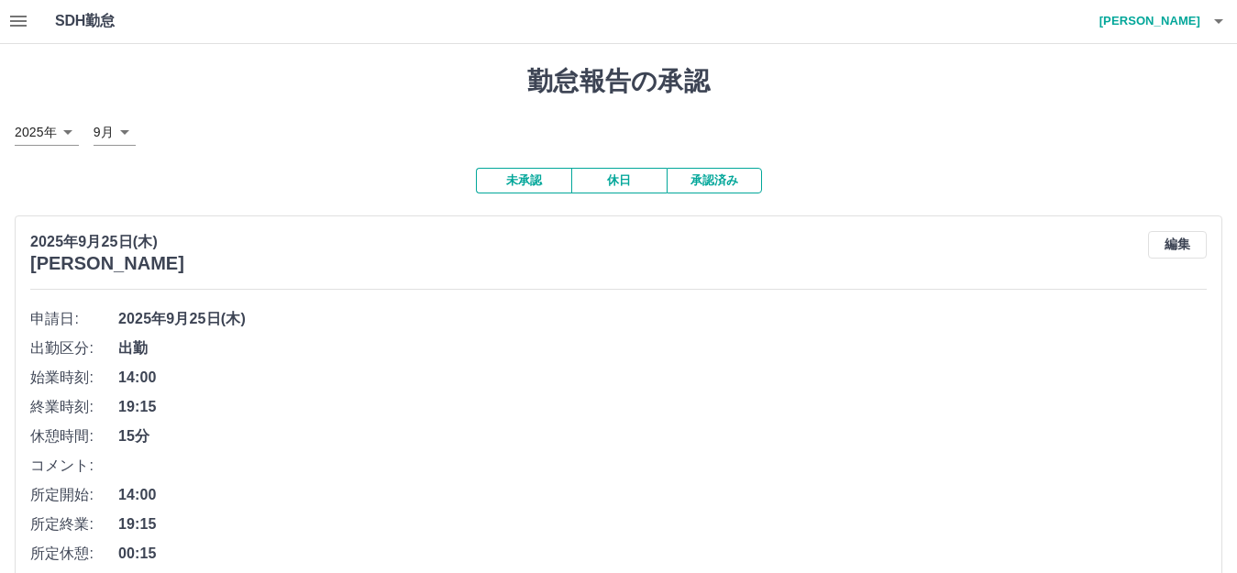
scroll to position [0, 0]
